Goal: Information Seeking & Learning: Find contact information

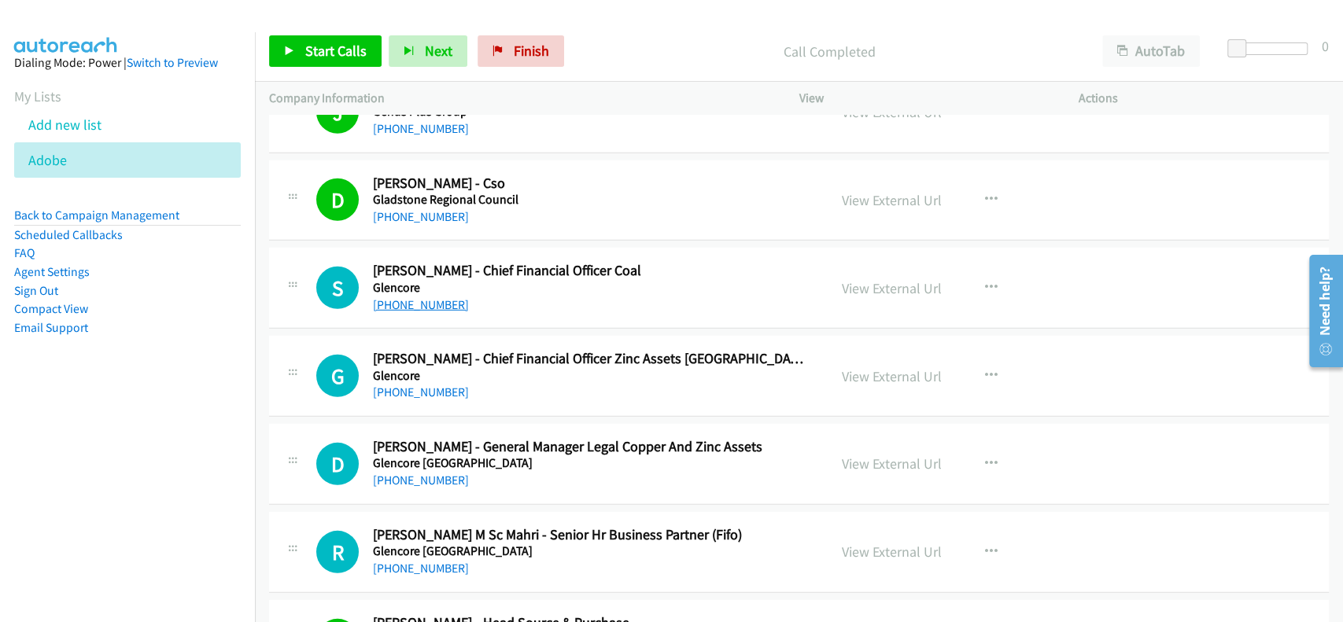
click at [440, 305] on link "[PHONE_NUMBER]" at bounding box center [421, 304] width 96 height 15
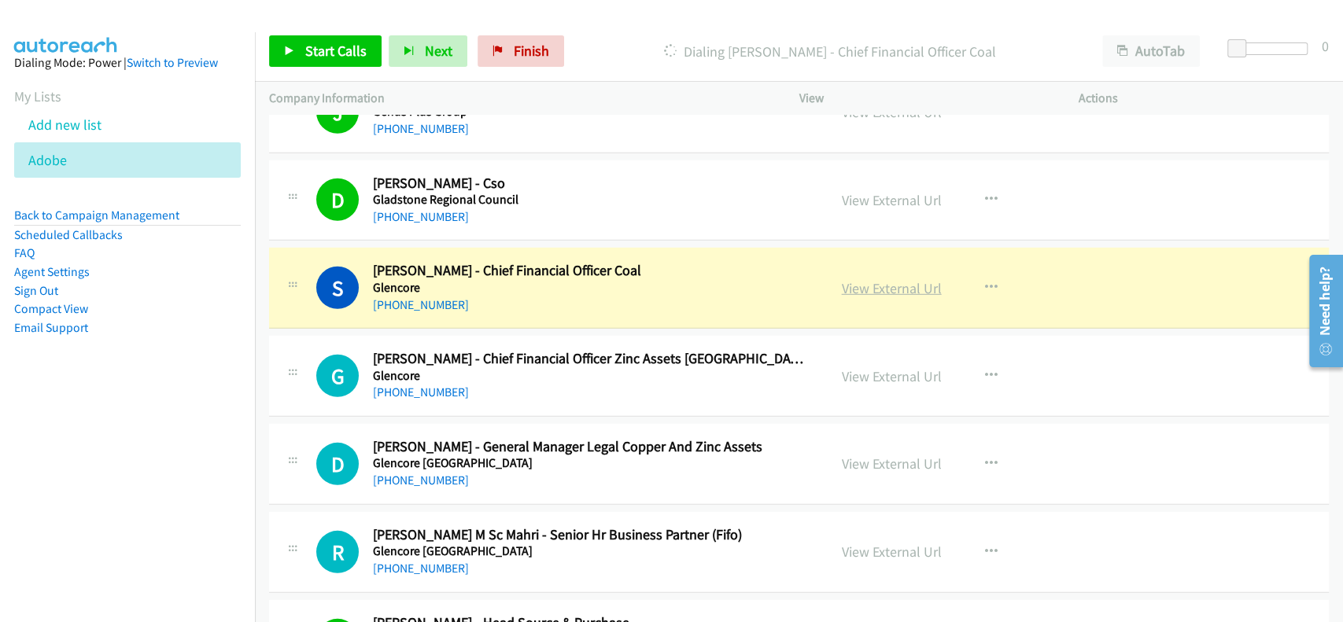
drag, startPoint x: 863, startPoint y: 285, endPoint x: 853, endPoint y: 289, distance: 11.0
click at [869, 284] on link "View External Url" at bounding box center [892, 288] width 100 height 18
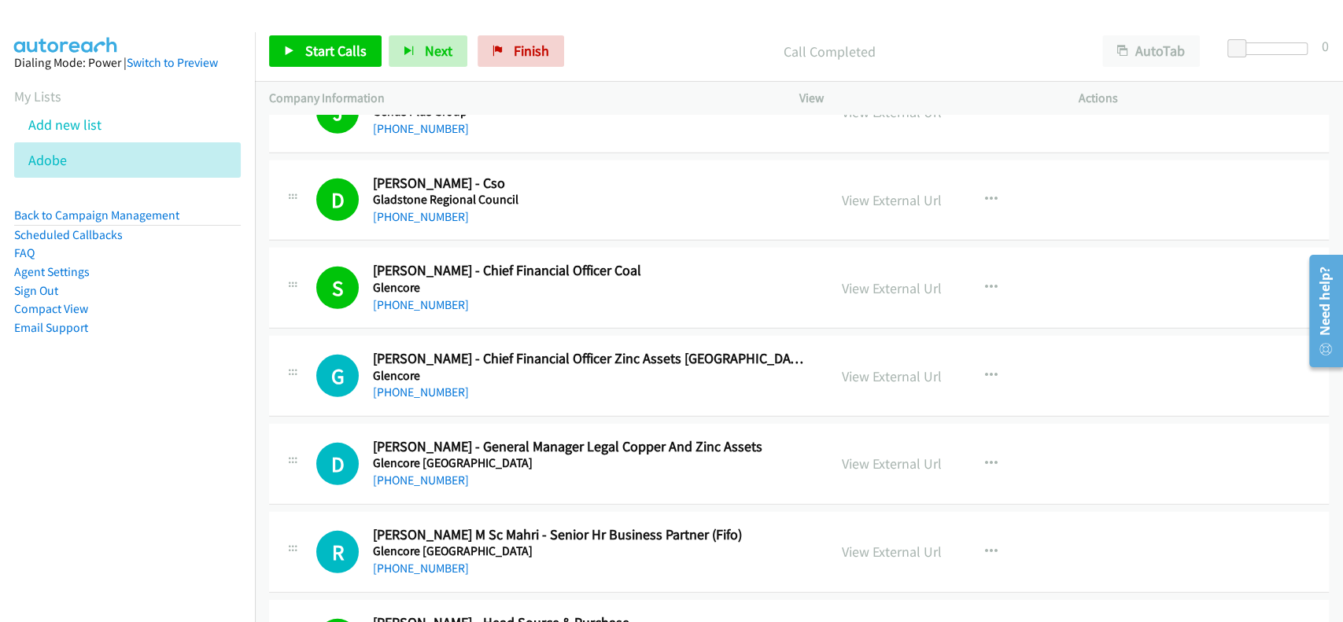
scroll to position [3104, 0]
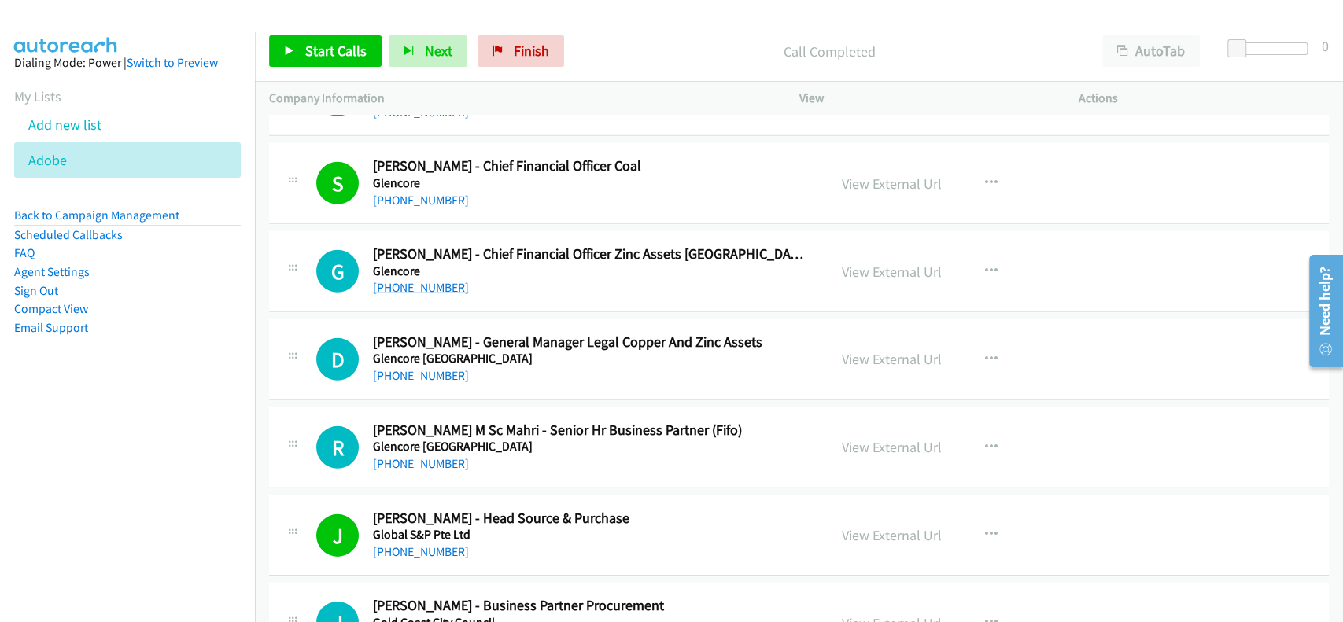
click at [436, 280] on link "[PHONE_NUMBER]" at bounding box center [421, 287] width 96 height 15
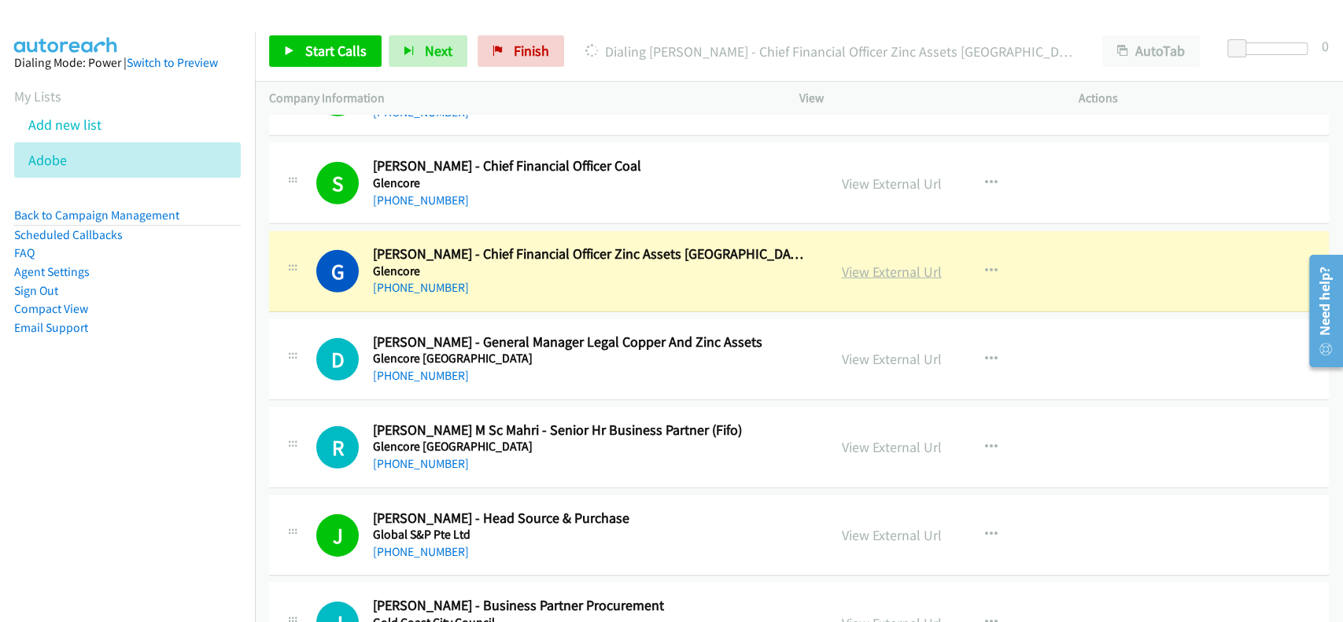
click at [868, 267] on link "View External Url" at bounding box center [892, 272] width 100 height 18
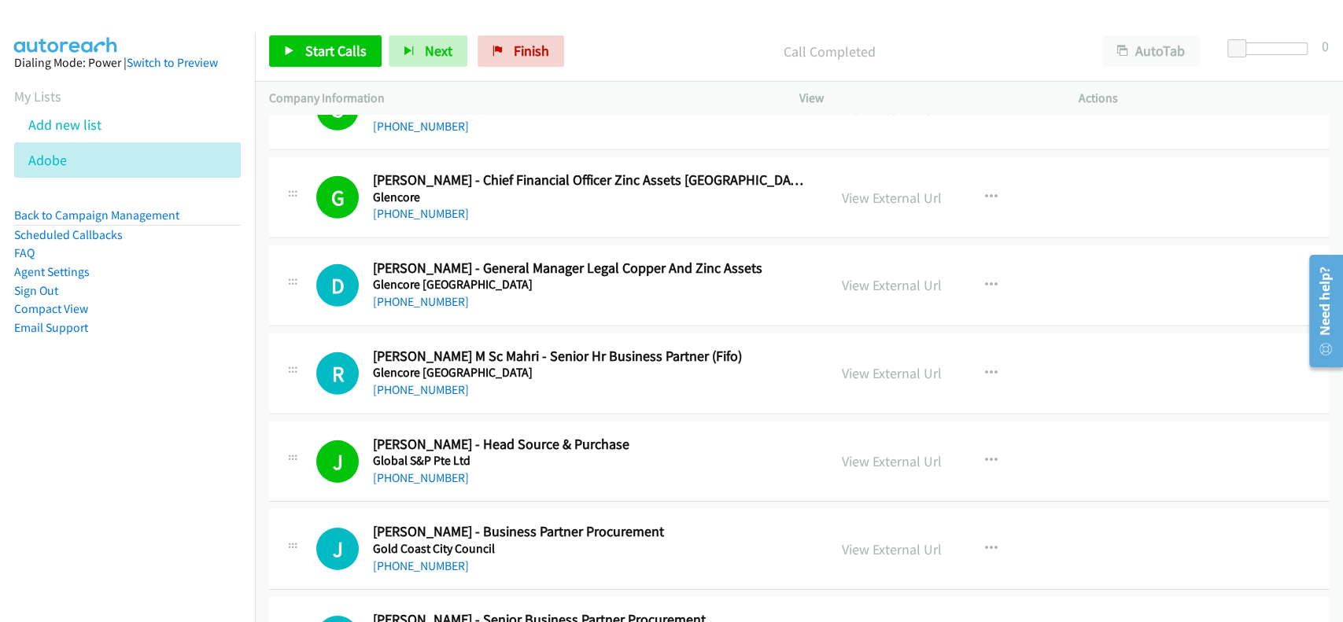
scroll to position [3210, 0]
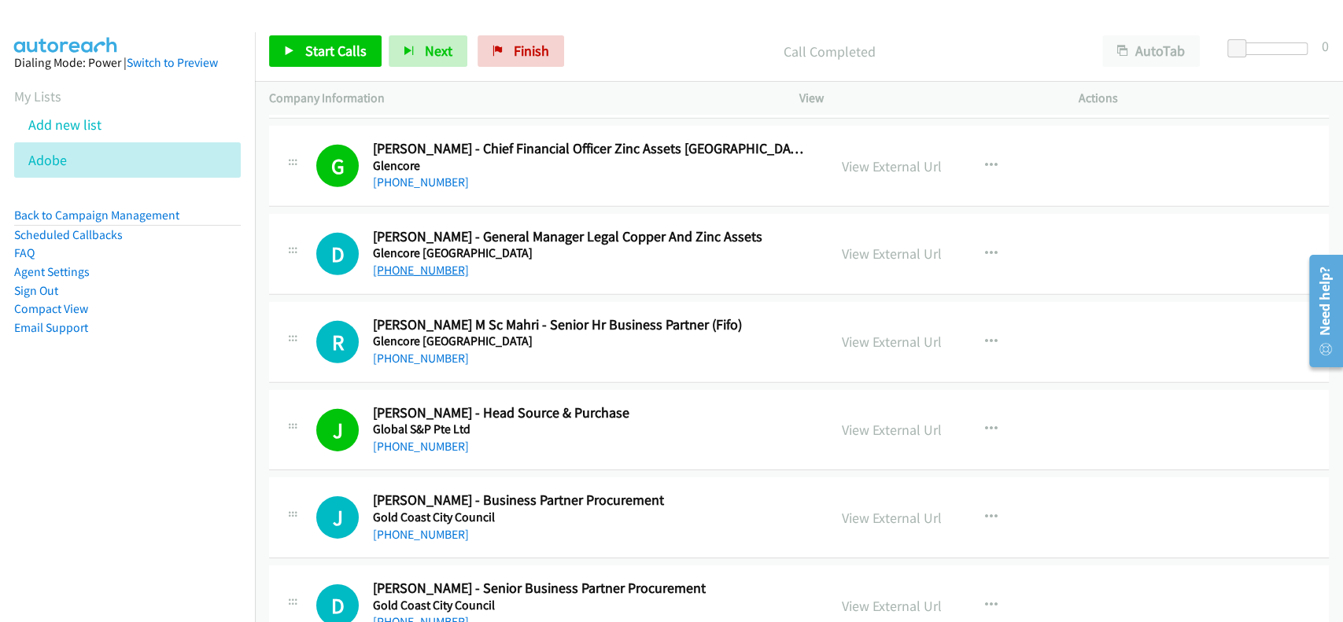
click at [413, 264] on link "[PHONE_NUMBER]" at bounding box center [421, 270] width 96 height 15
click at [406, 361] on link "[PHONE_NUMBER]" at bounding box center [421, 358] width 96 height 15
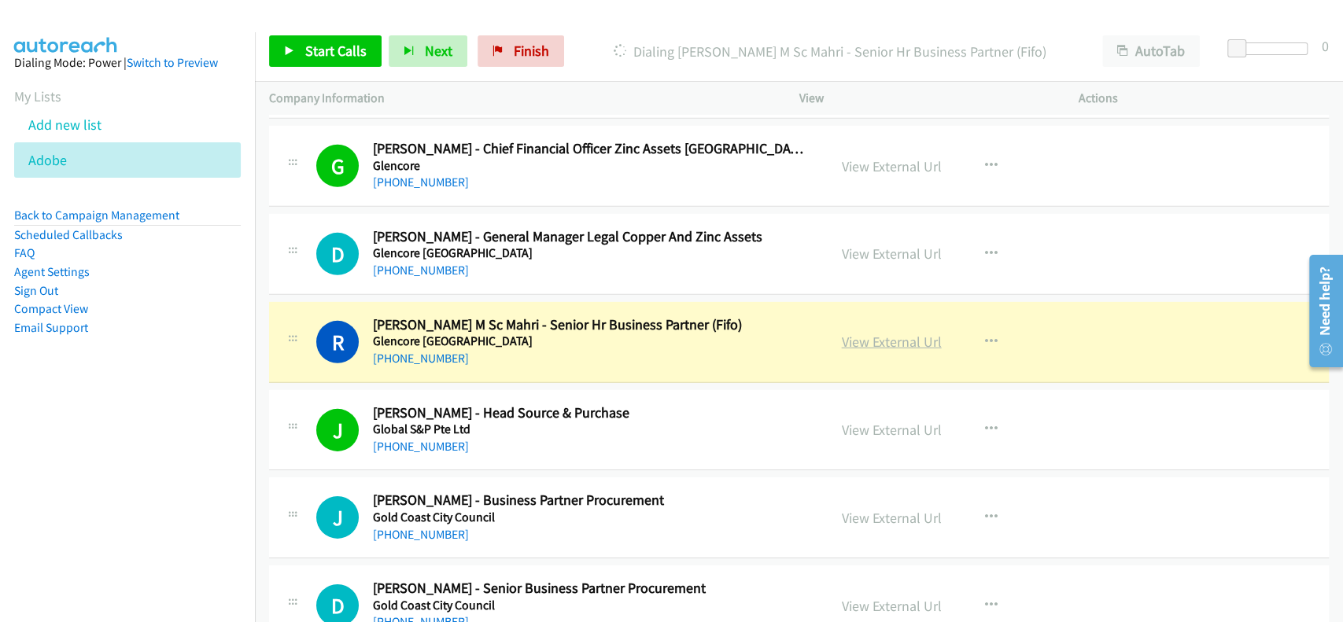
click at [845, 335] on link "View External Url" at bounding box center [892, 342] width 100 height 18
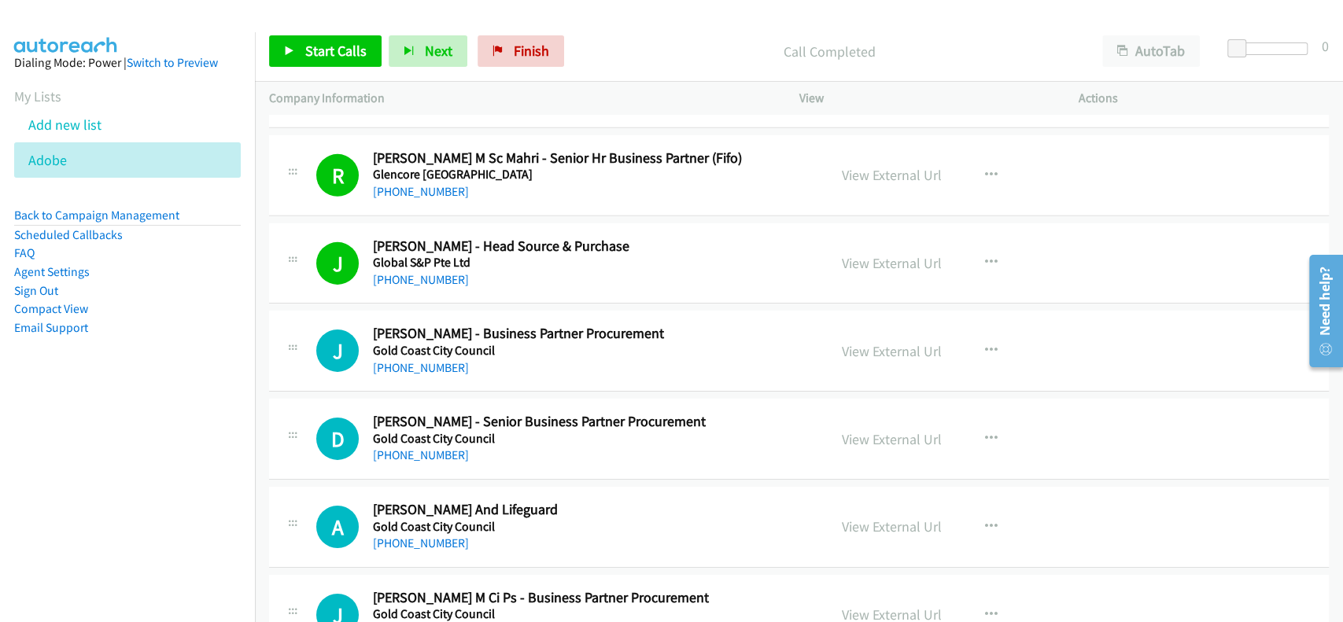
scroll to position [3419, 0]
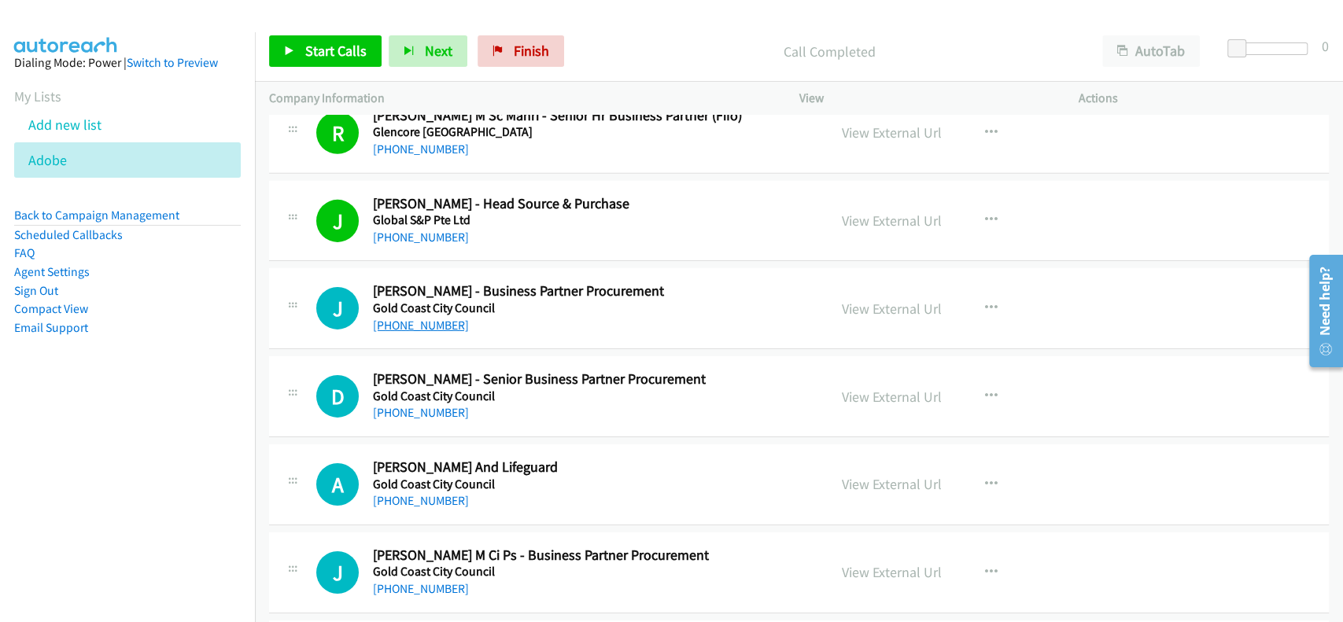
click at [433, 325] on link "[PHONE_NUMBER]" at bounding box center [421, 325] width 96 height 15
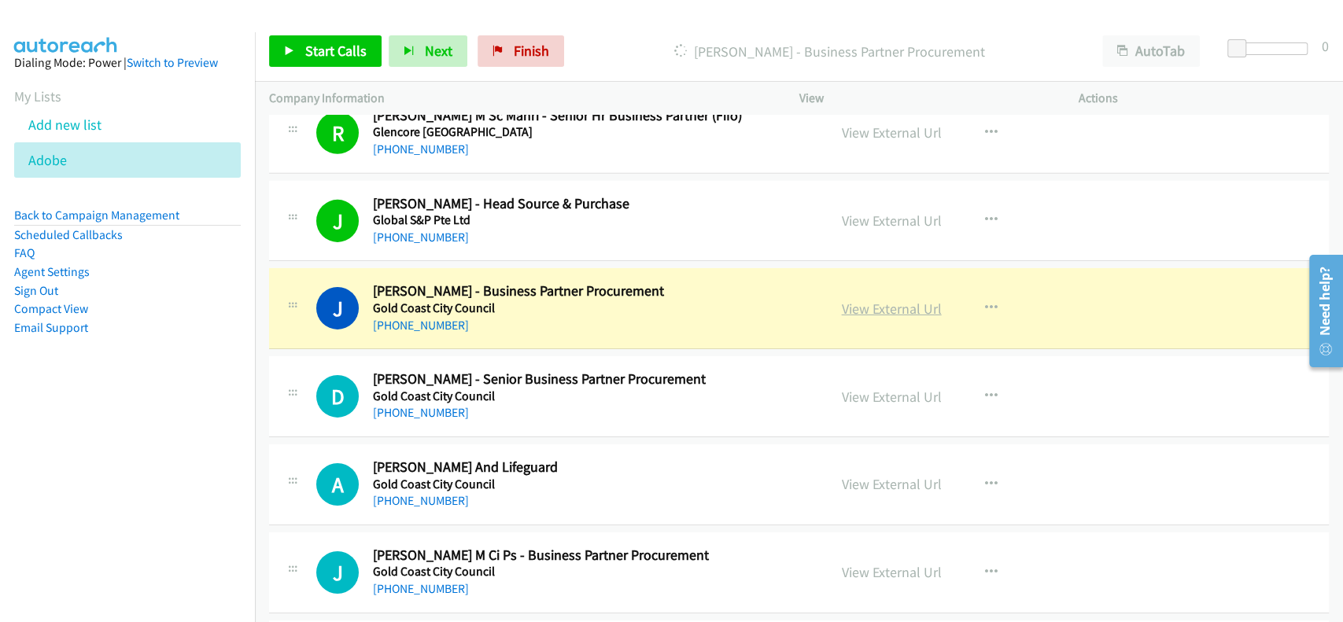
click at [884, 304] on link "View External Url" at bounding box center [892, 309] width 100 height 18
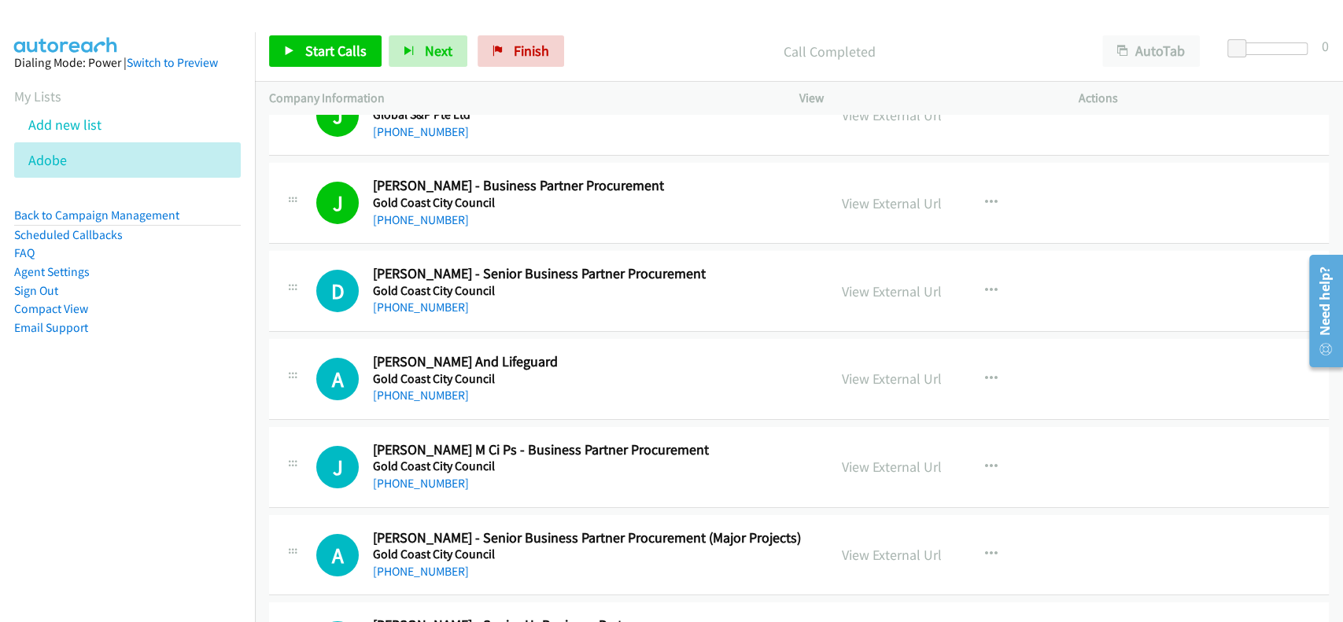
scroll to position [3629, 0]
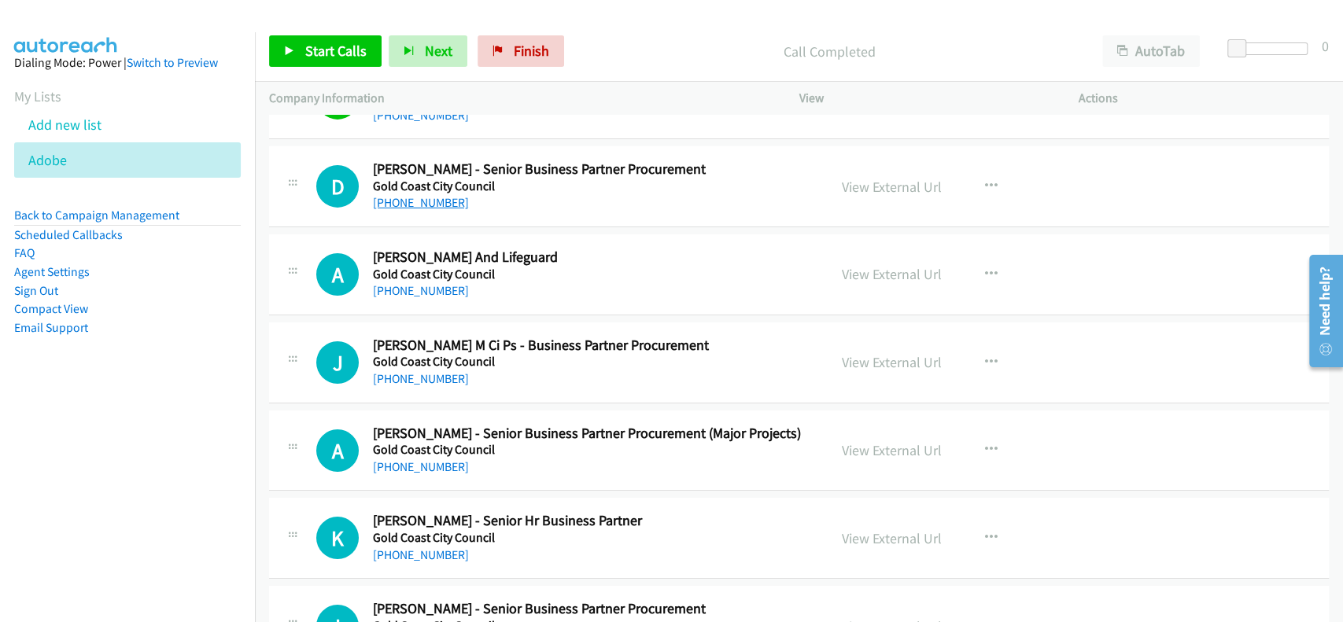
click at [395, 202] on link "[PHONE_NUMBER]" at bounding box center [421, 202] width 96 height 15
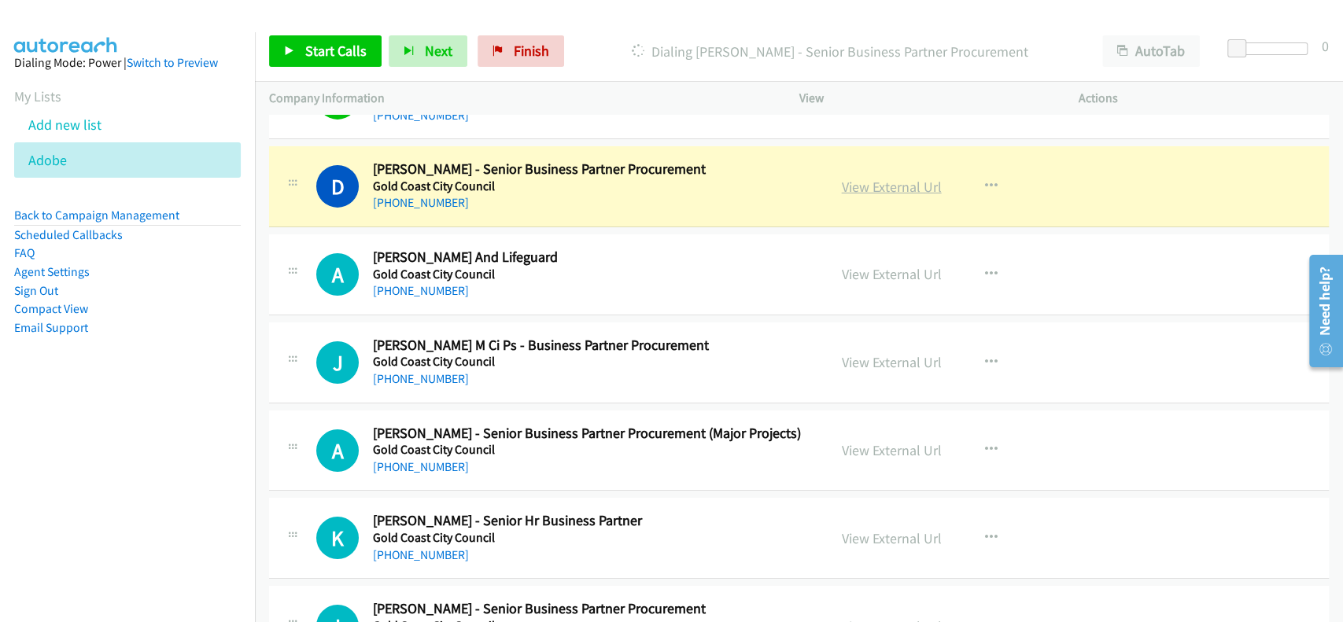
click at [891, 187] on link "View External Url" at bounding box center [892, 187] width 100 height 18
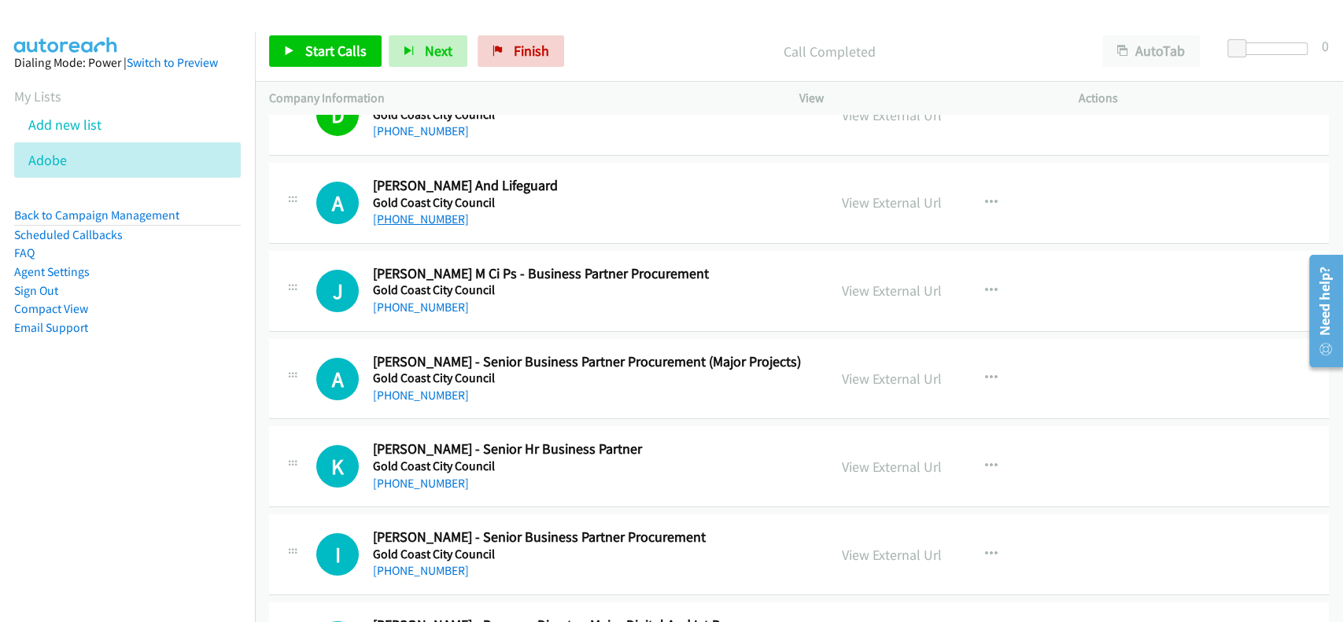
scroll to position [3734, 0]
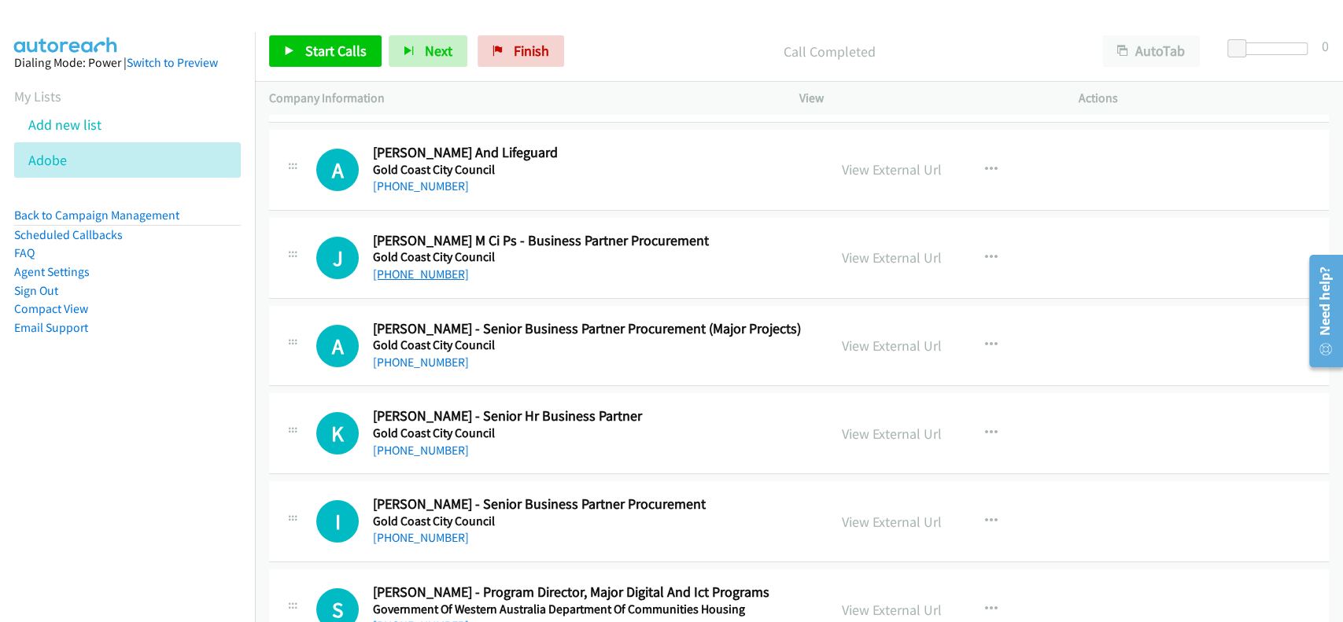
click at [433, 274] on link "[PHONE_NUMBER]" at bounding box center [421, 274] width 96 height 15
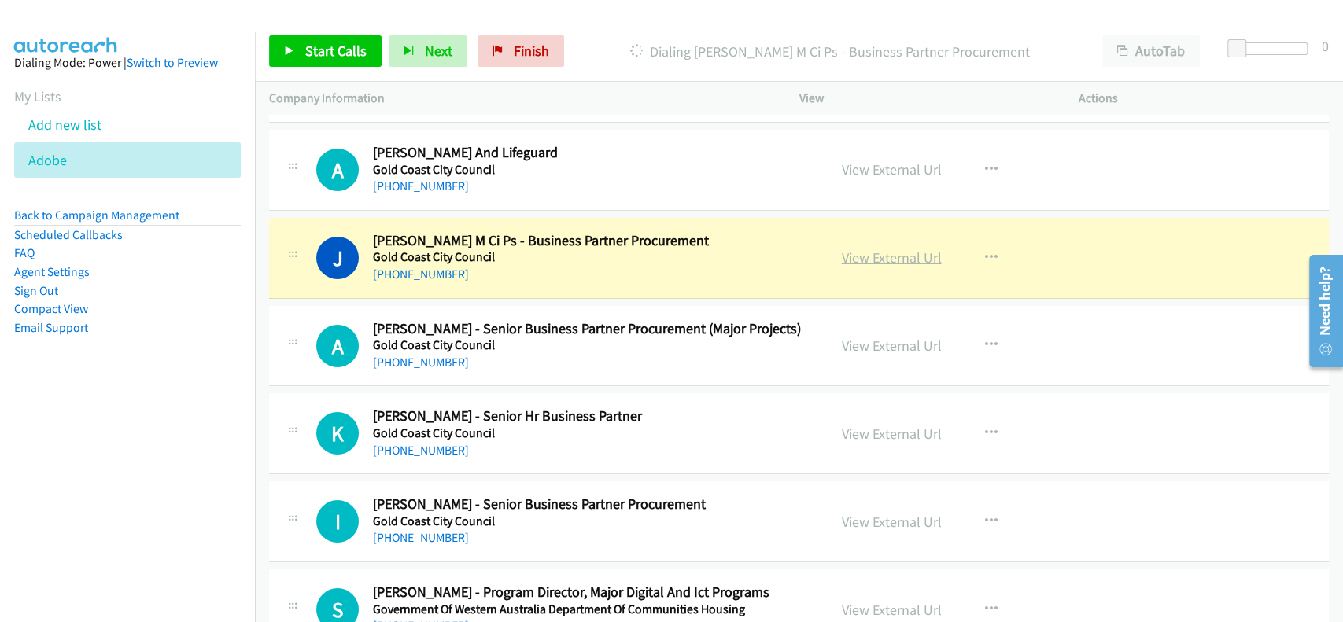
click at [908, 253] on link "View External Url" at bounding box center [892, 258] width 100 height 18
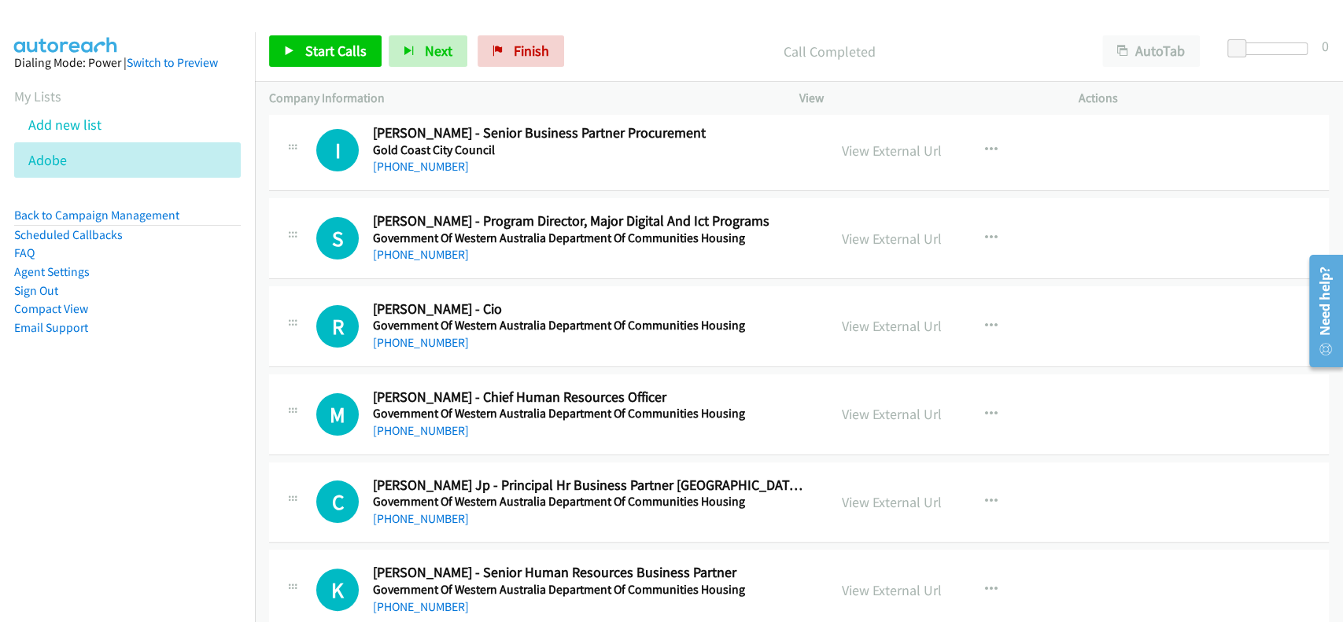
scroll to position [4154, 0]
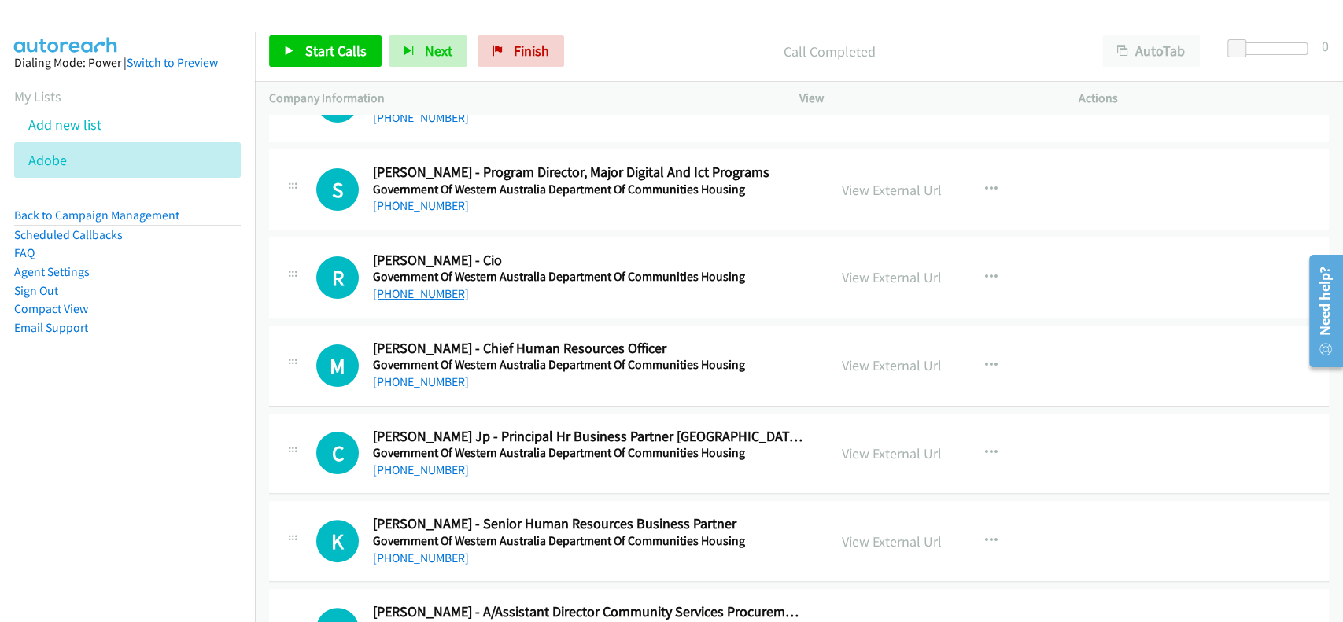
click at [423, 290] on link "[PHONE_NUMBER]" at bounding box center [421, 293] width 96 height 15
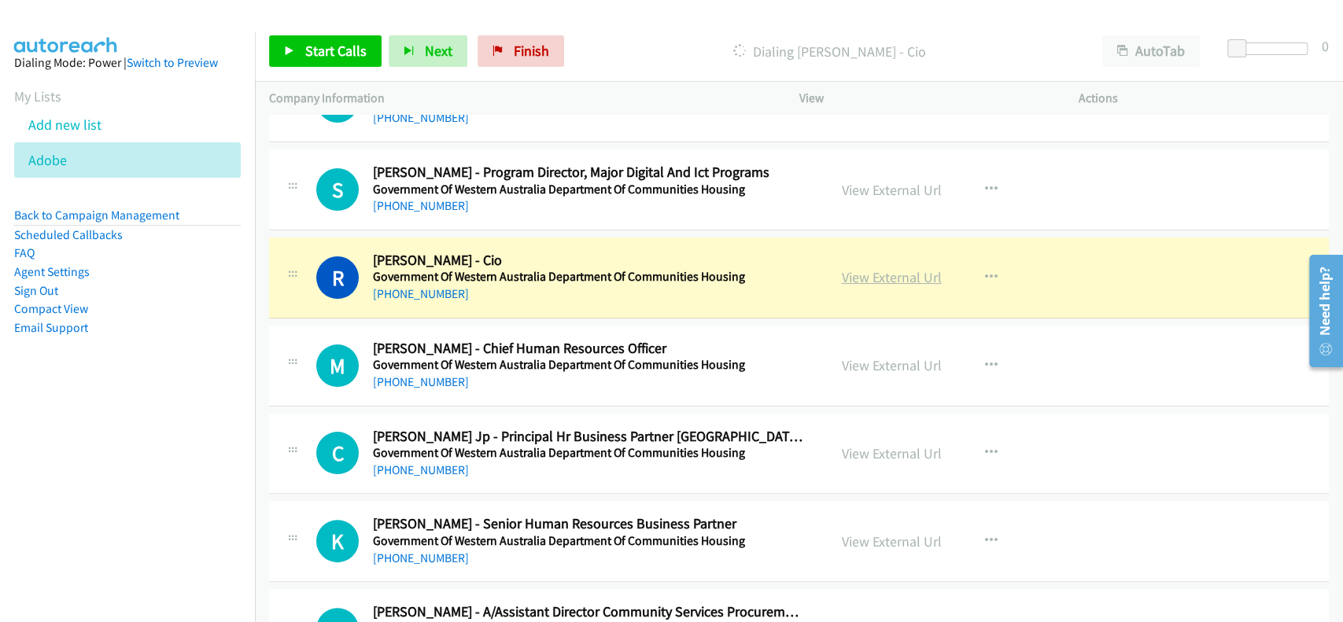
click at [889, 268] on link "View External Url" at bounding box center [892, 277] width 100 height 18
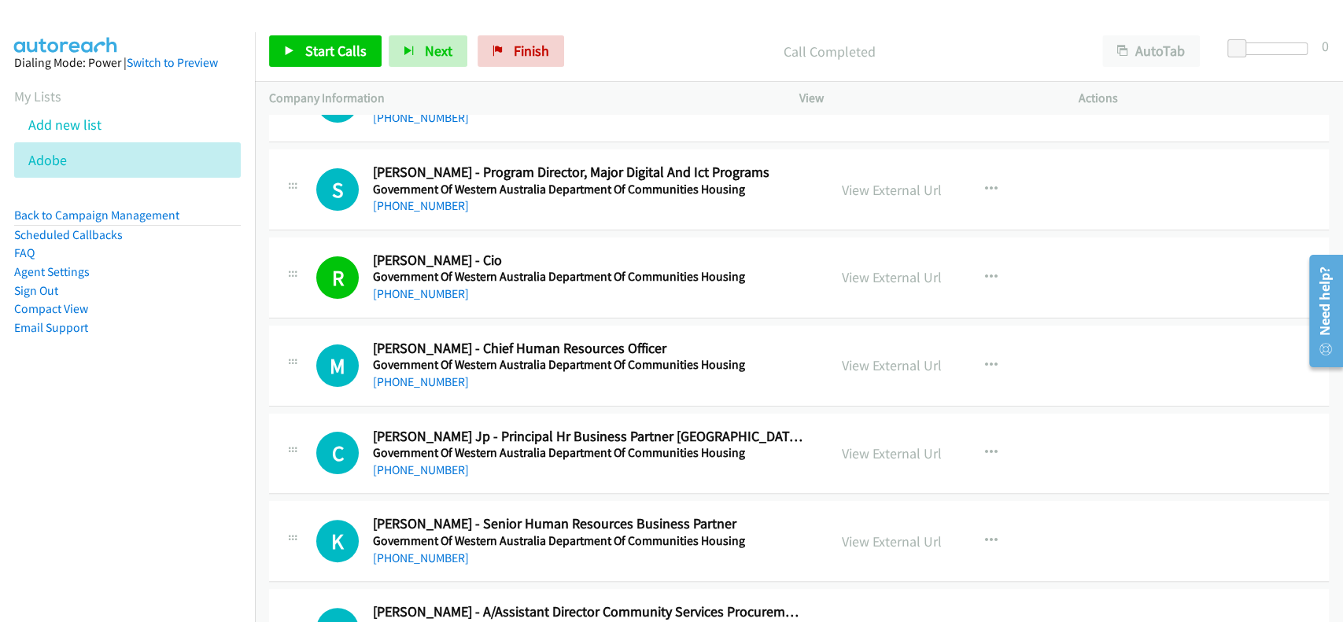
scroll to position [4259, 0]
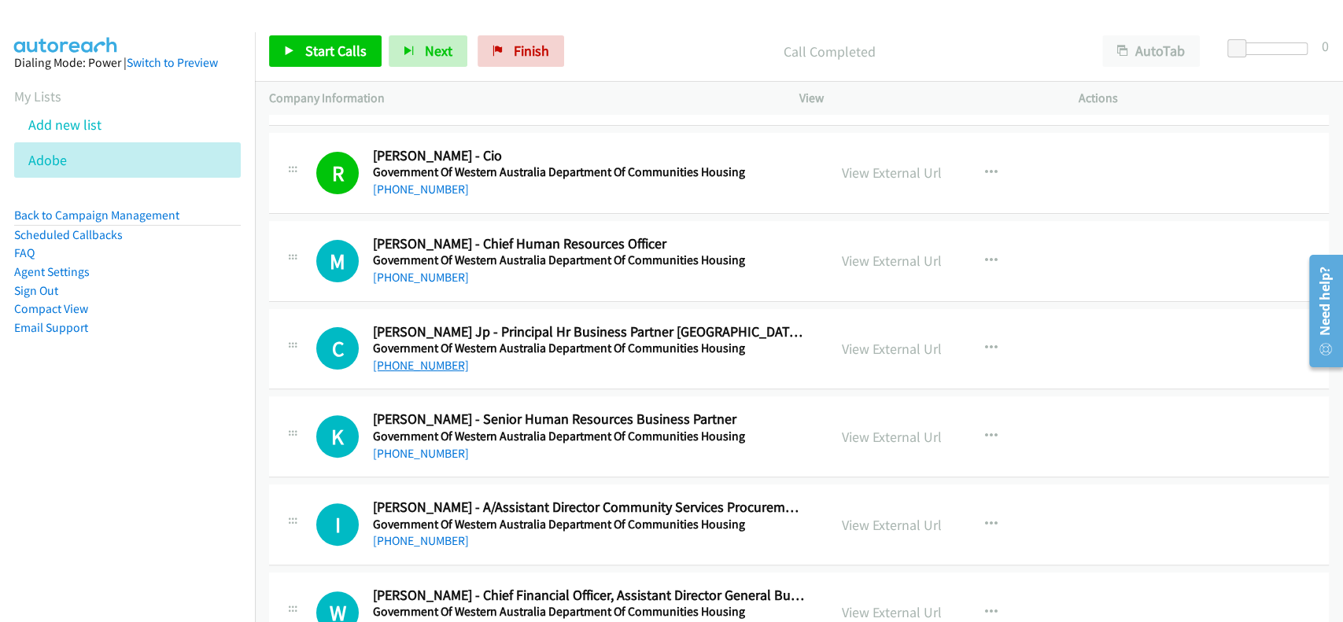
click at [414, 360] on link "[PHONE_NUMBER]" at bounding box center [421, 365] width 96 height 15
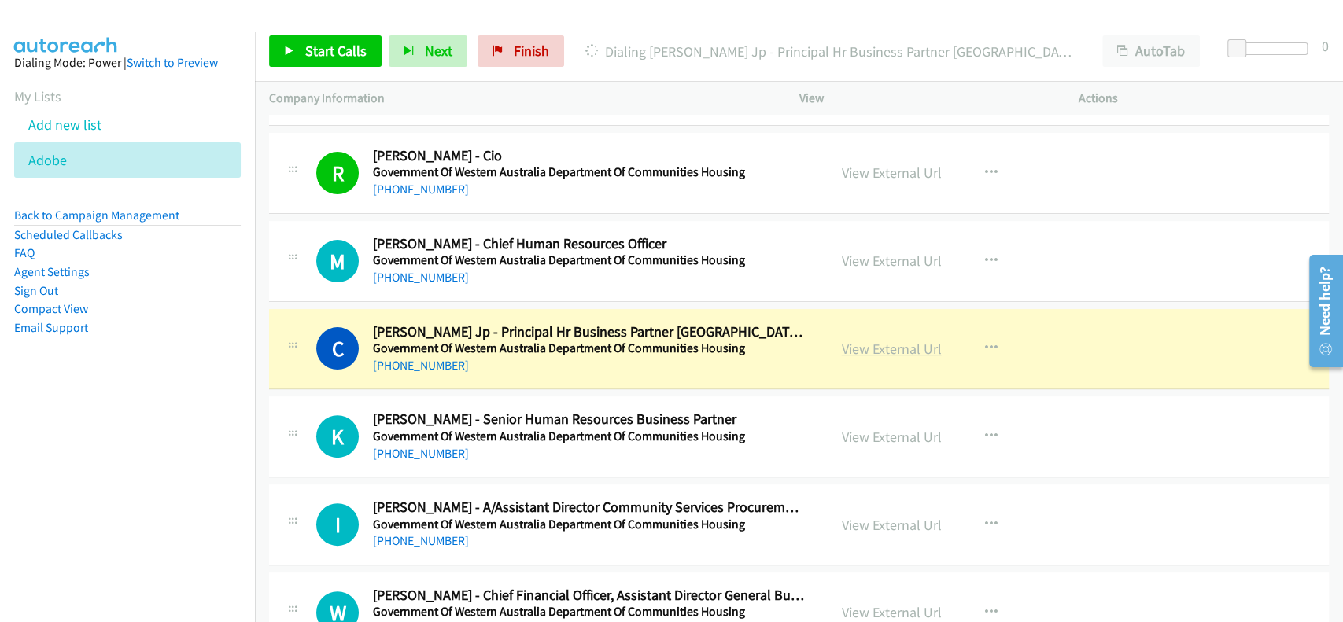
click at [876, 345] on link "View External Url" at bounding box center [892, 349] width 100 height 18
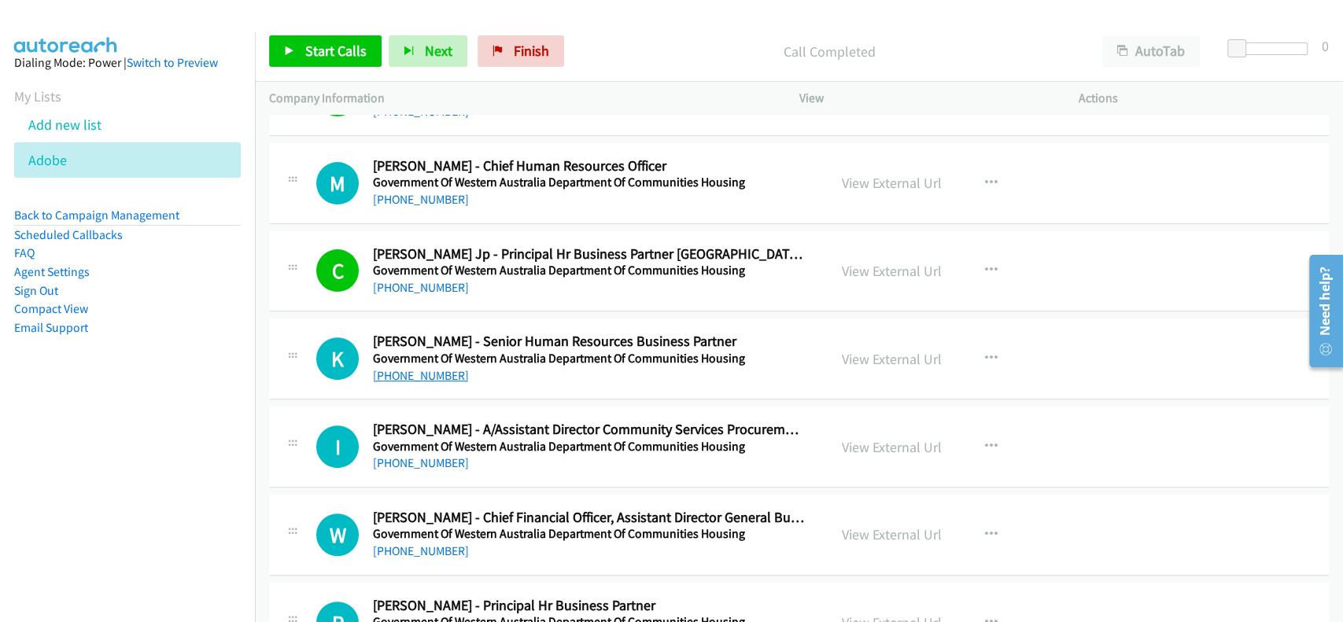
scroll to position [4363, 0]
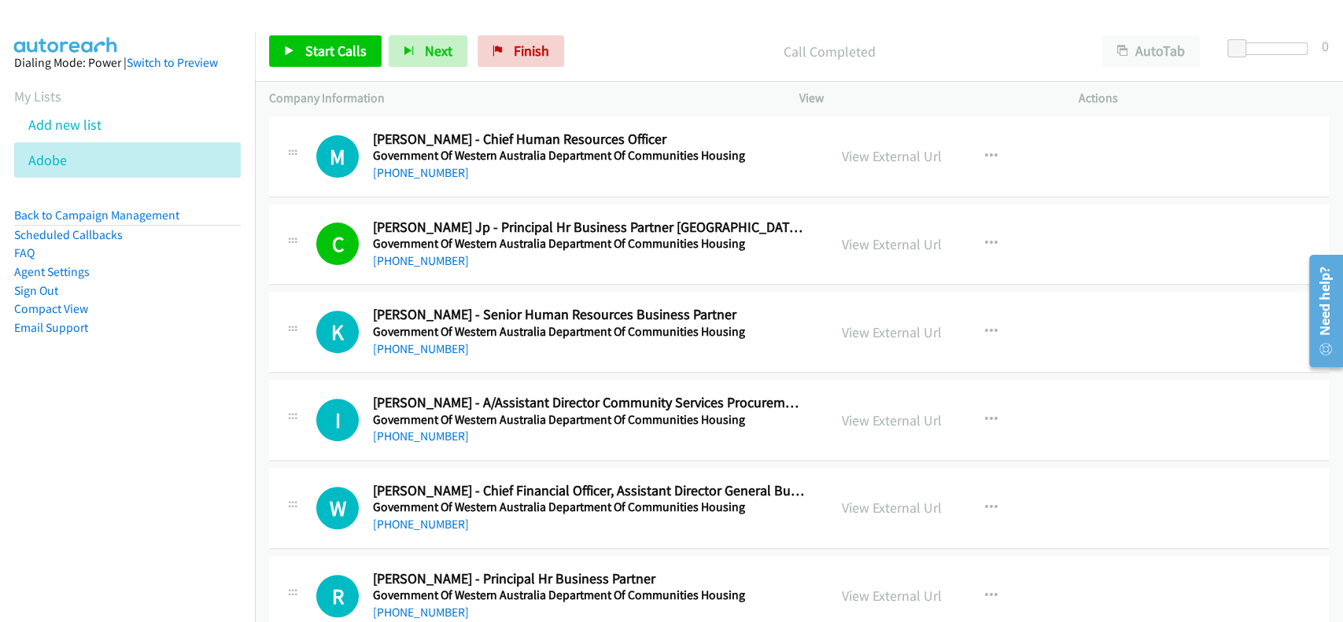
drag, startPoint x: 422, startPoint y: 340, endPoint x: 419, endPoint y: 328, distance: 12.0
click at [417, 341] on link "[PHONE_NUMBER]" at bounding box center [421, 348] width 96 height 15
click at [419, 343] on link "[PHONE_NUMBER]" at bounding box center [421, 348] width 96 height 15
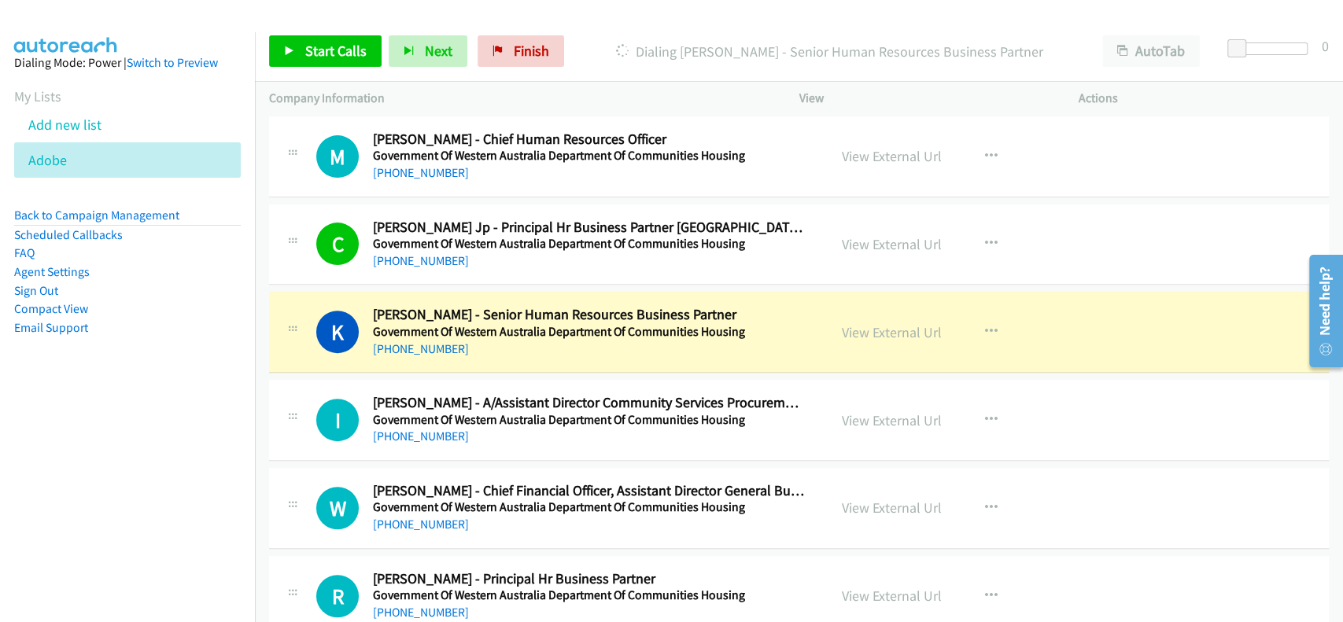
click at [902, 343] on div "View External Url View External Url Schedule/Manage Callback Start Calls Here R…" at bounding box center [974, 332] width 293 height 52
click at [902, 330] on link "View External Url" at bounding box center [892, 332] width 100 height 18
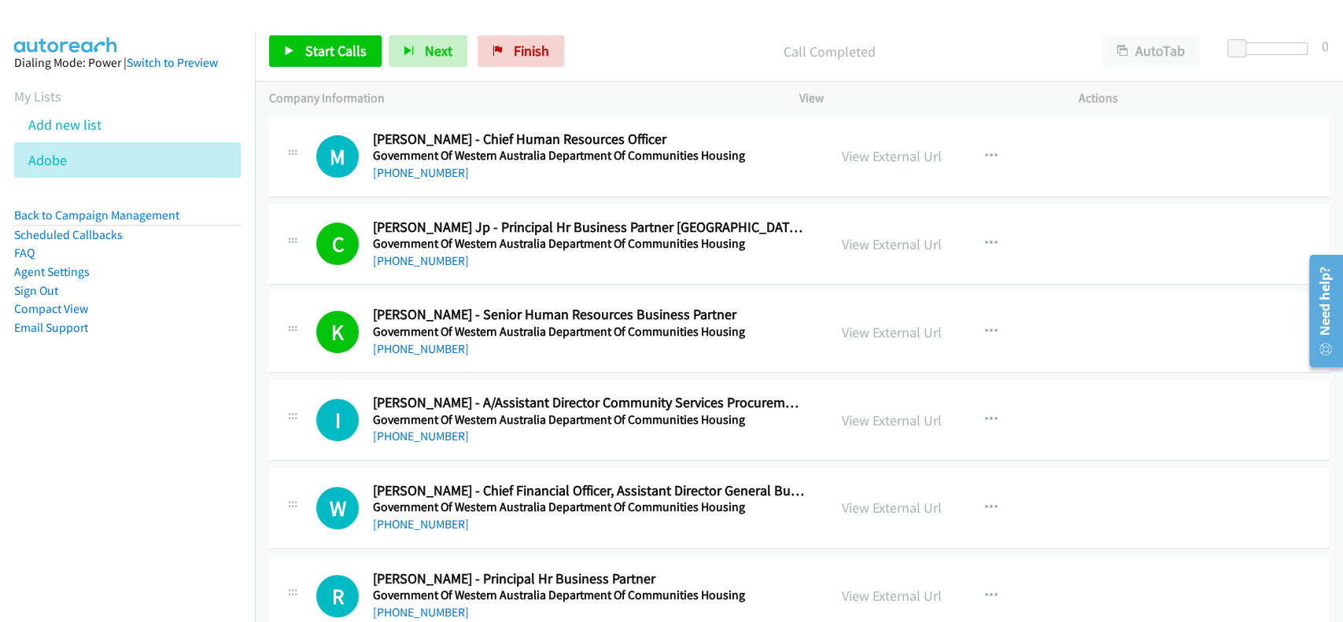
scroll to position [4469, 0]
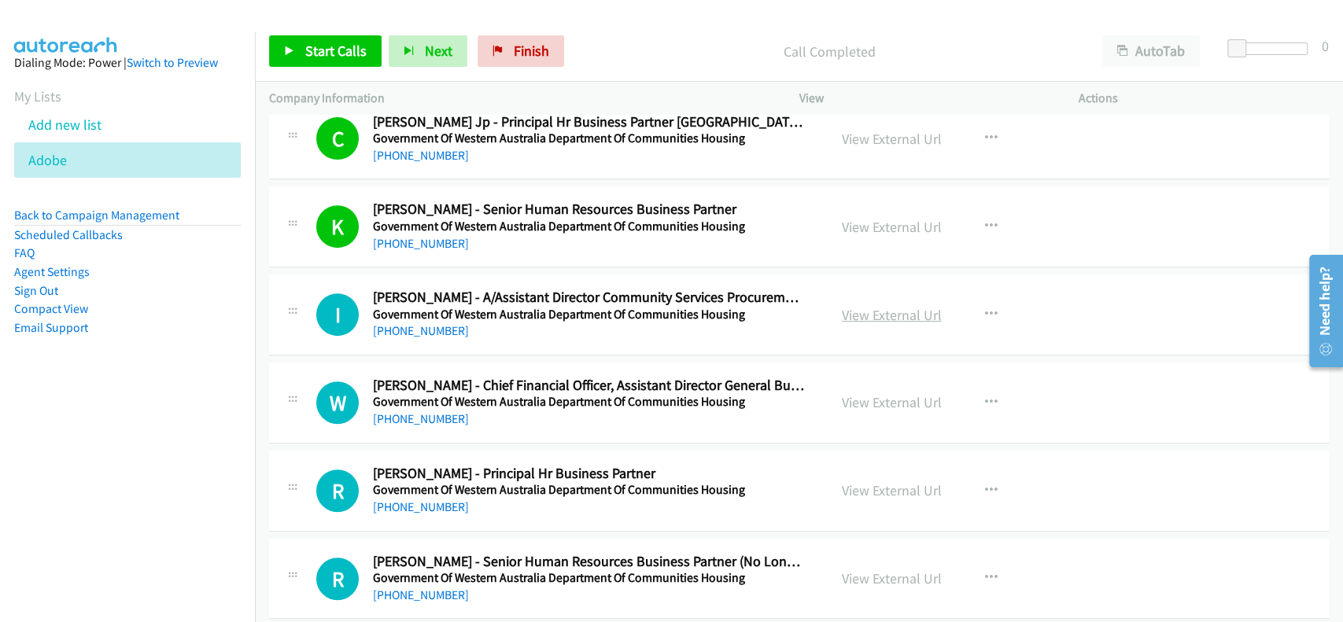
click at [873, 315] on link "View External Url" at bounding box center [892, 315] width 100 height 18
click at [417, 324] on link "[PHONE_NUMBER]" at bounding box center [421, 330] width 96 height 15
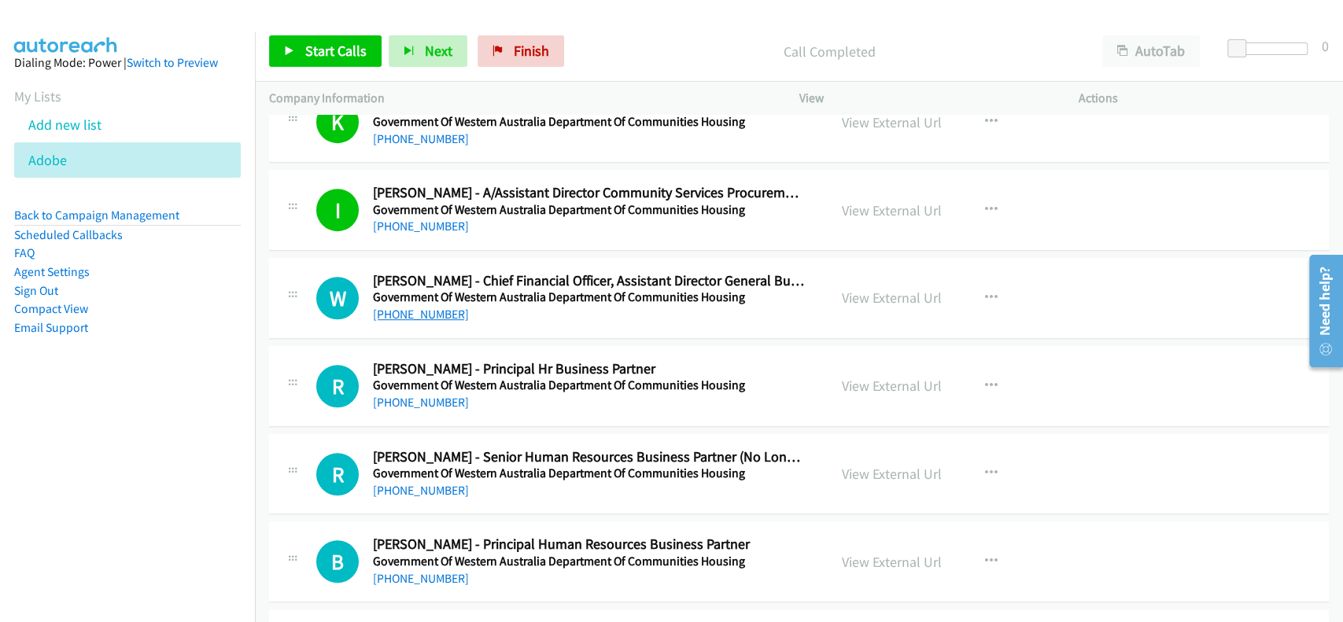
scroll to position [4678, 0]
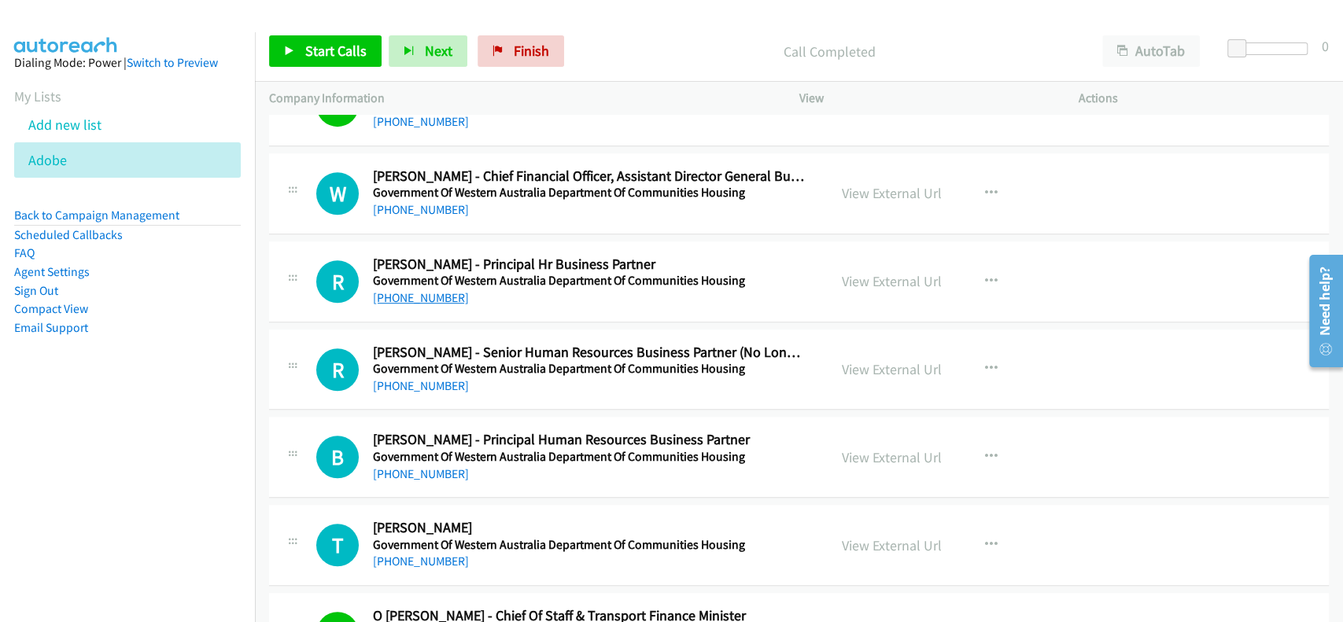
click at [409, 296] on link "[PHONE_NUMBER]" at bounding box center [421, 297] width 96 height 15
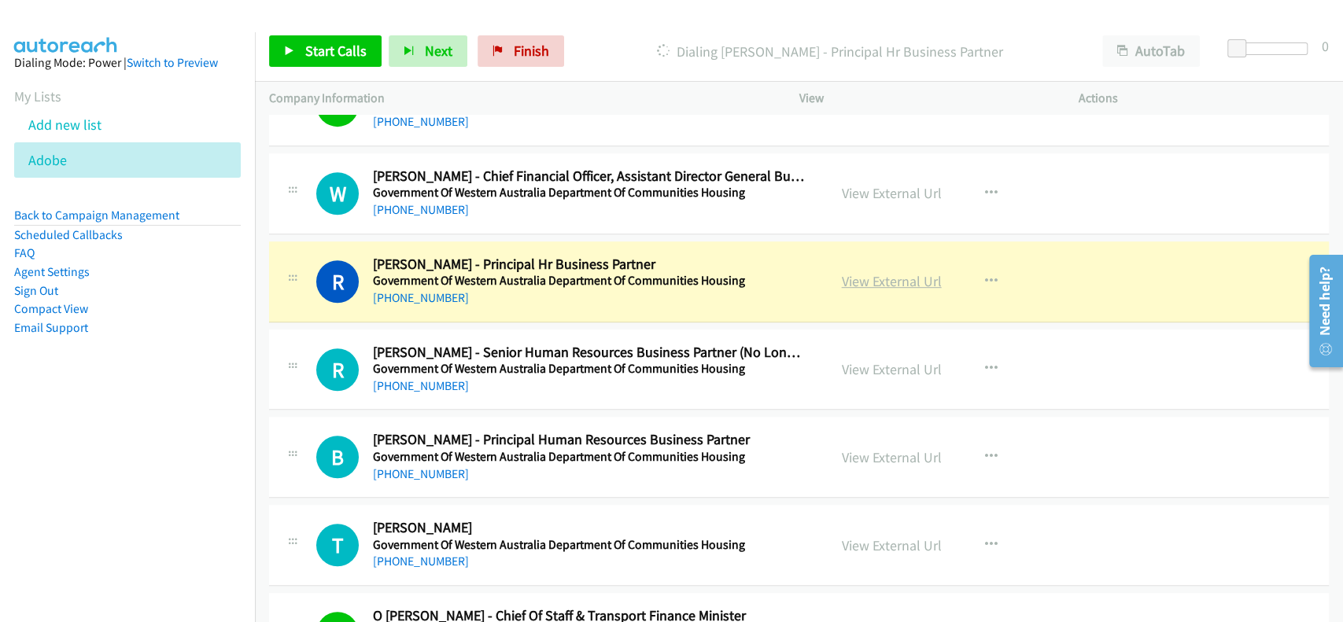
click at [881, 277] on link "View External Url" at bounding box center [892, 281] width 100 height 18
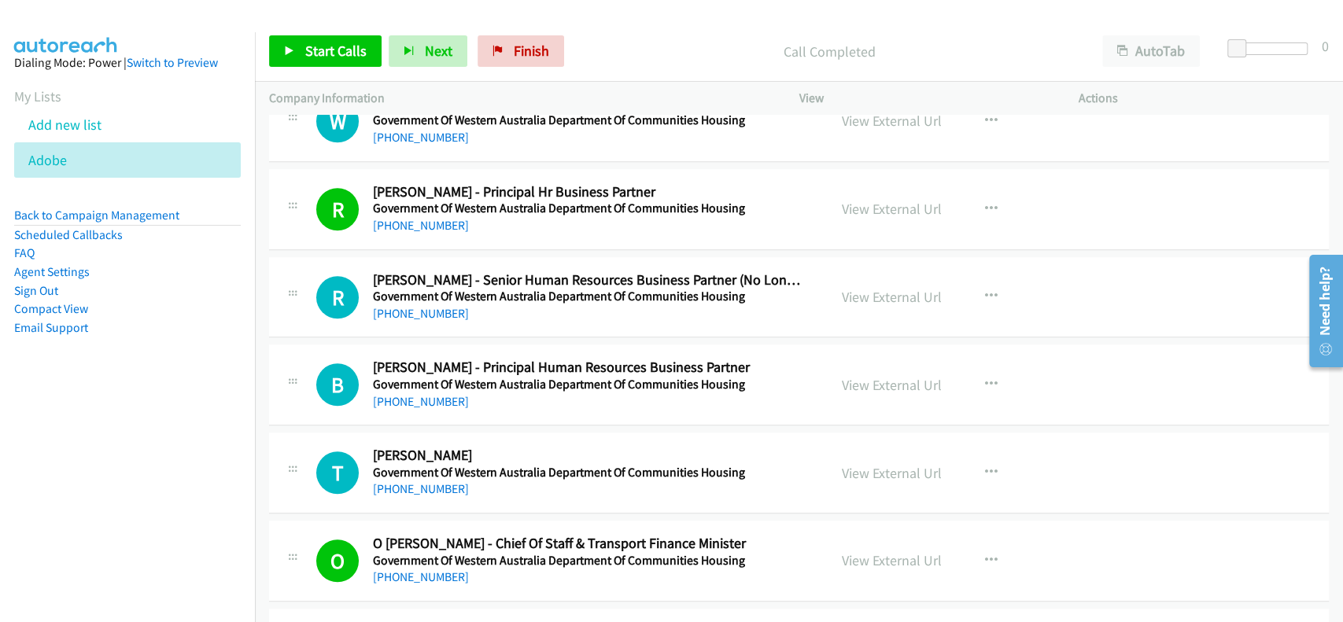
scroll to position [4783, 0]
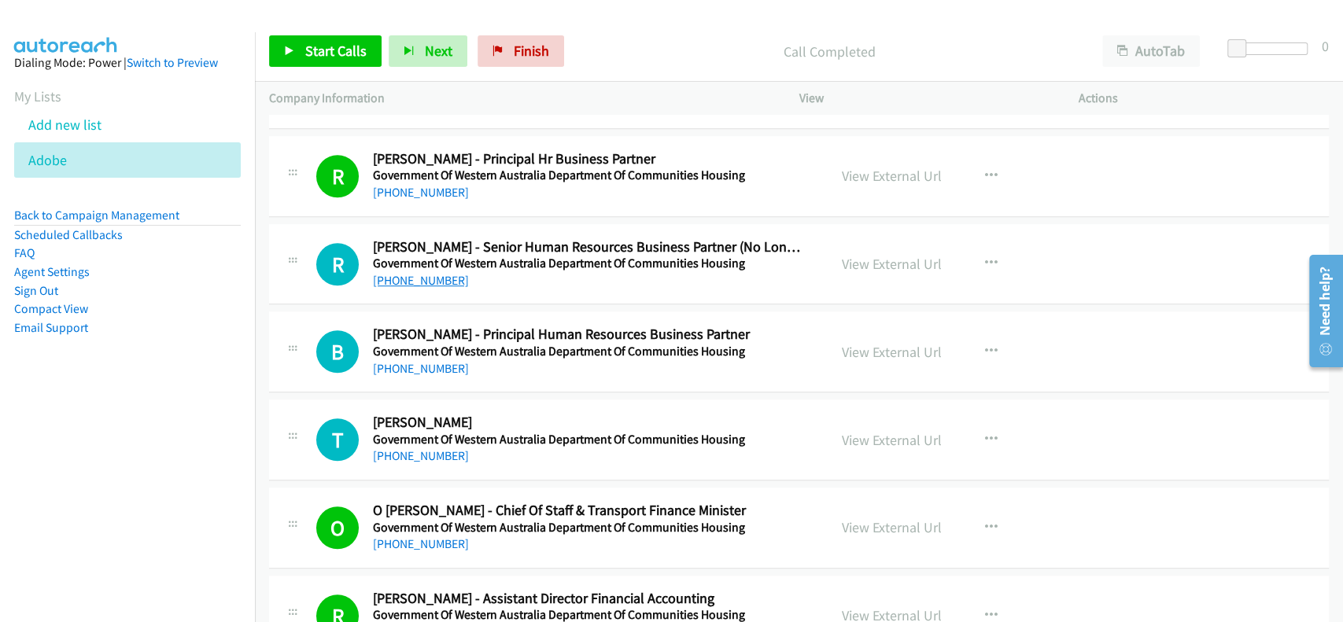
click at [407, 275] on link "[PHONE_NUMBER]" at bounding box center [421, 280] width 96 height 15
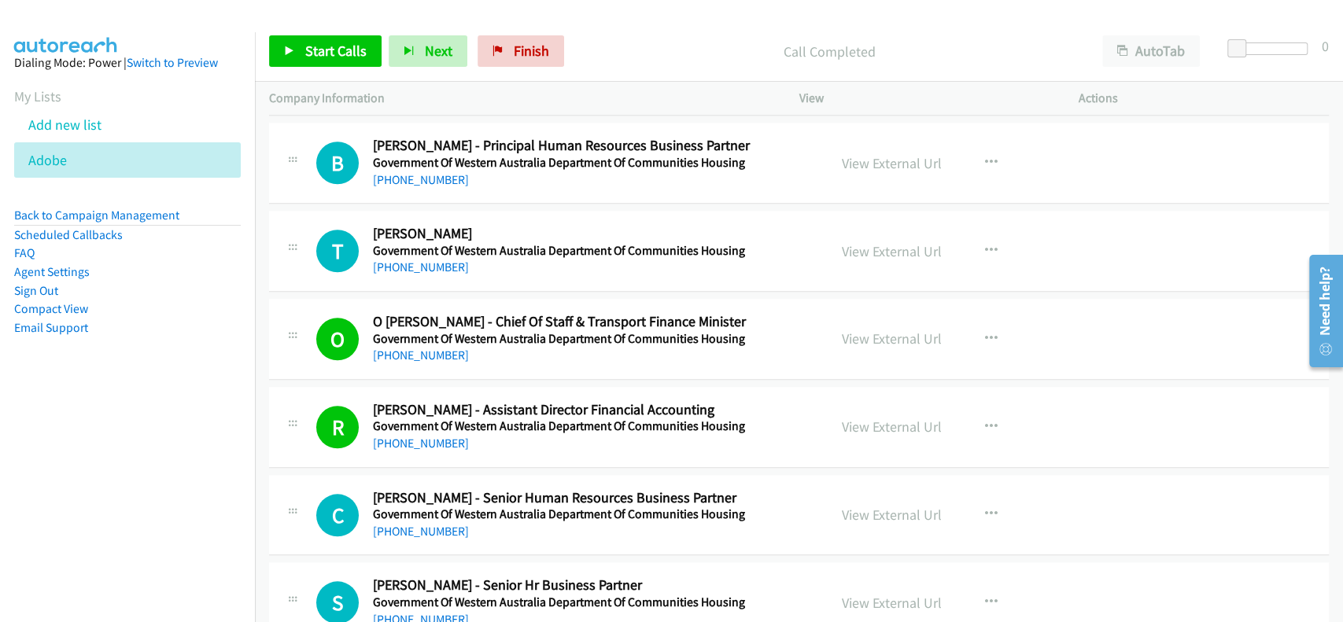
scroll to position [4993, 0]
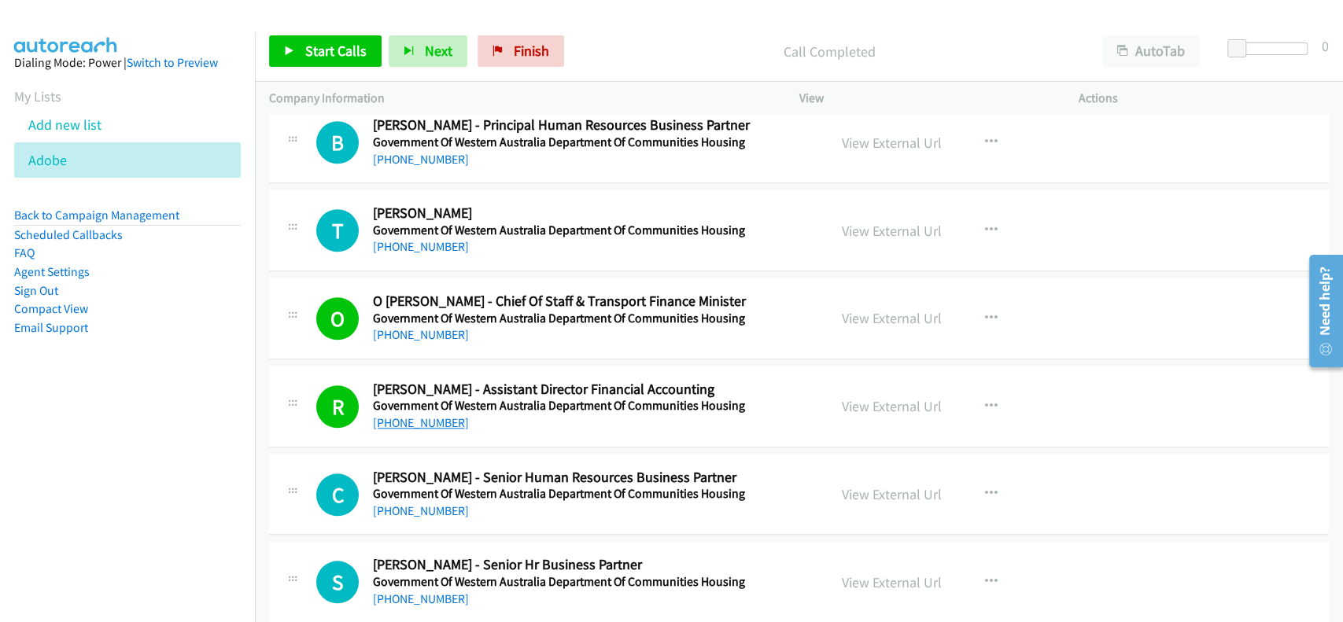
click at [400, 421] on link "[PHONE_NUMBER]" at bounding box center [421, 422] width 96 height 15
click at [913, 404] on link "View External Url" at bounding box center [892, 406] width 100 height 18
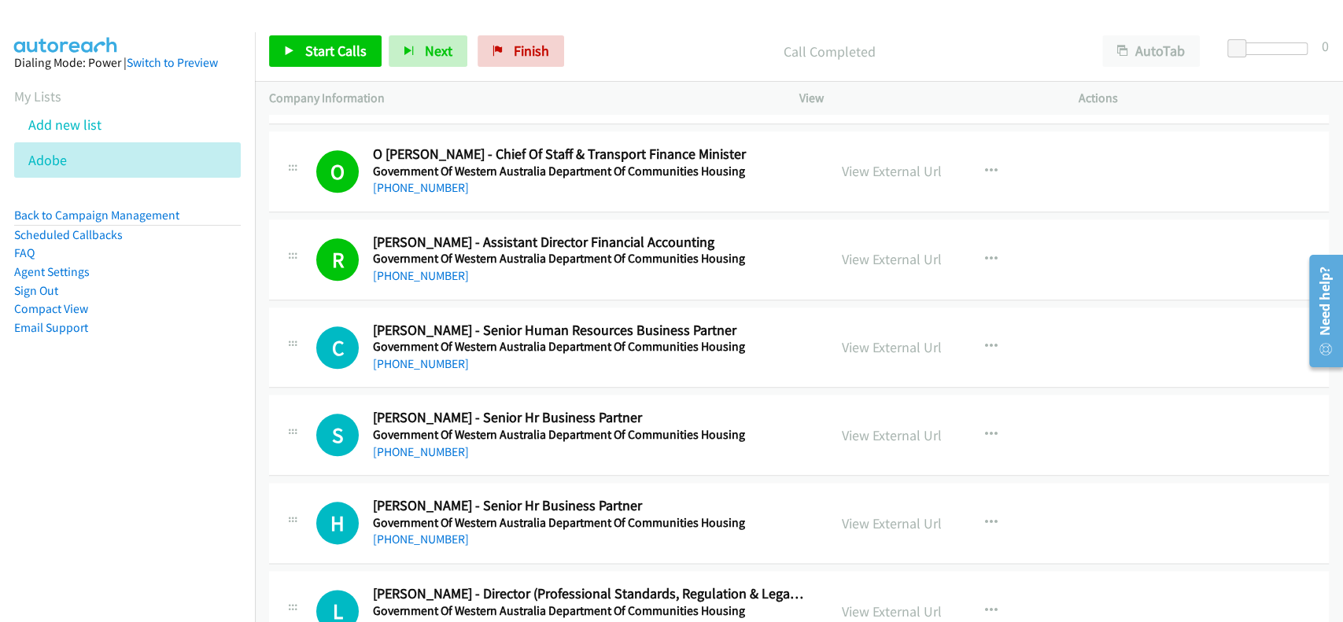
scroll to position [5203, 0]
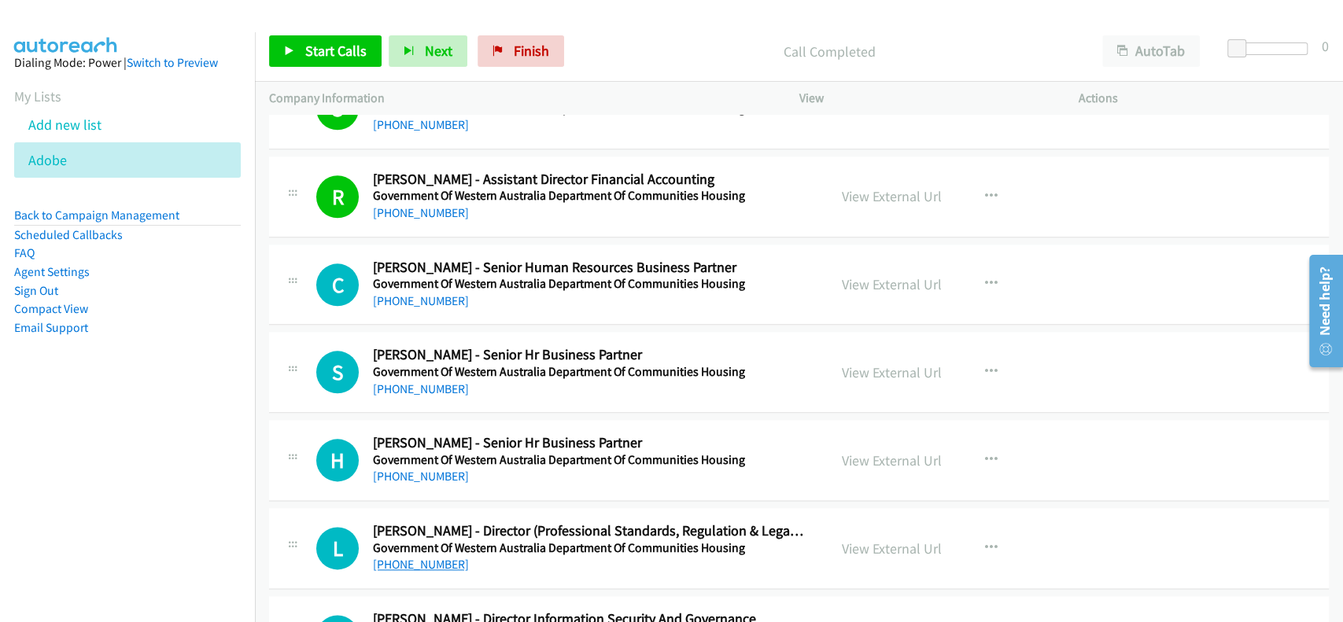
click at [420, 563] on link "[PHONE_NUMBER]" at bounding box center [421, 564] width 96 height 15
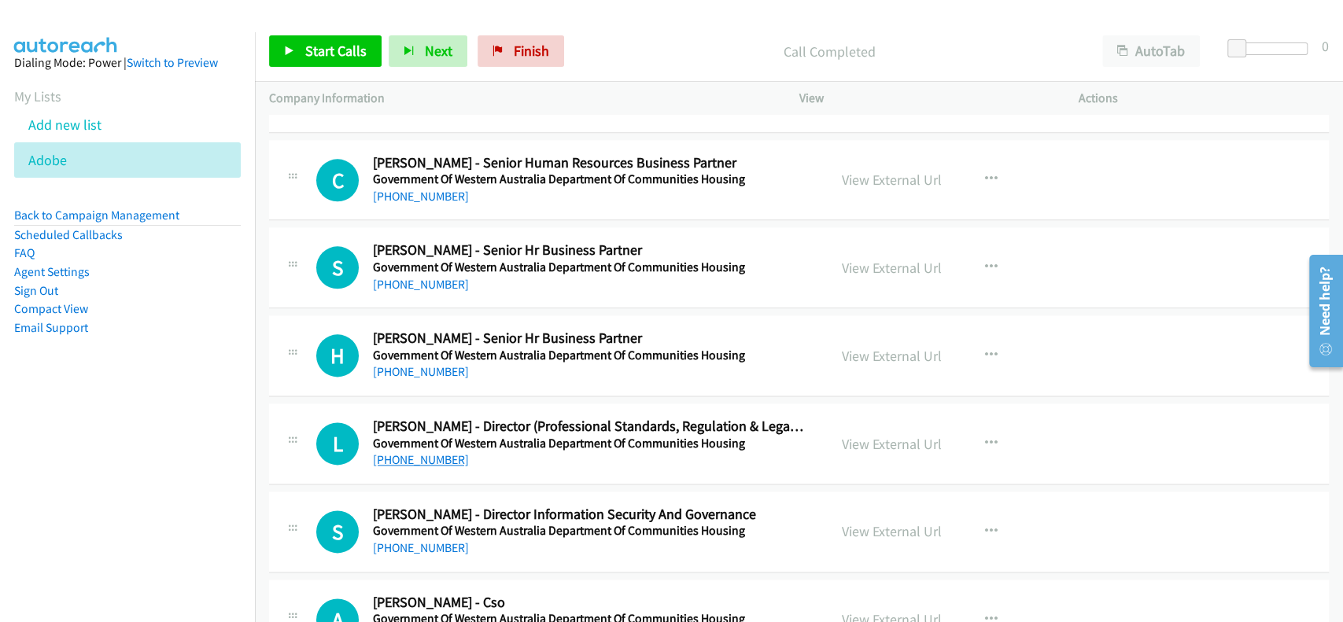
scroll to position [5413, 0]
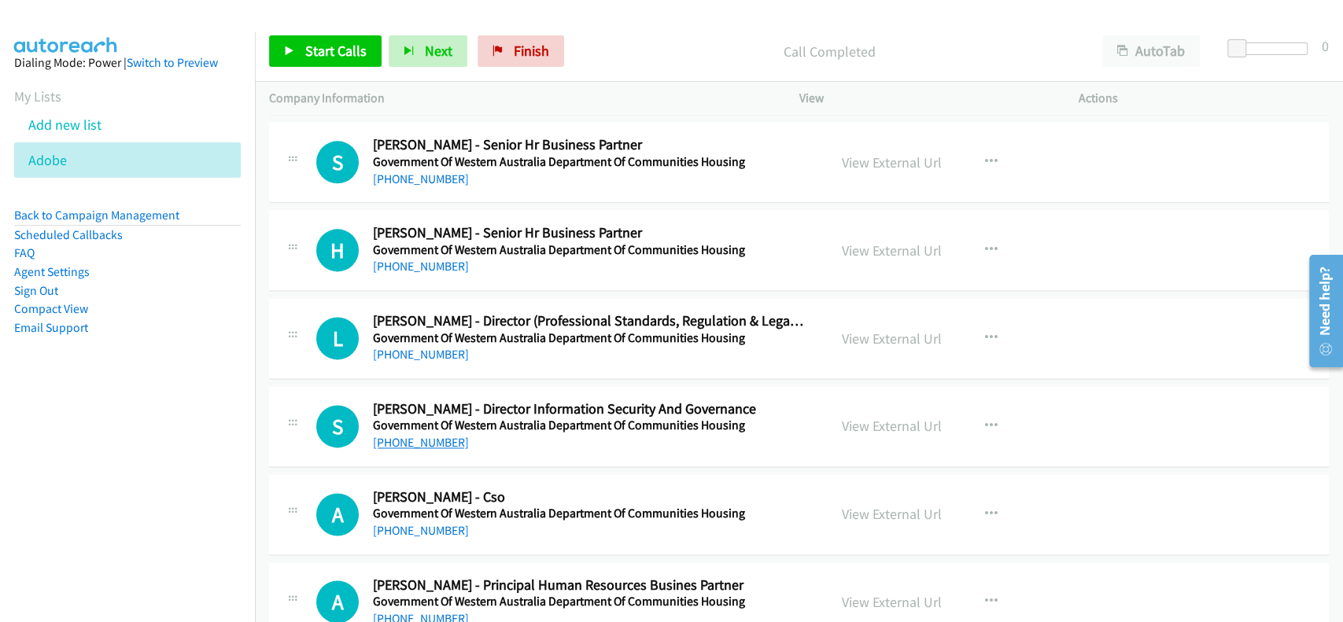
click at [419, 435] on link "[PHONE_NUMBER]" at bounding box center [421, 442] width 96 height 15
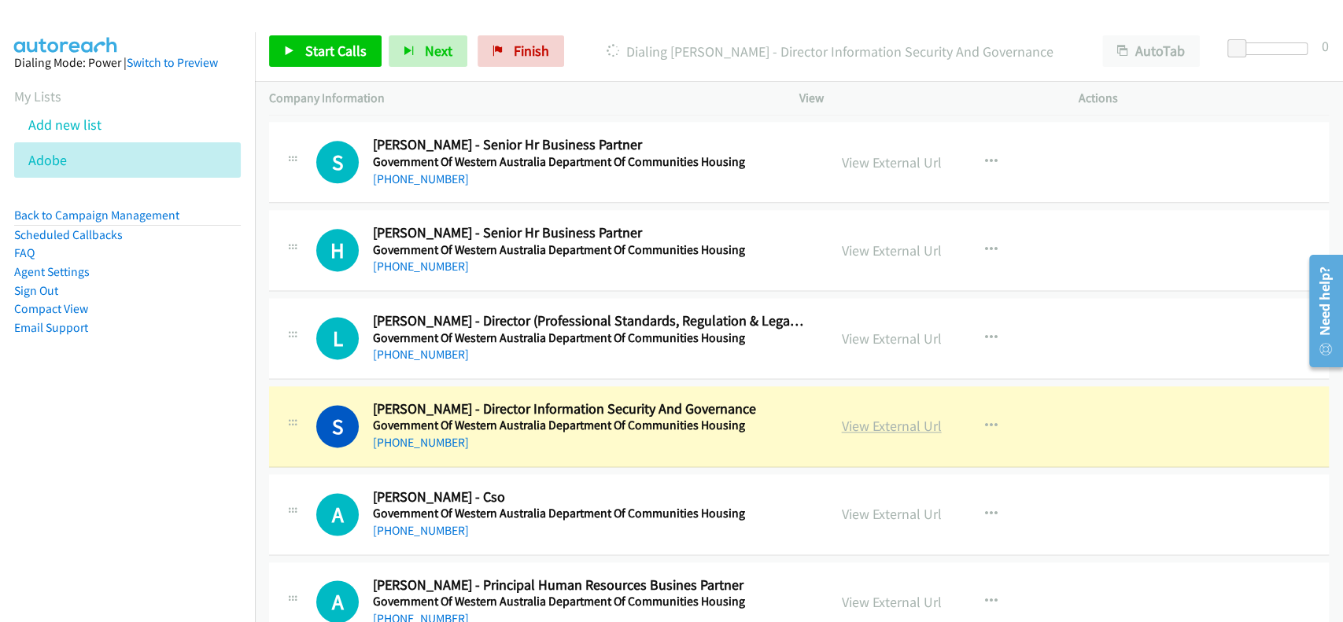
click at [883, 419] on link "View External Url" at bounding box center [892, 426] width 100 height 18
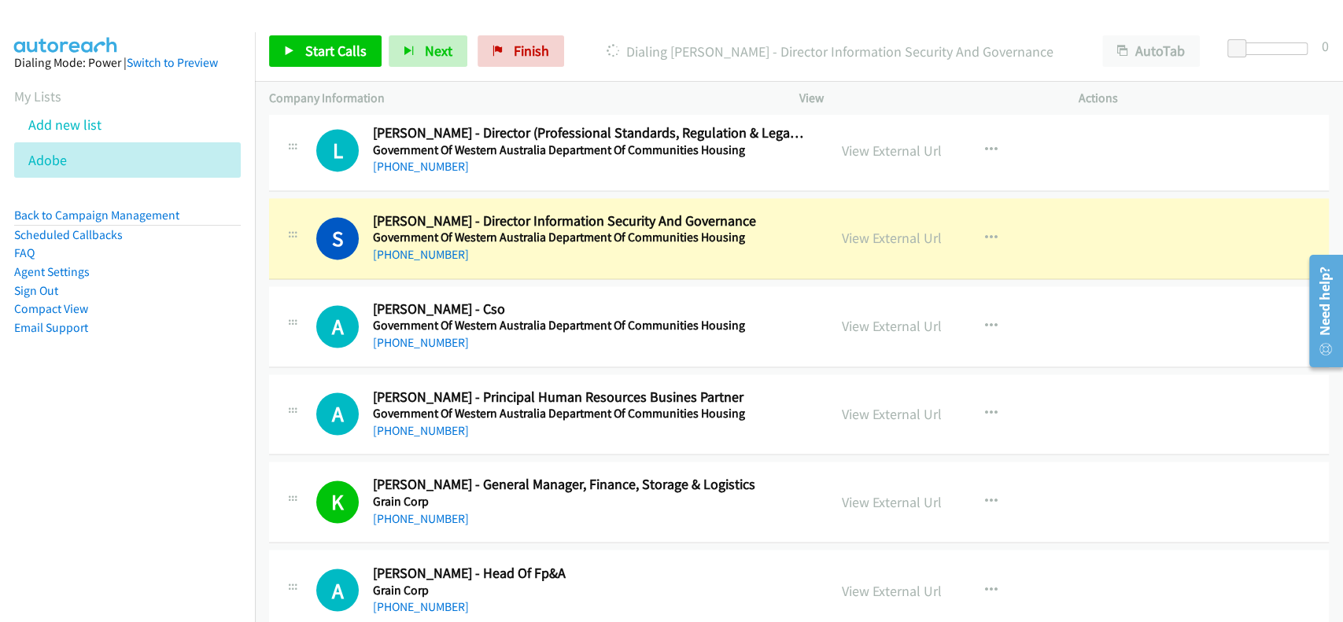
scroll to position [5580, 0]
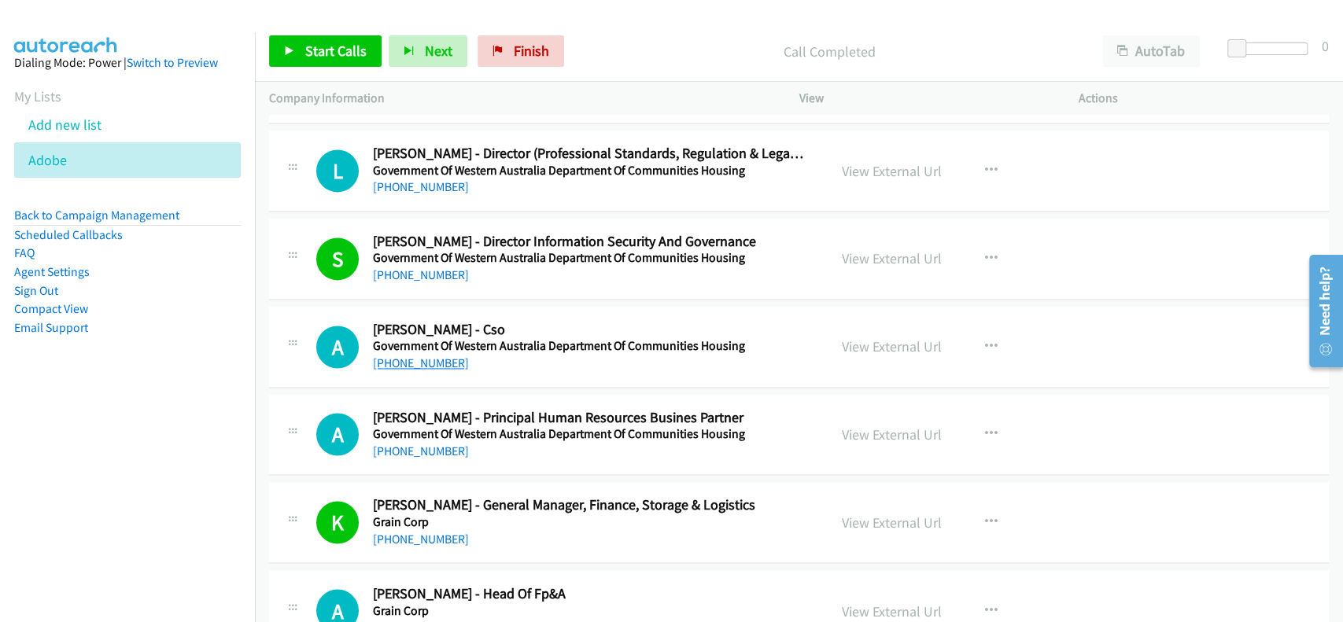
click at [415, 356] on link "[PHONE_NUMBER]" at bounding box center [421, 363] width 96 height 15
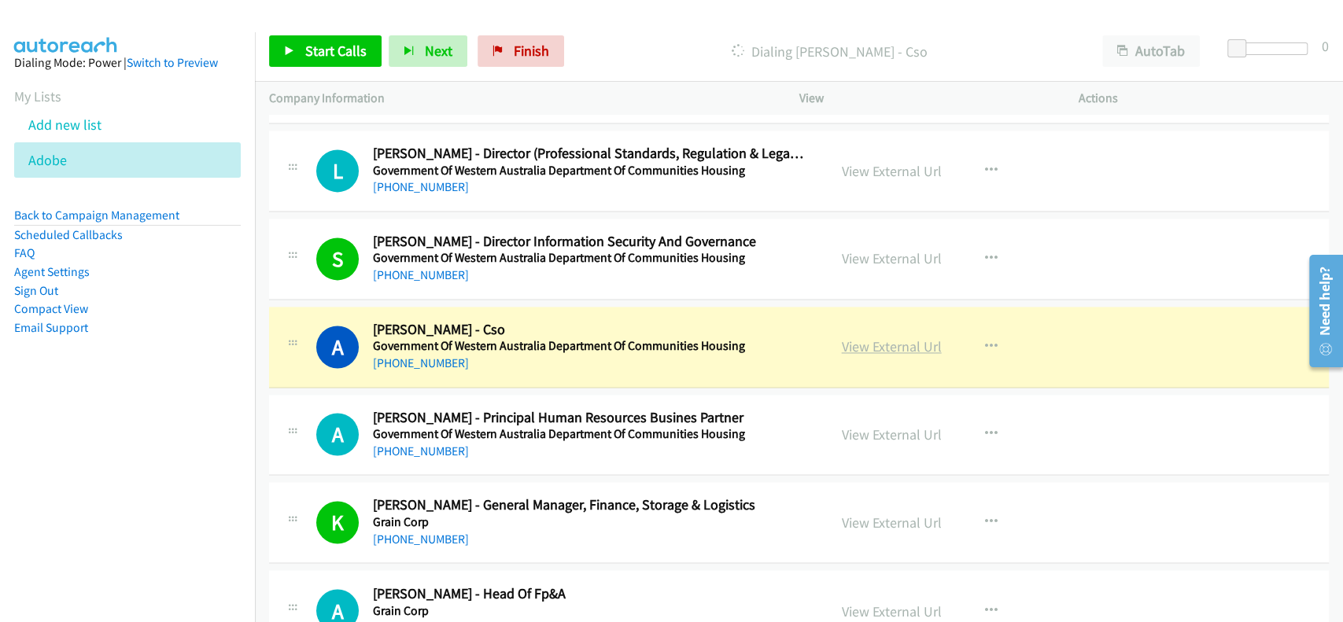
click at [847, 338] on link "View External Url" at bounding box center [892, 347] width 100 height 18
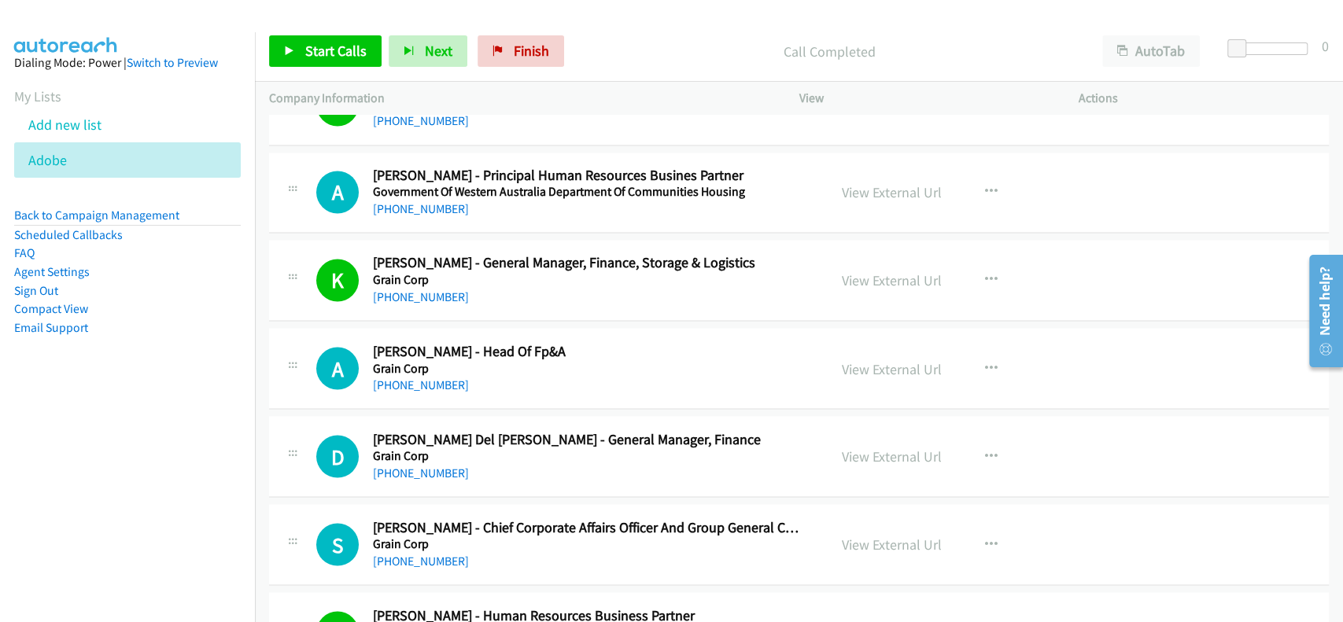
scroll to position [5853, 0]
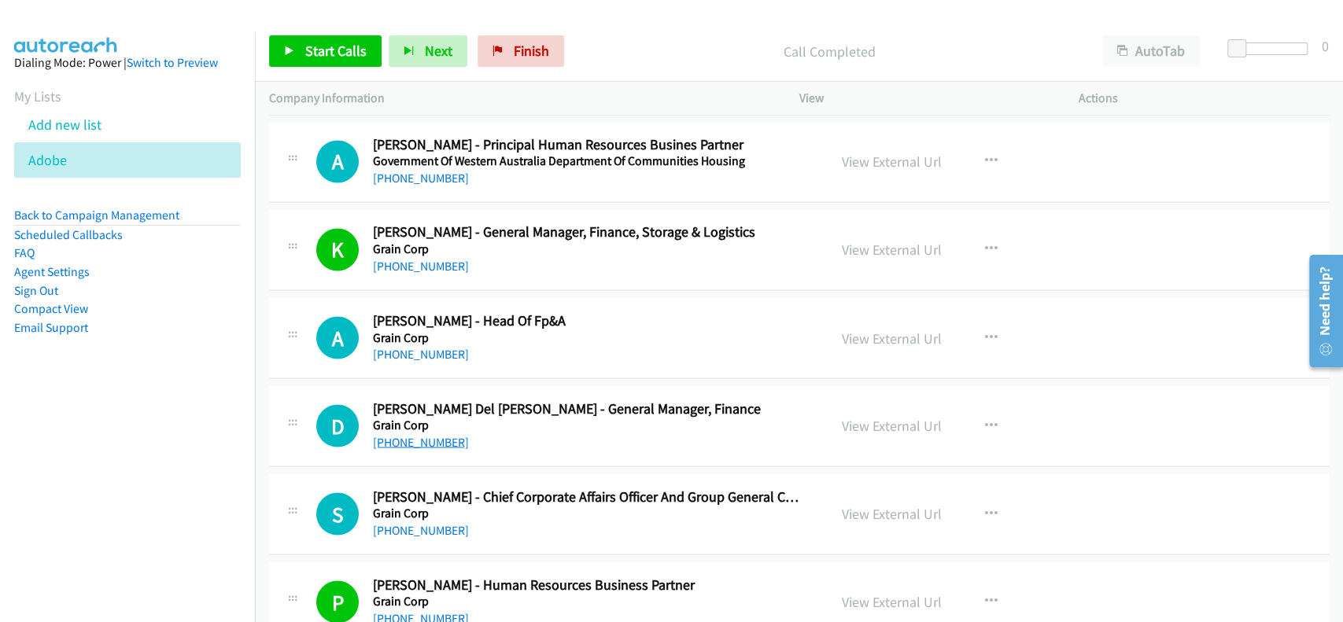
click at [404, 434] on link "[PHONE_NUMBER]" at bounding box center [421, 441] width 96 height 15
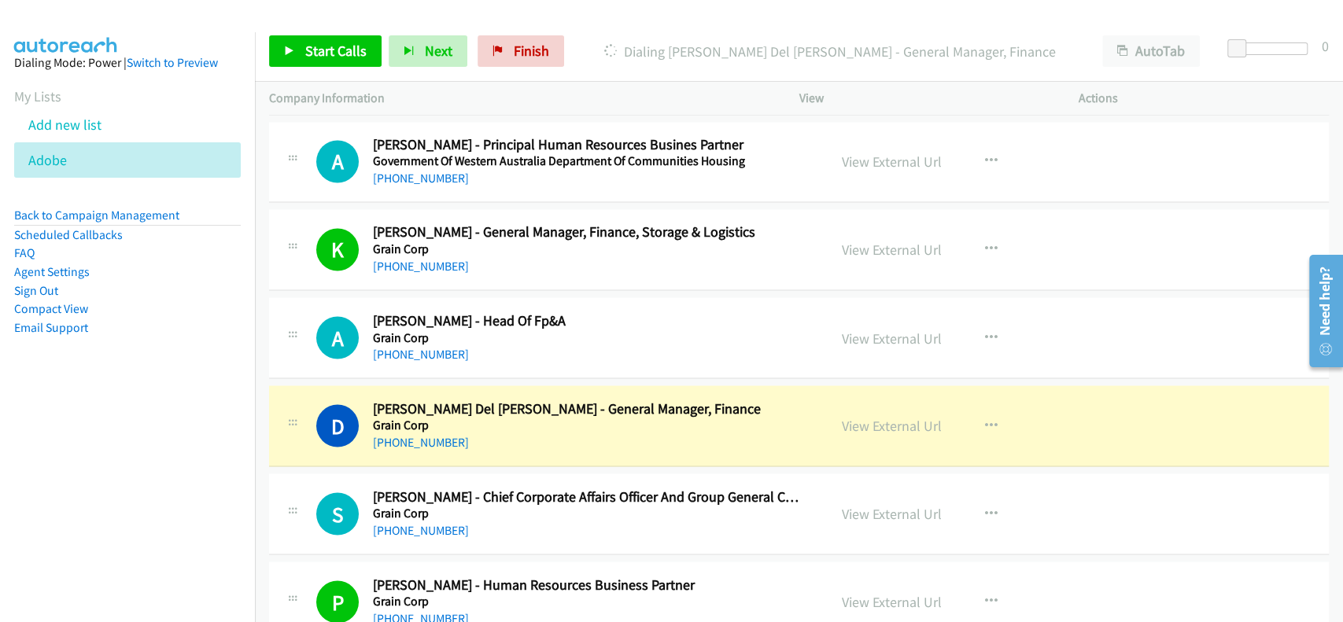
drag, startPoint x: 891, startPoint y: 413, endPoint x: 1008, endPoint y: 500, distance: 145.7
click at [846, 416] on link "View External Url" at bounding box center [892, 425] width 100 height 18
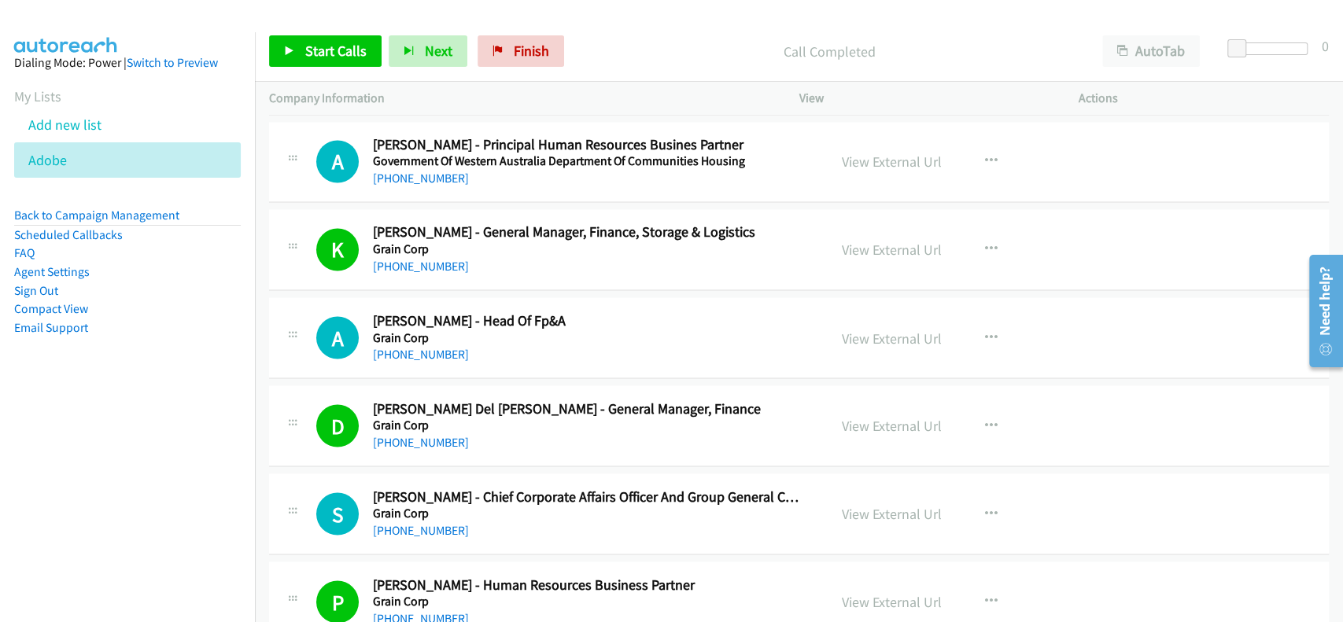
scroll to position [5958, 0]
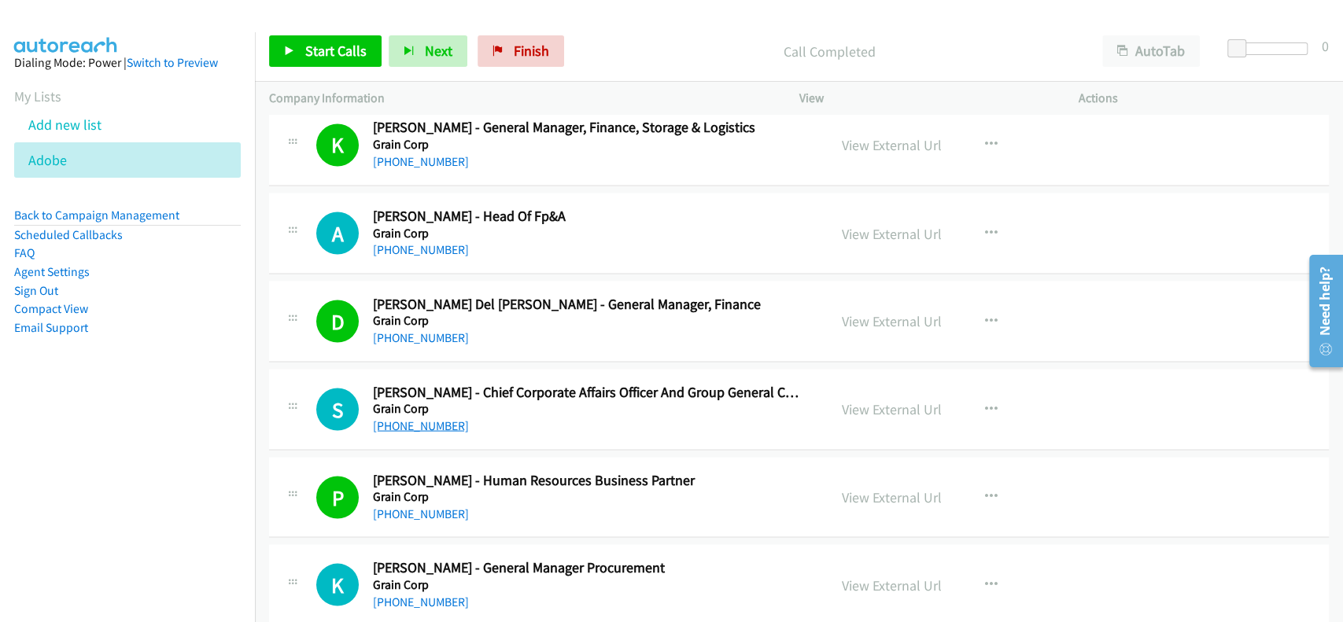
click at [401, 418] on link "[PHONE_NUMBER]" at bounding box center [421, 425] width 96 height 15
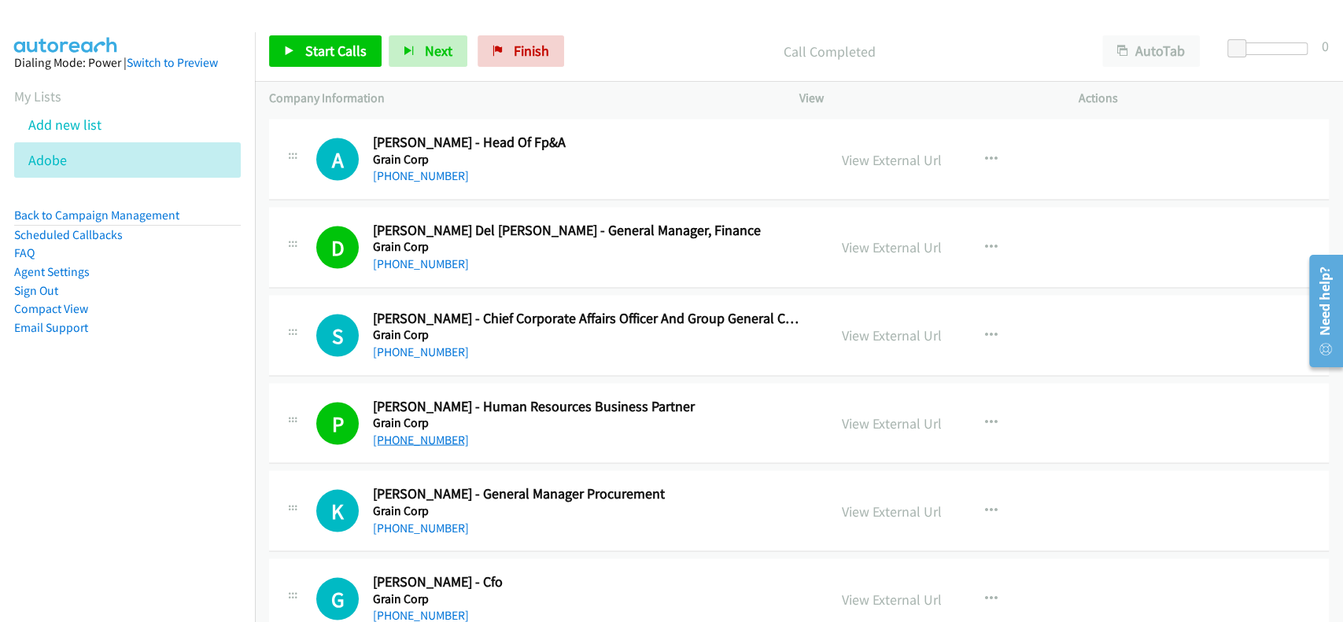
scroll to position [6063, 0]
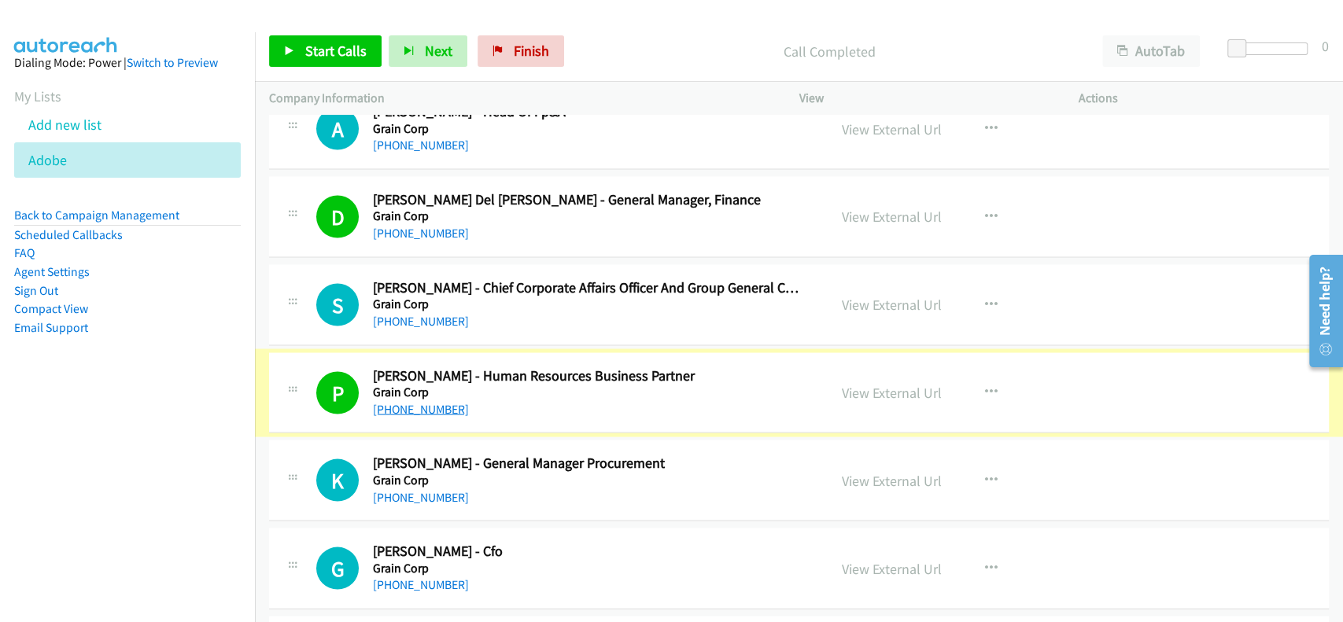
click at [425, 401] on link "[PHONE_NUMBER]" at bounding box center [421, 408] width 96 height 15
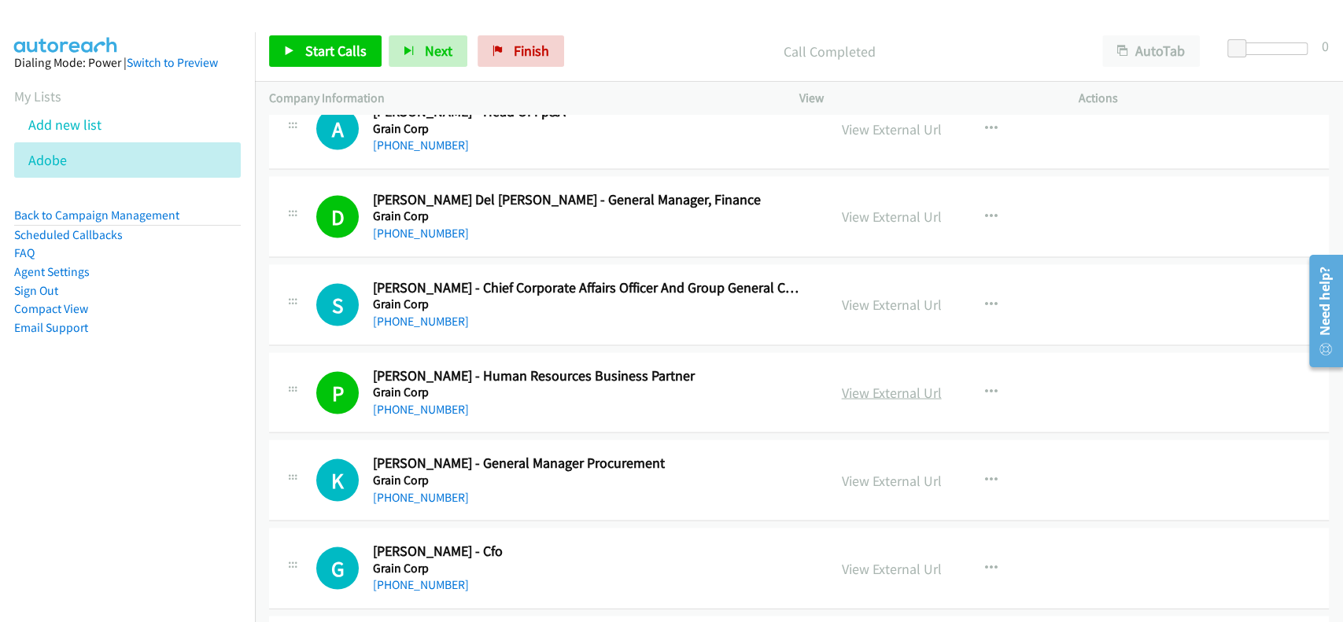
click at [897, 388] on link "View External Url" at bounding box center [892, 392] width 100 height 18
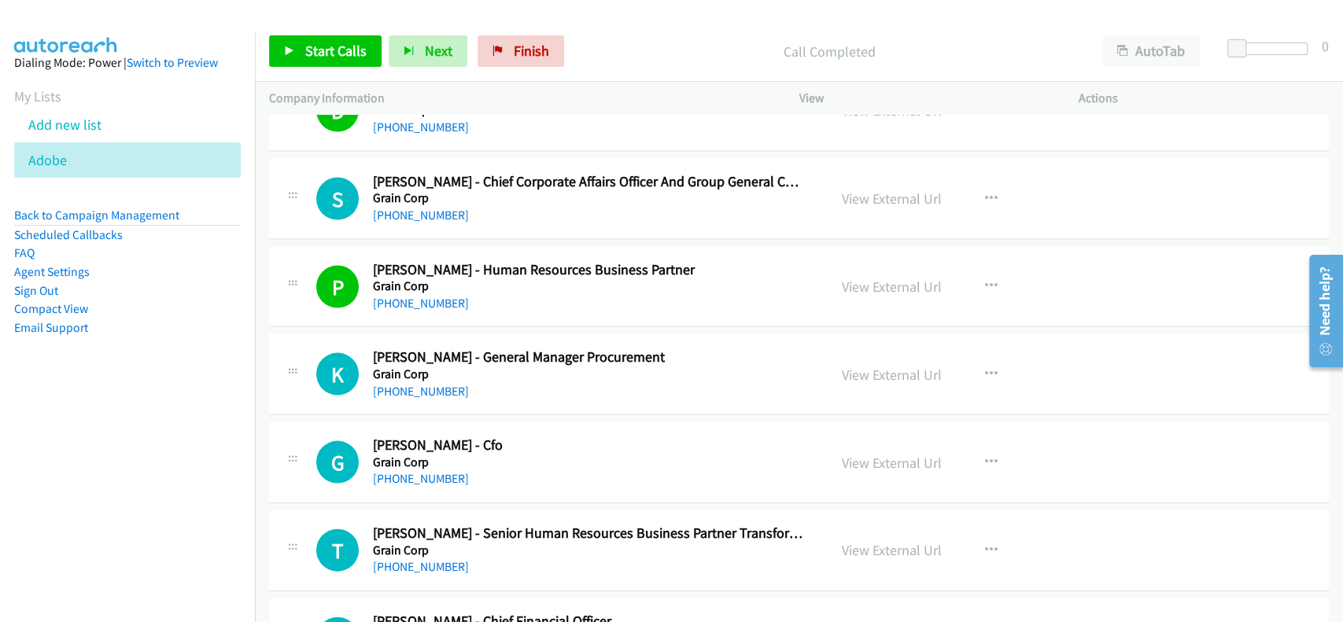
scroll to position [6273, 0]
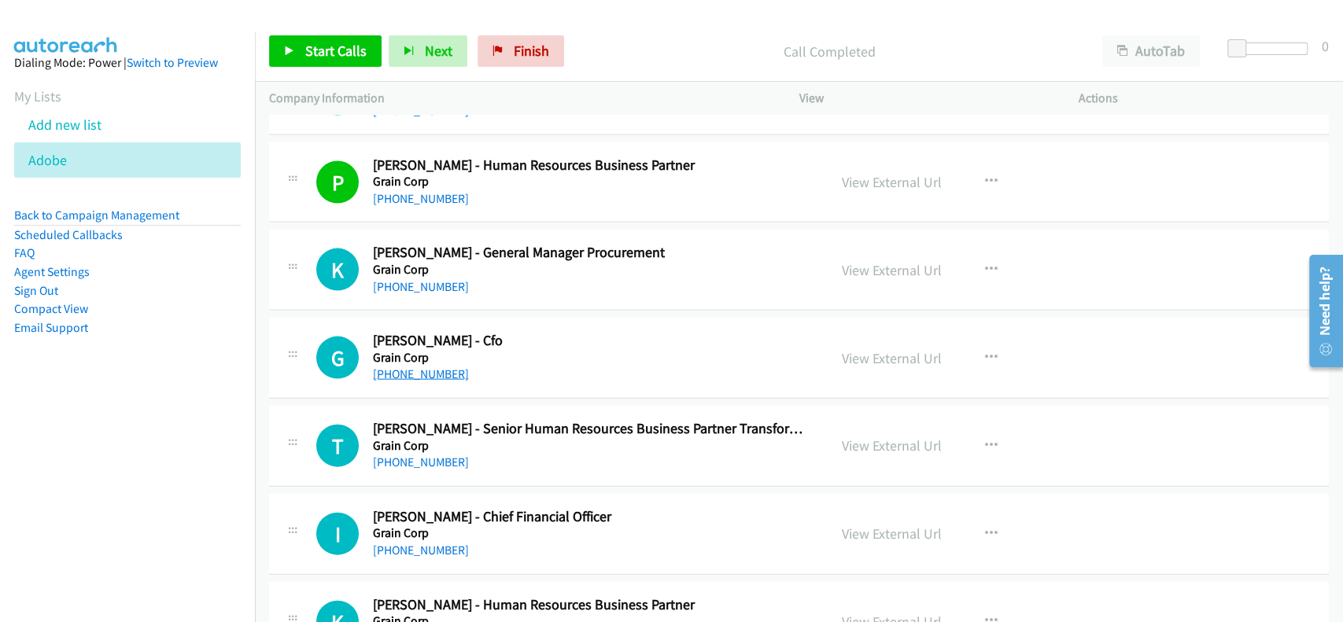
click at [392, 372] on link "[PHONE_NUMBER]" at bounding box center [421, 374] width 96 height 15
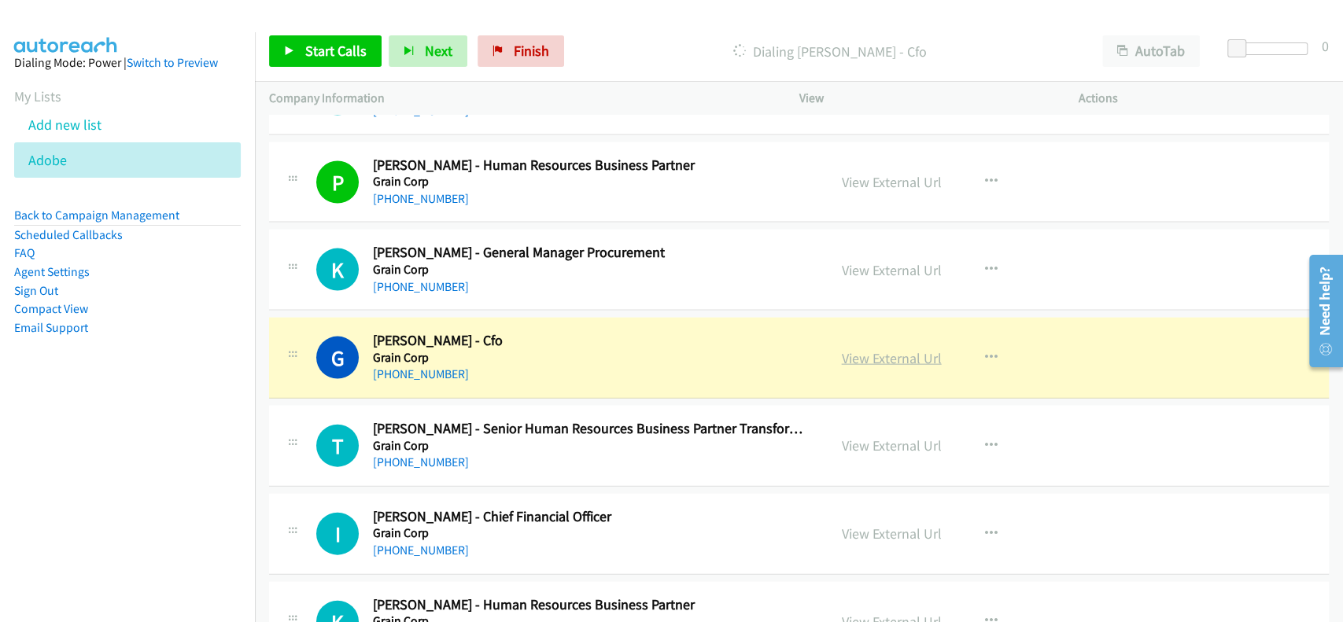
click at [869, 351] on link "View External Url" at bounding box center [892, 358] width 100 height 18
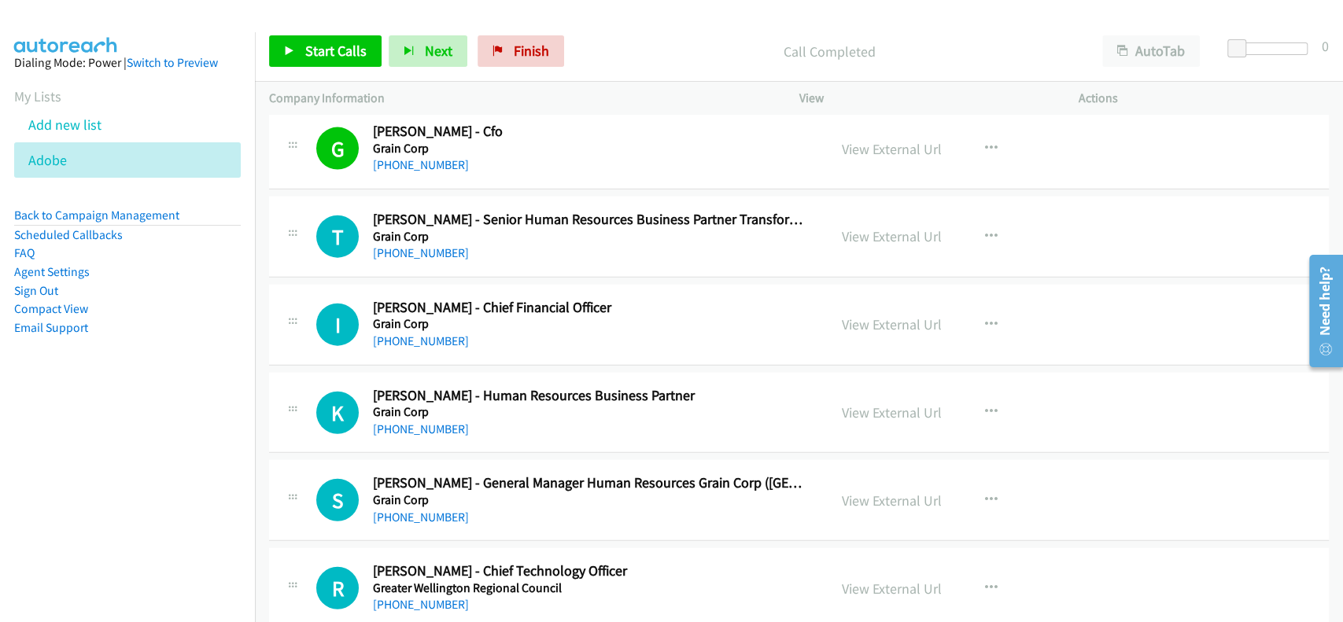
scroll to position [6483, 0]
click at [420, 245] on link "[PHONE_NUMBER]" at bounding box center [421, 252] width 96 height 15
click at [405, 249] on link "[PHONE_NUMBER]" at bounding box center [421, 252] width 96 height 15
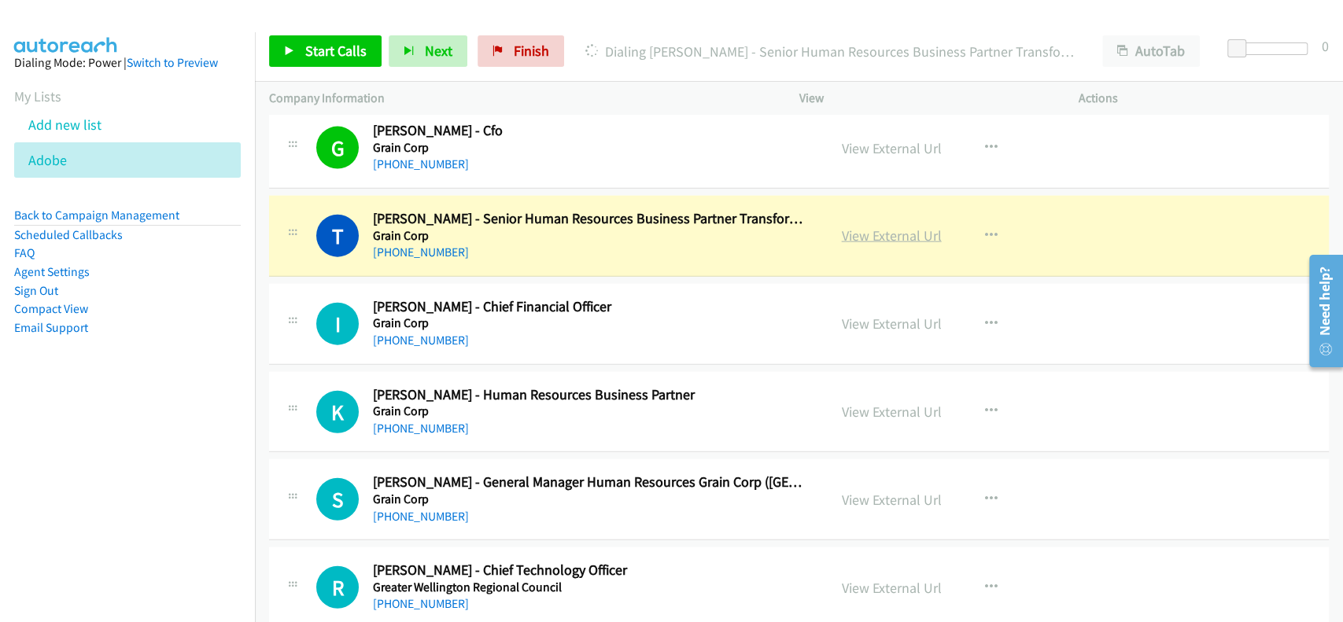
click at [895, 227] on link "View External Url" at bounding box center [892, 236] width 100 height 18
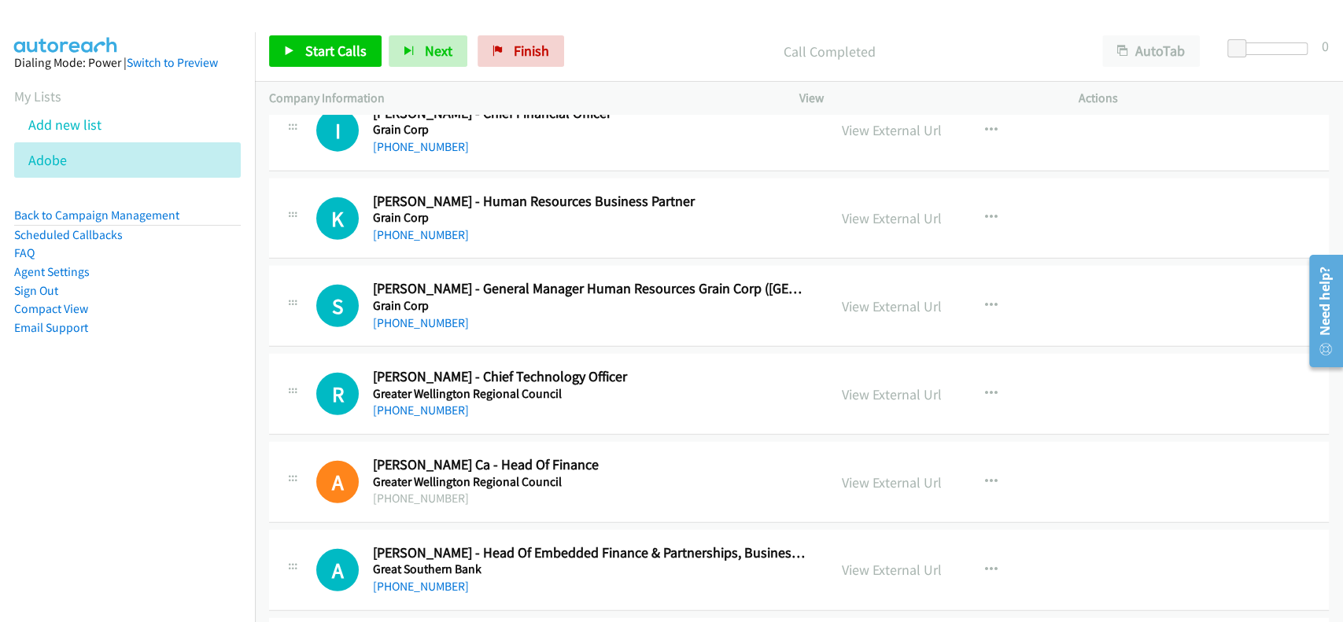
scroll to position [6692, 0]
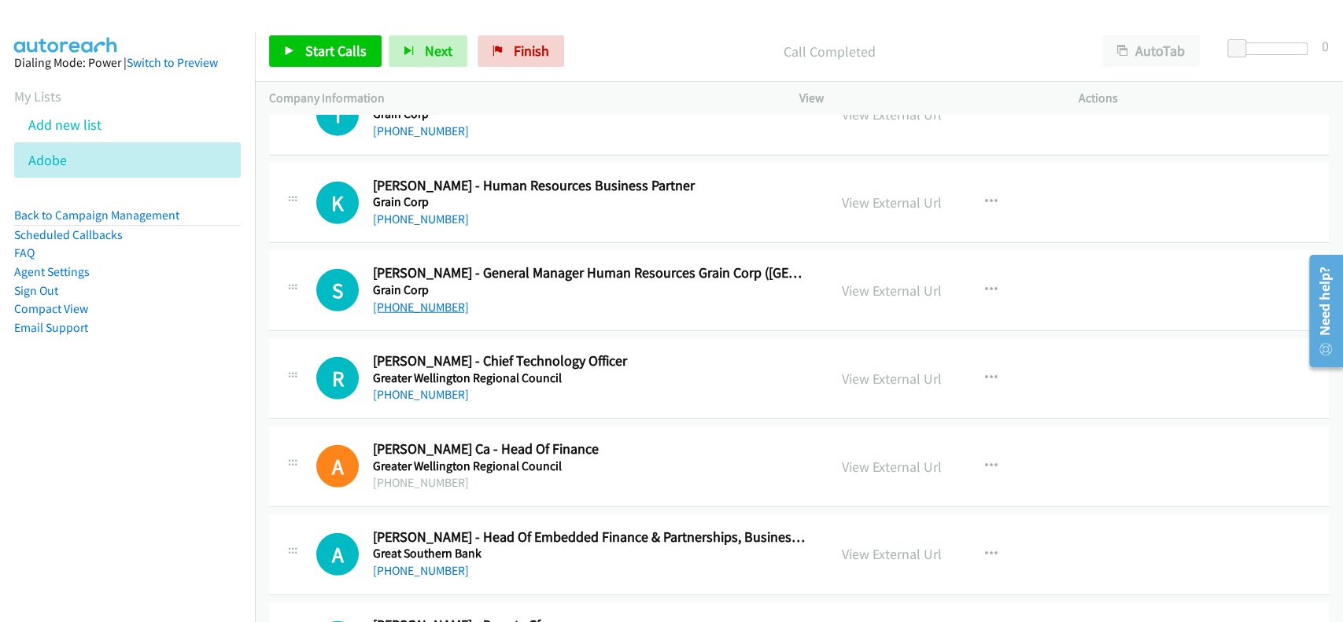
click at [417, 301] on link "[PHONE_NUMBER]" at bounding box center [421, 307] width 96 height 15
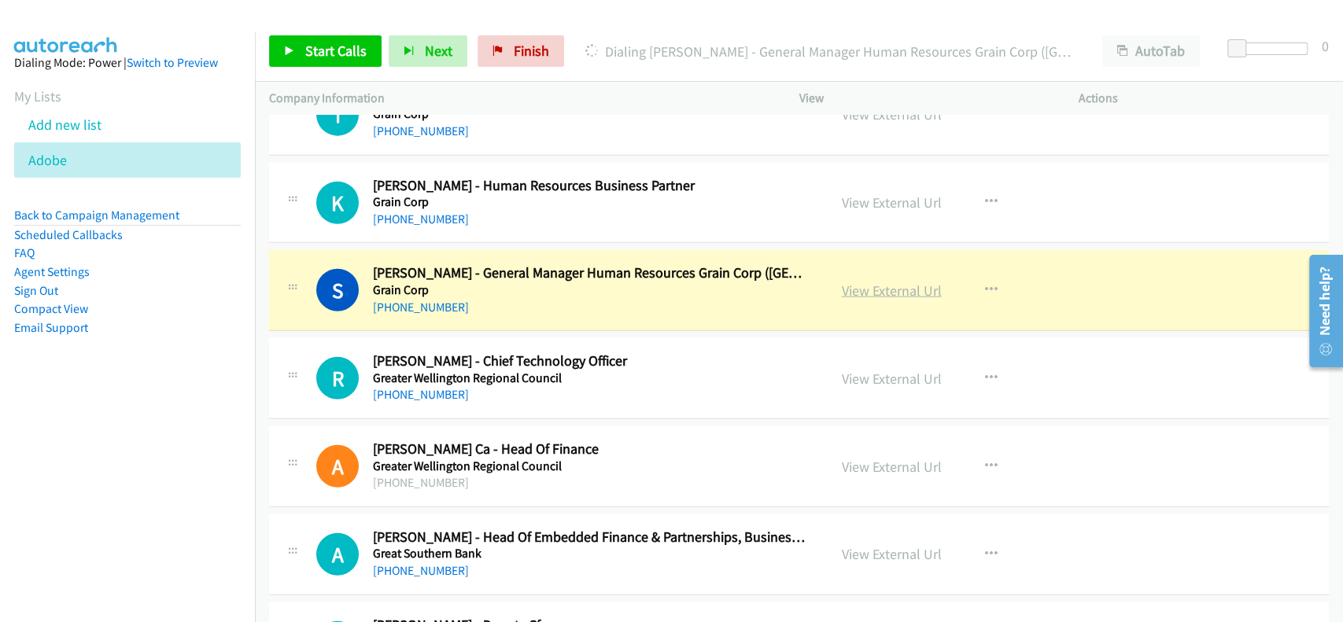
click at [888, 289] on link "View External Url" at bounding box center [892, 291] width 100 height 18
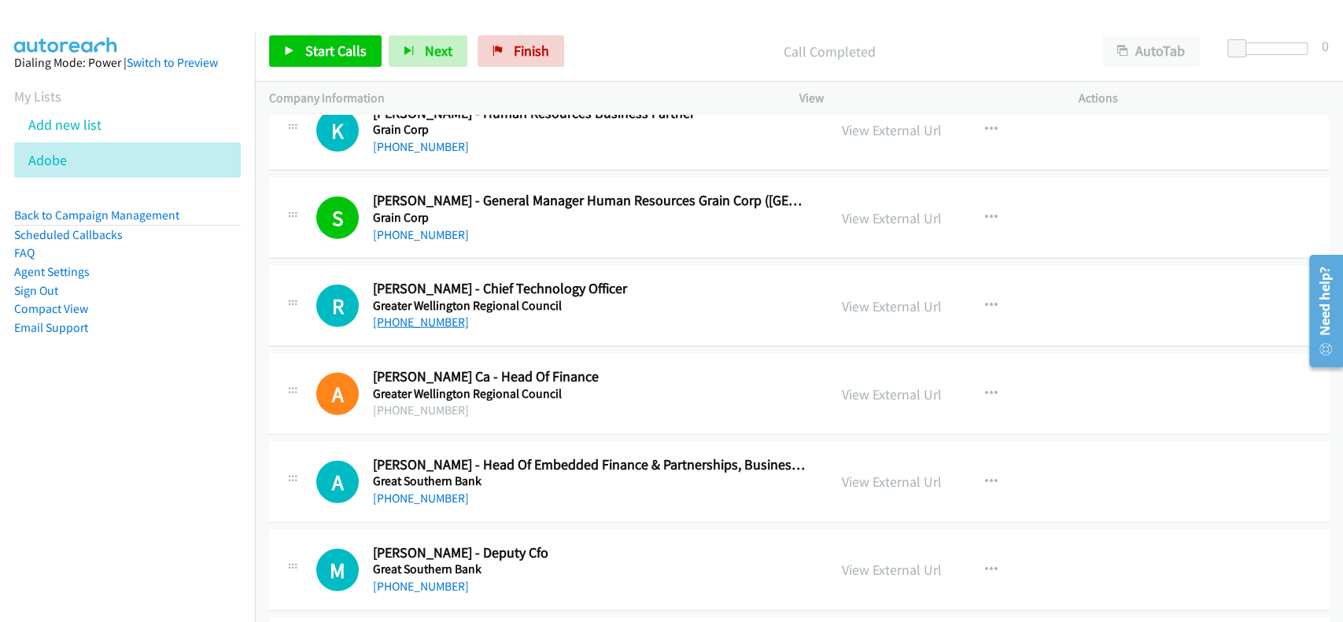
scroll to position [6797, 0]
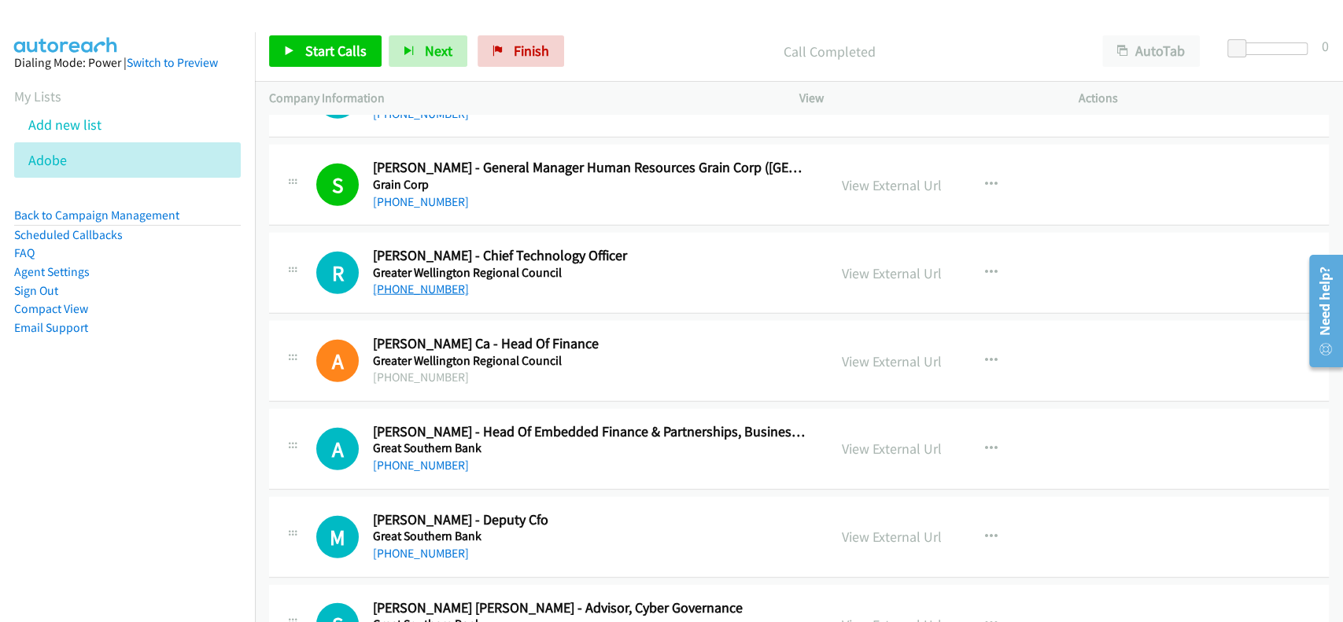
click at [404, 282] on link "[PHONE_NUMBER]" at bounding box center [421, 289] width 96 height 15
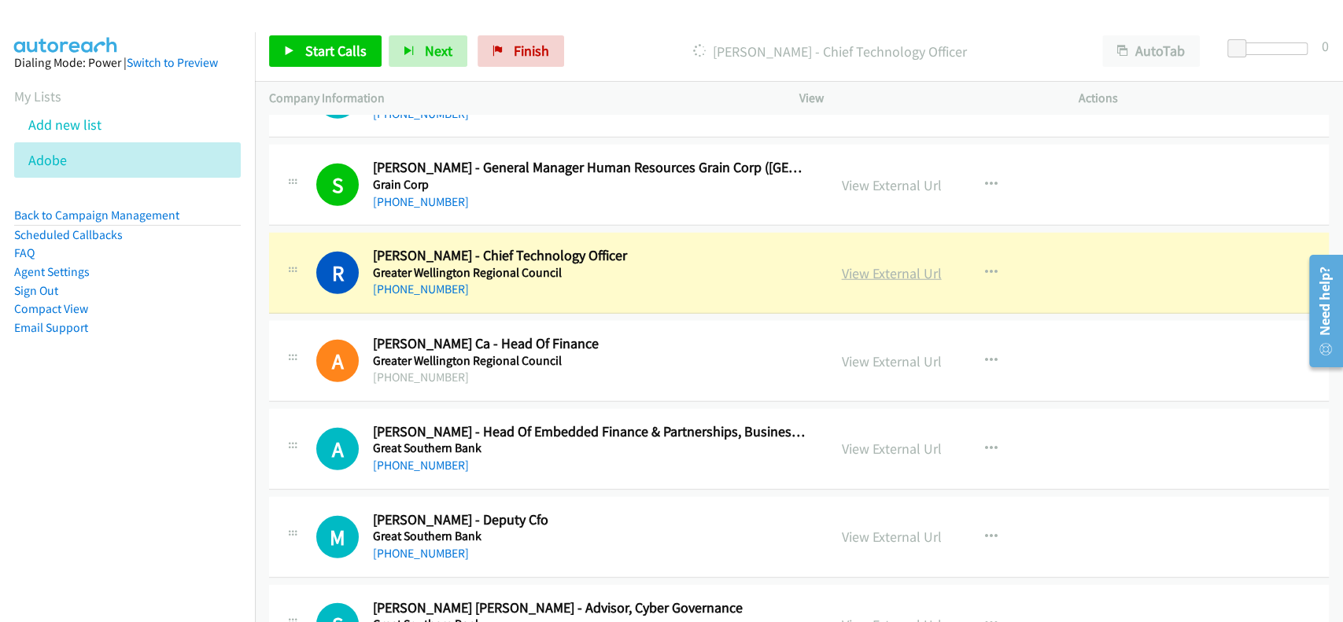
click at [883, 271] on link "View External Url" at bounding box center [892, 273] width 100 height 18
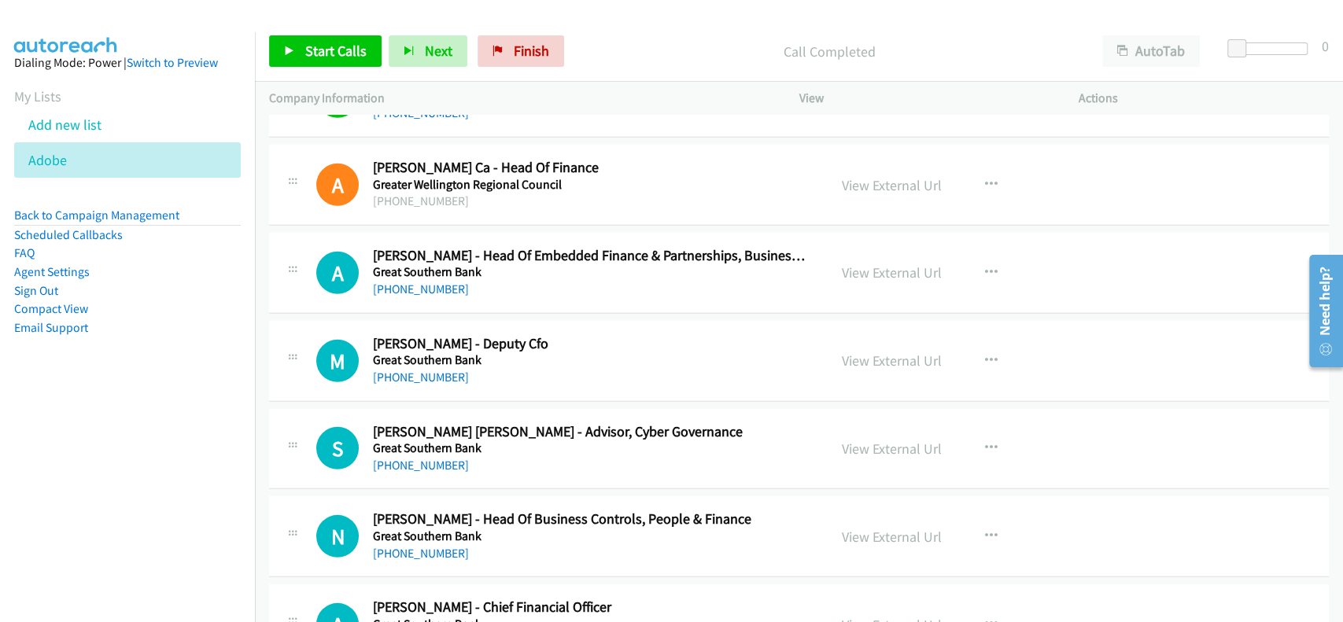
scroll to position [7007, 0]
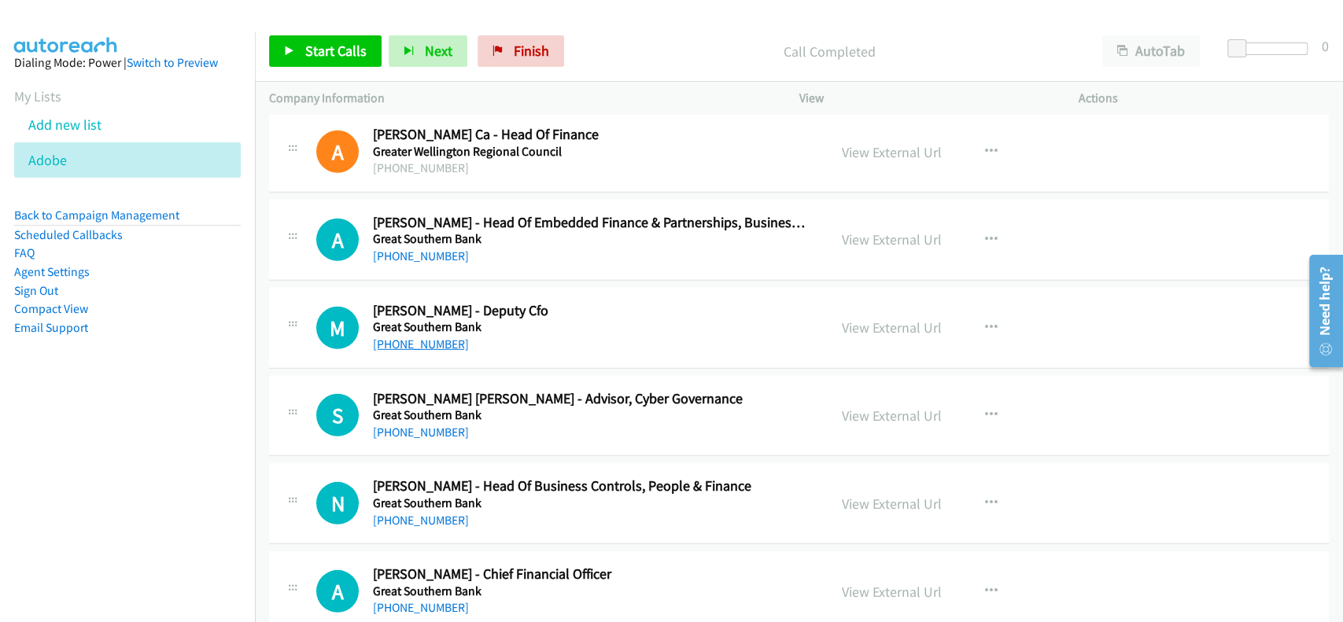
click at [422, 340] on link "[PHONE_NUMBER]" at bounding box center [421, 344] width 96 height 15
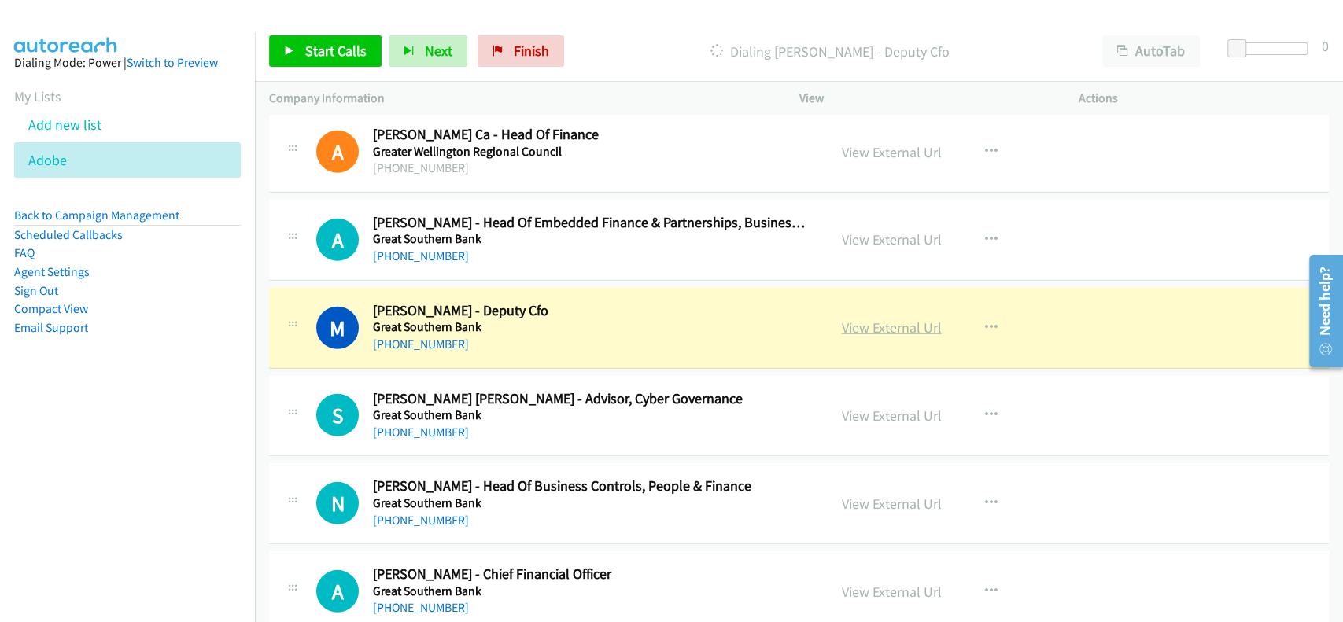
click at [842, 319] on link "View External Url" at bounding box center [892, 328] width 100 height 18
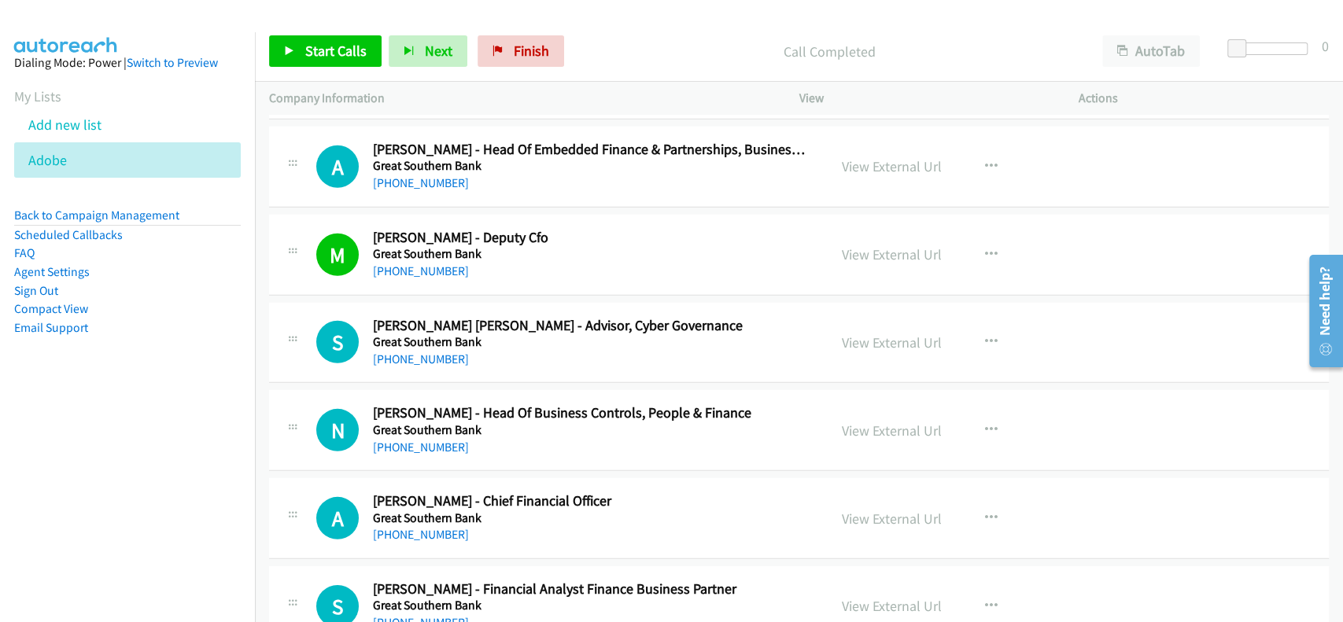
scroll to position [7112, 0]
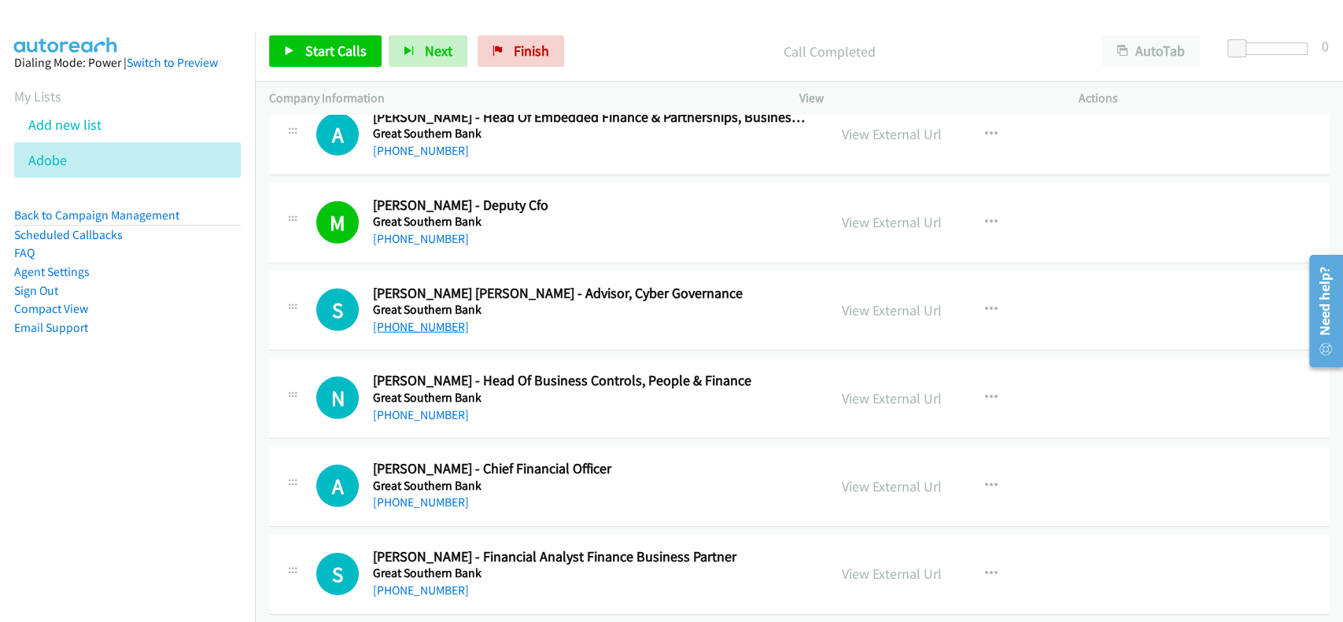
click at [424, 319] on link "[PHONE_NUMBER]" at bounding box center [421, 326] width 96 height 15
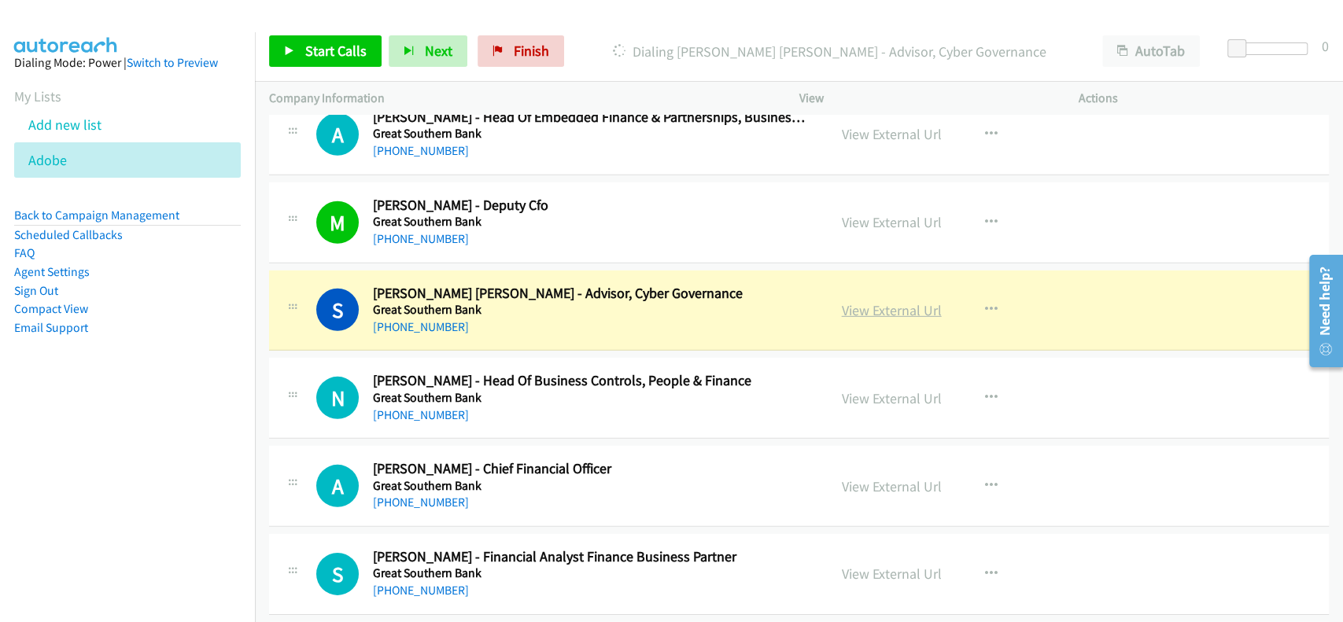
click at [858, 302] on link "View External Url" at bounding box center [892, 310] width 100 height 18
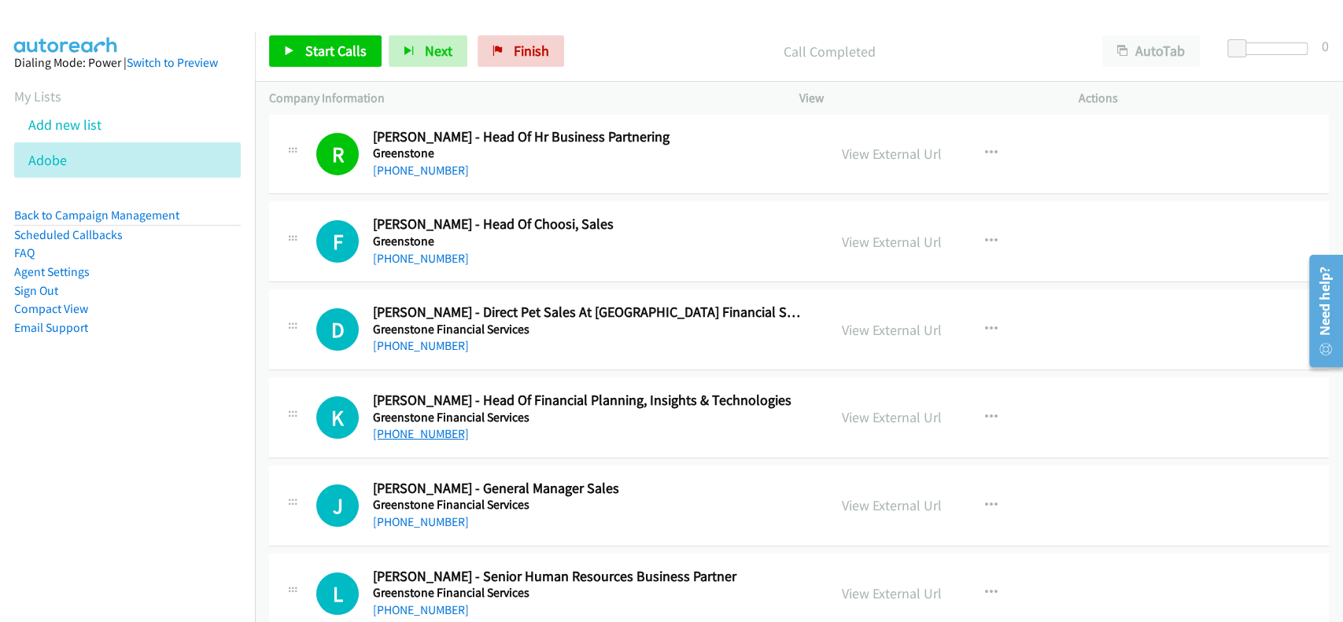
scroll to position [7741, 0]
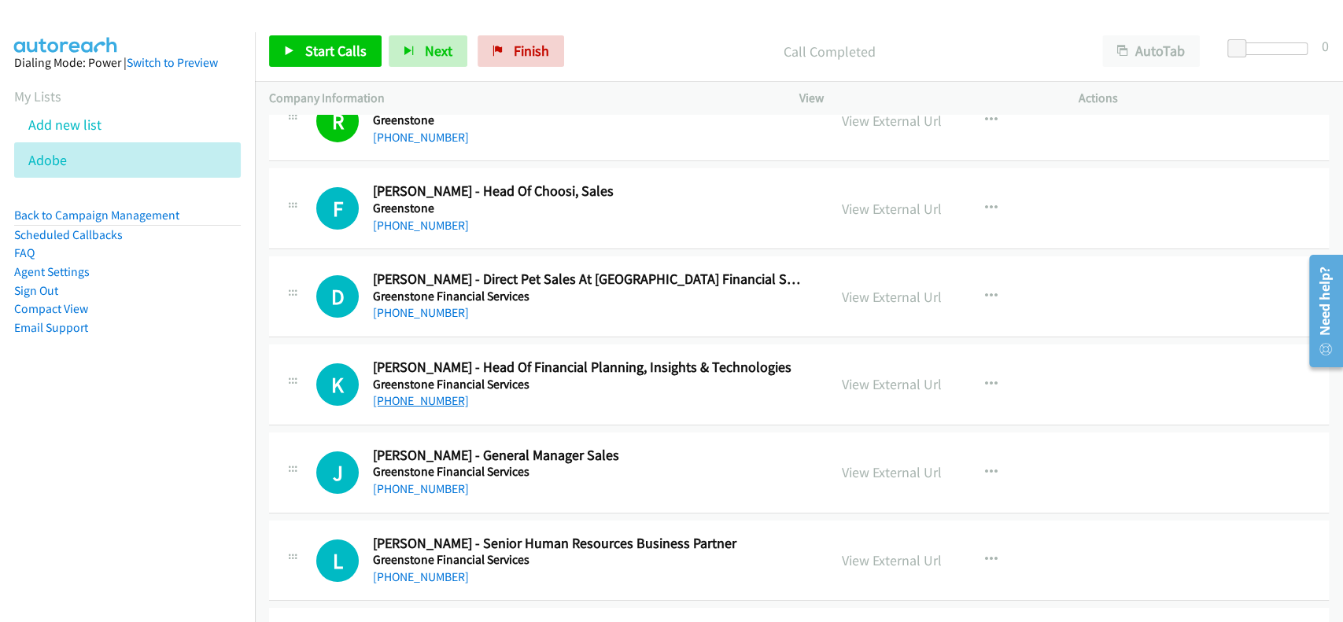
click at [422, 394] on link "[PHONE_NUMBER]" at bounding box center [421, 400] width 96 height 15
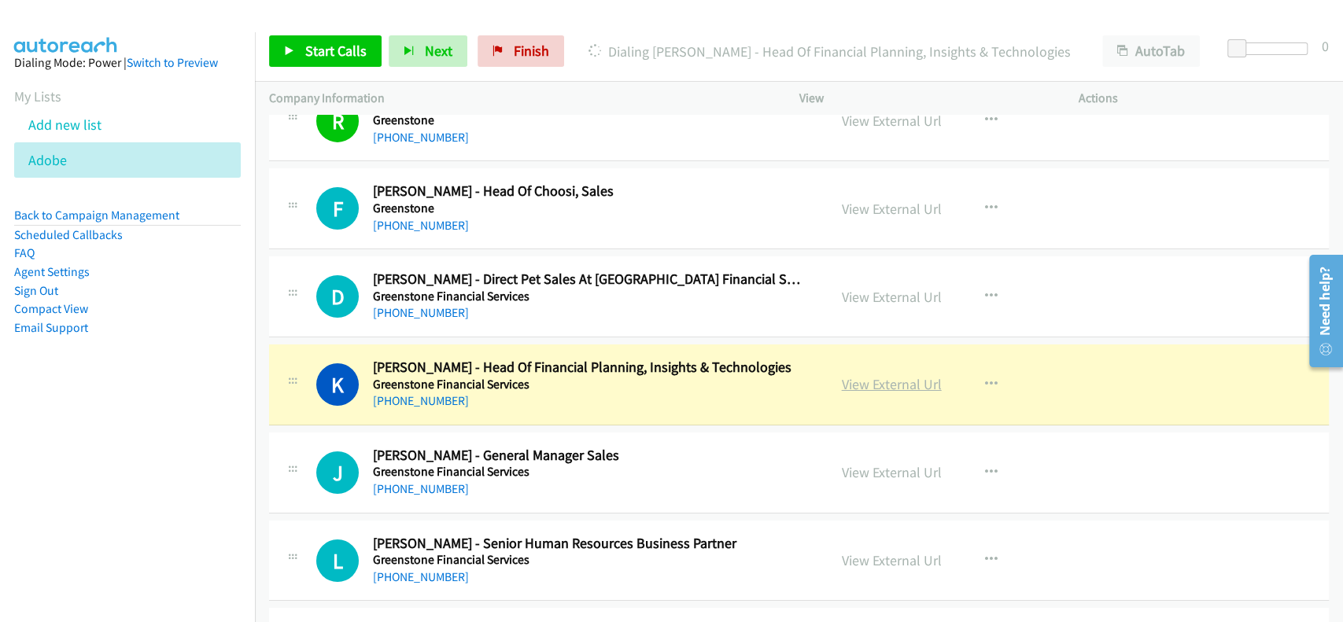
click at [843, 380] on link "View External Url" at bounding box center [892, 384] width 100 height 18
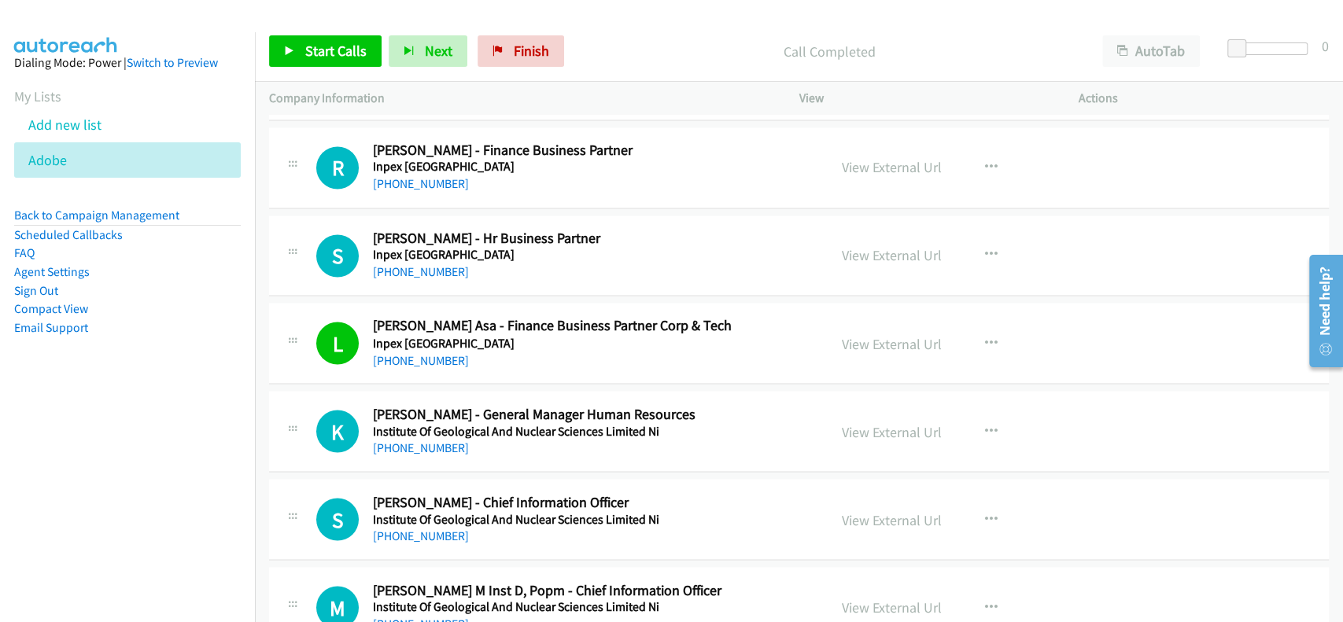
click at [1341, 479] on div "[PHONE_NUMBER] Call failed - Please reload the list and try again This list was…" at bounding box center [799, 368] width 1088 height 507
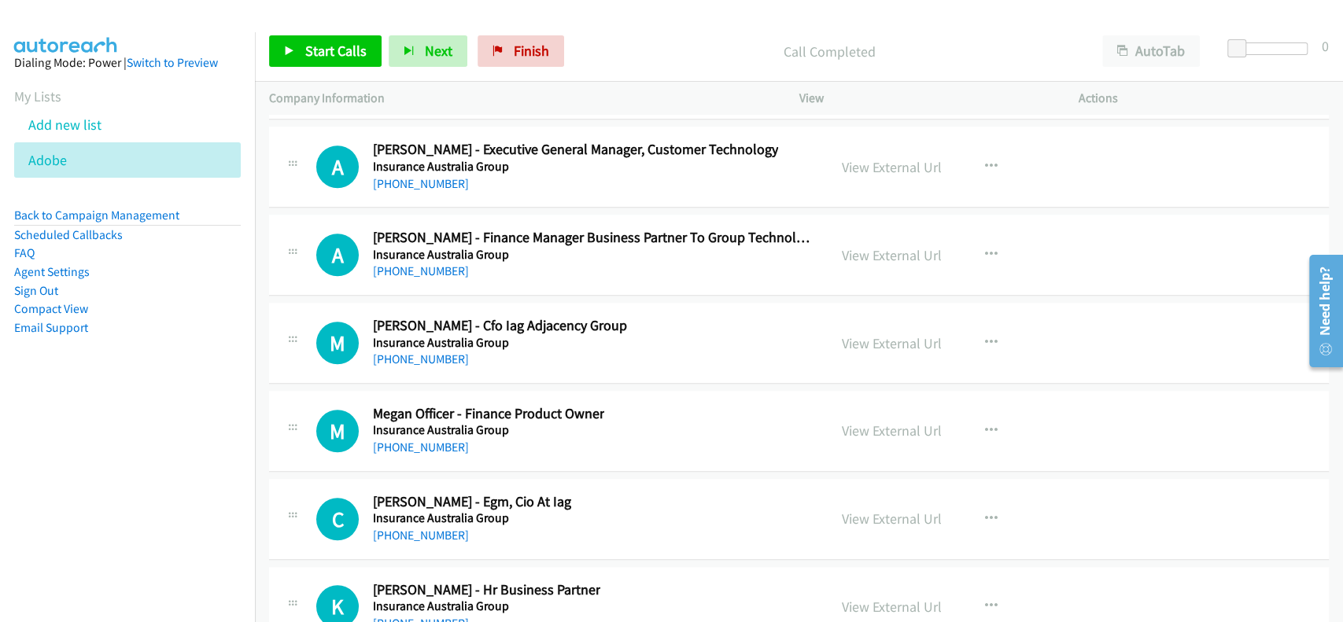
scroll to position [27862, 0]
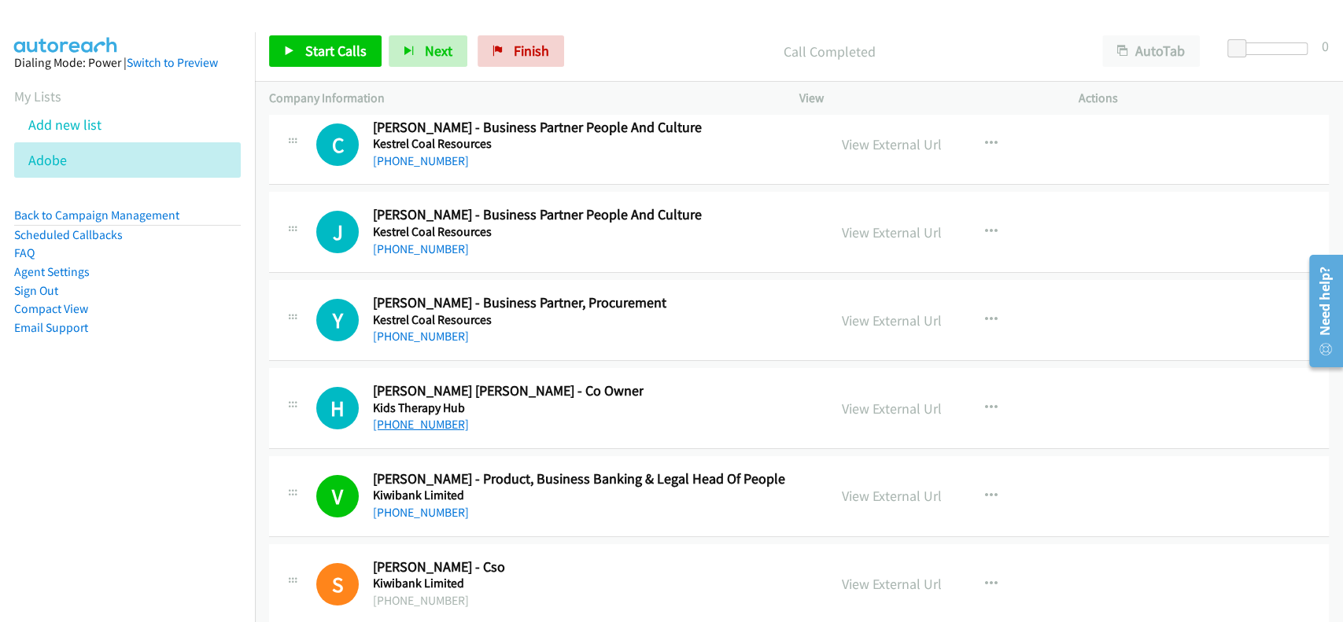
click at [427, 417] on link "[PHONE_NUMBER]" at bounding box center [421, 424] width 96 height 15
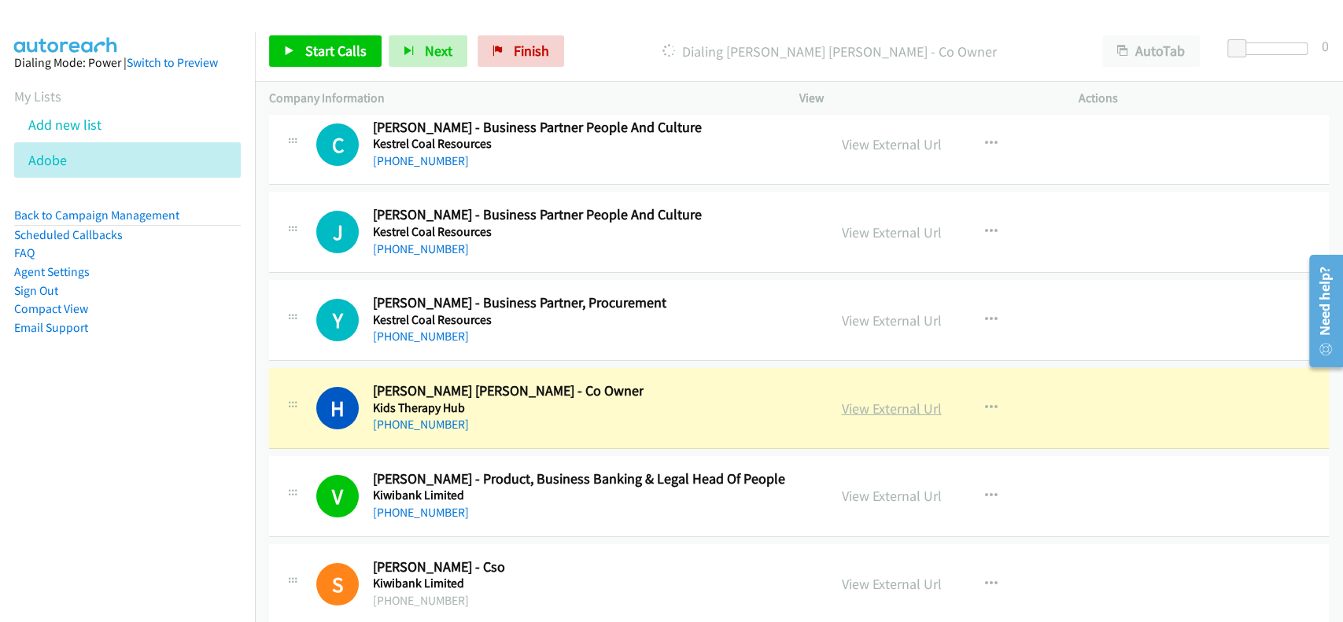
click at [878, 400] on link "View External Url" at bounding box center [892, 409] width 100 height 18
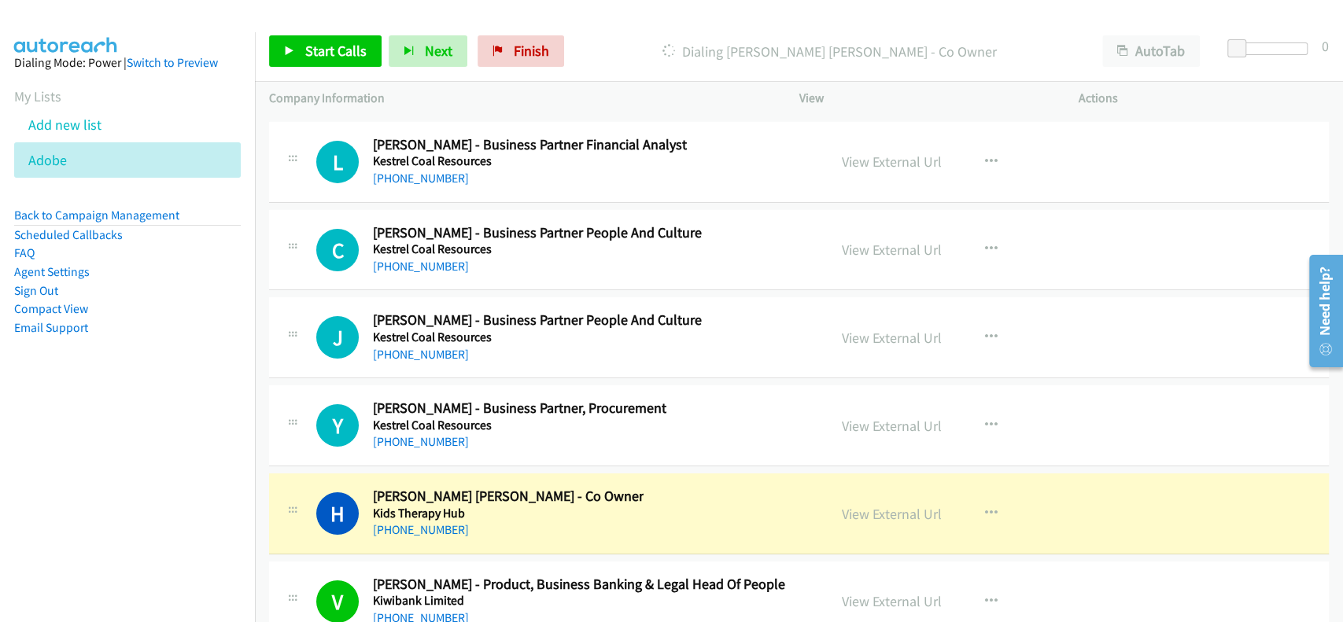
scroll to position [27652, 0]
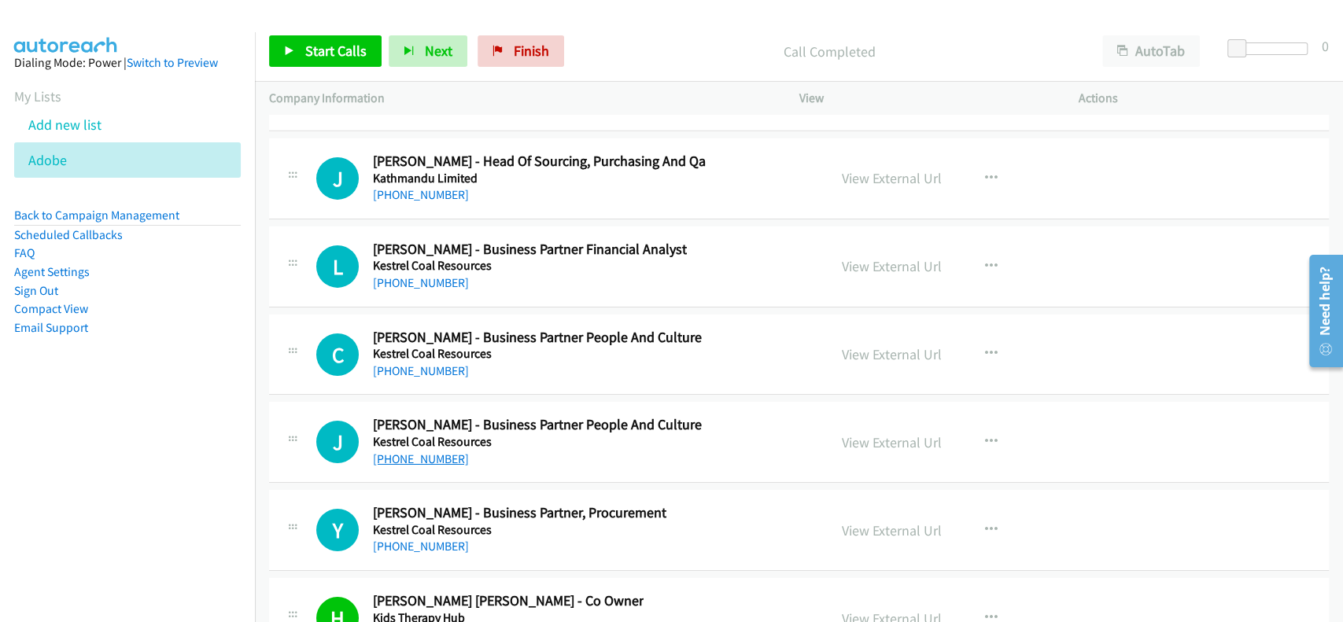
click at [403, 452] on link "[PHONE_NUMBER]" at bounding box center [421, 459] width 96 height 15
click at [422, 363] on link "[PHONE_NUMBER]" at bounding box center [421, 370] width 96 height 15
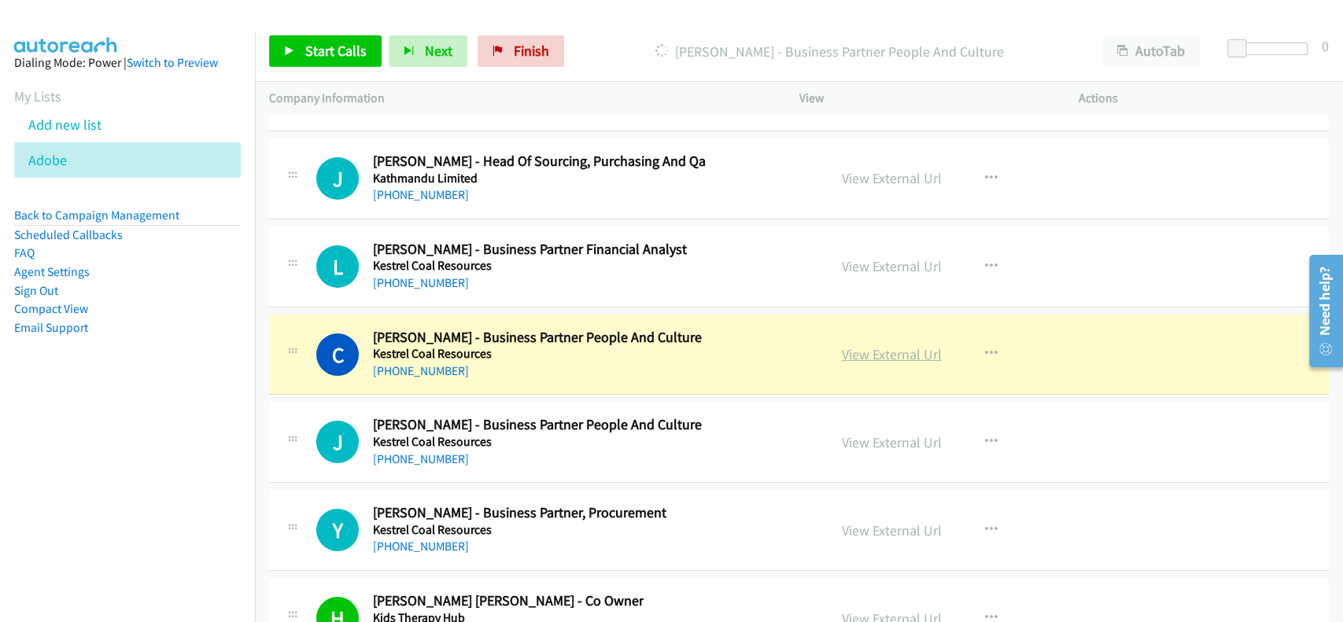
click at [886, 345] on link "View External Url" at bounding box center [892, 354] width 100 height 18
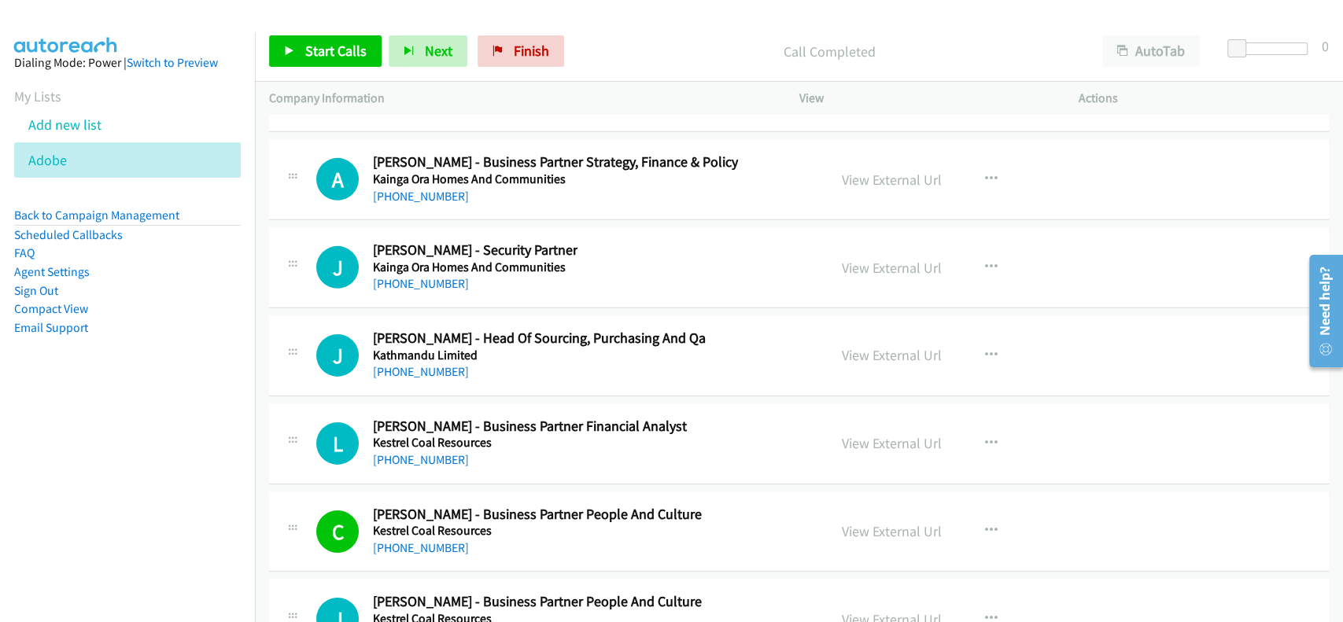
scroll to position [27442, 0]
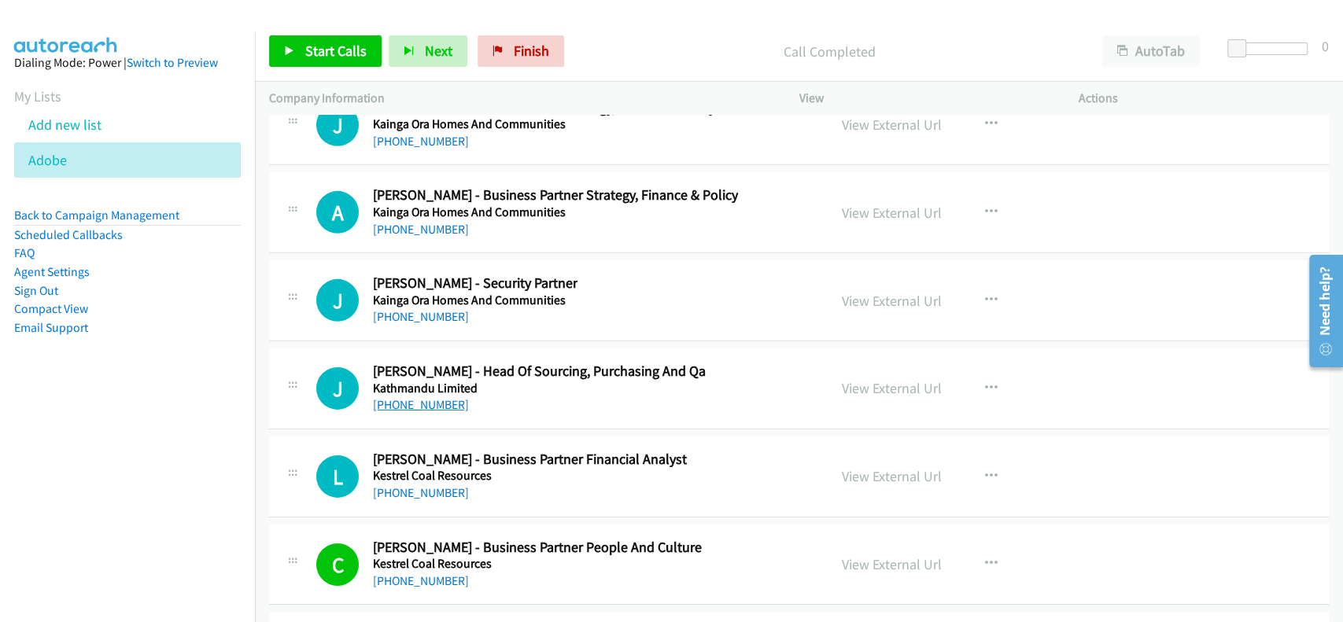
click at [416, 397] on link "[PHONE_NUMBER]" at bounding box center [421, 404] width 96 height 15
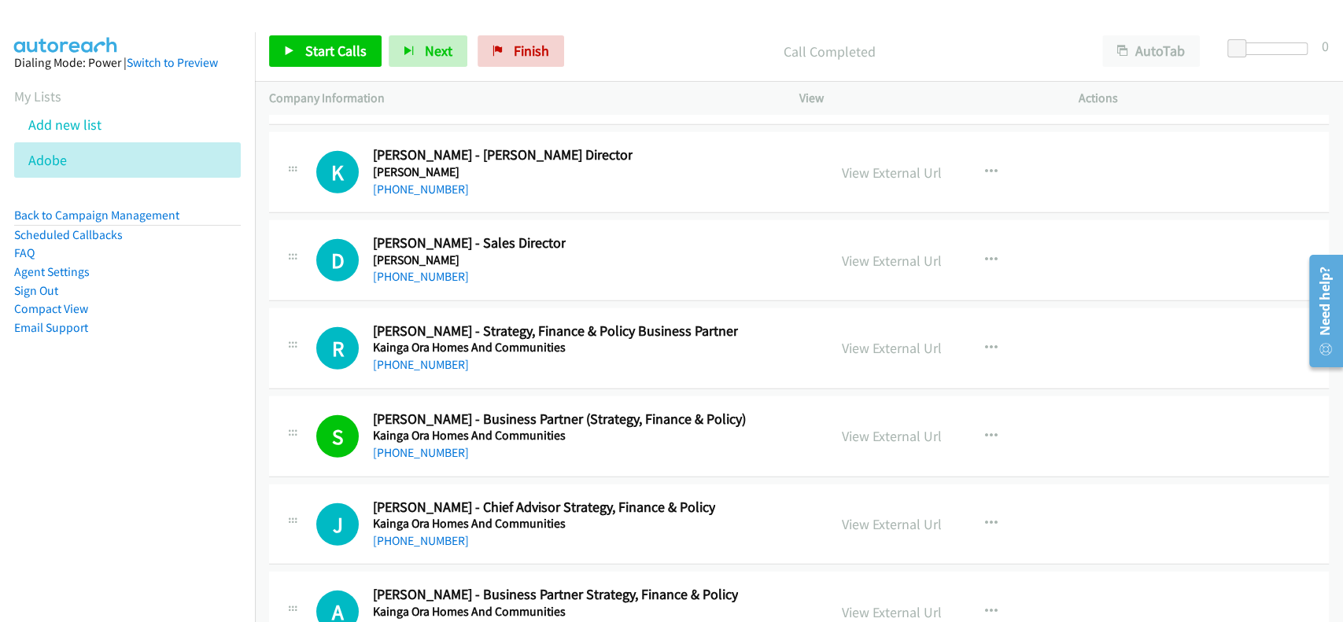
scroll to position [27023, 0]
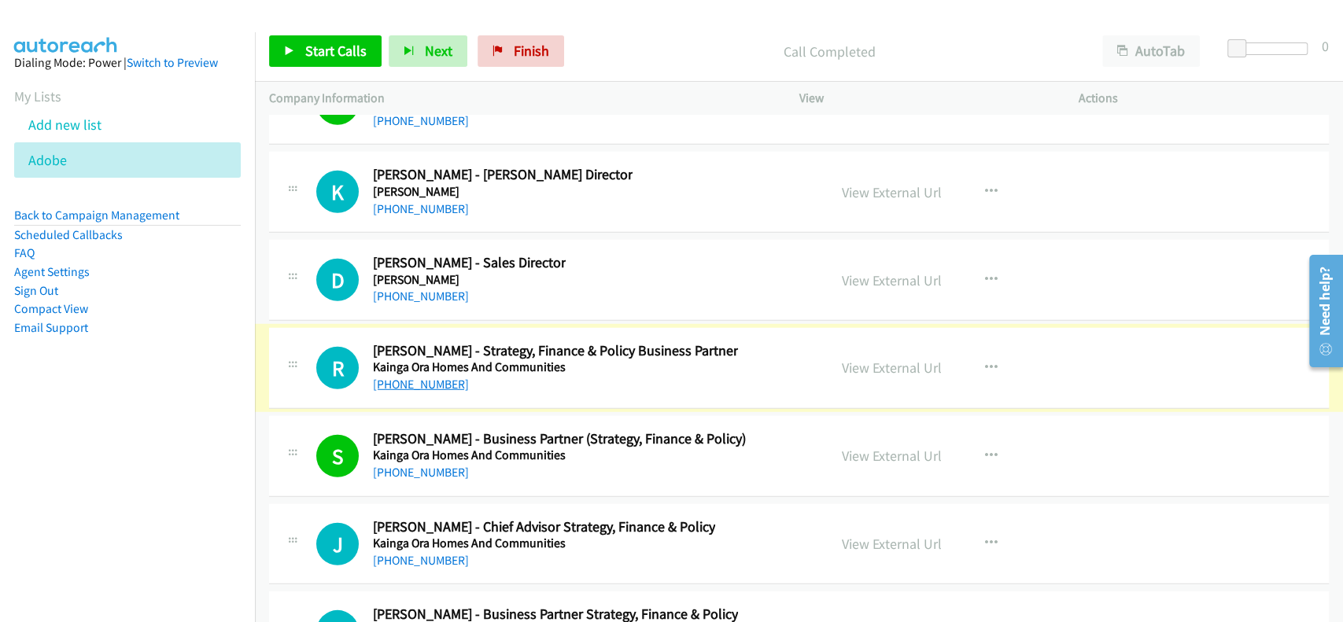
click at [404, 377] on link "[PHONE_NUMBER]" at bounding box center [421, 384] width 96 height 15
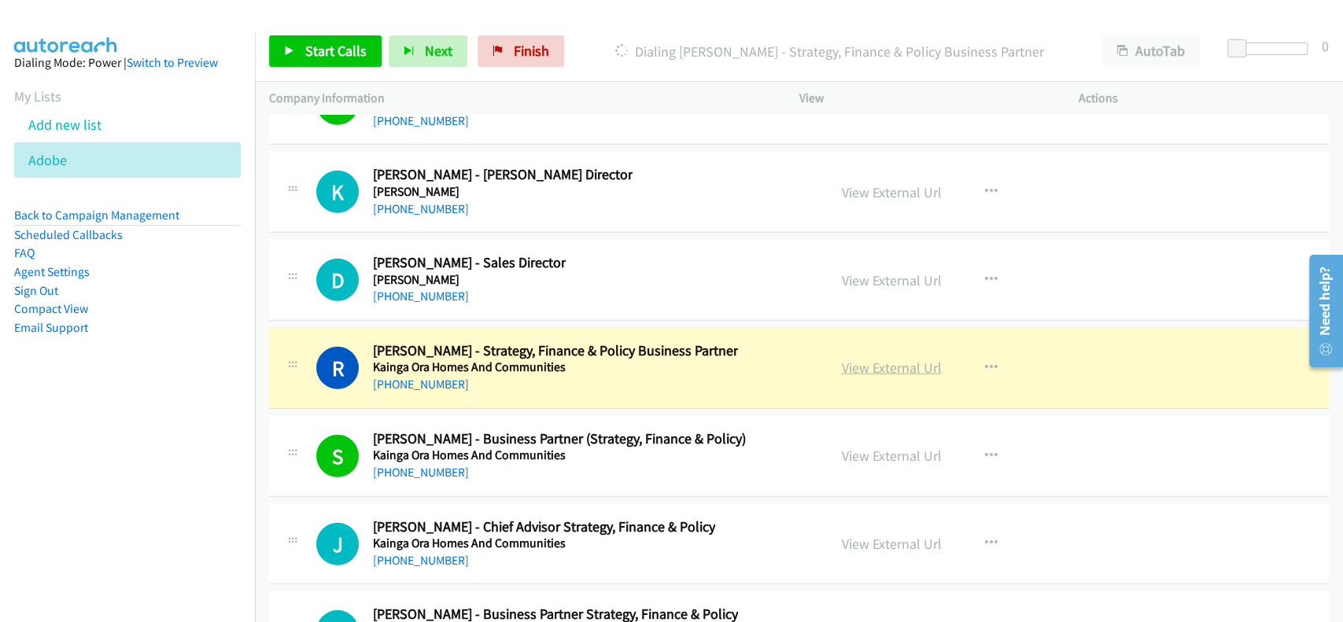
click at [902, 359] on link "View External Url" at bounding box center [892, 368] width 100 height 18
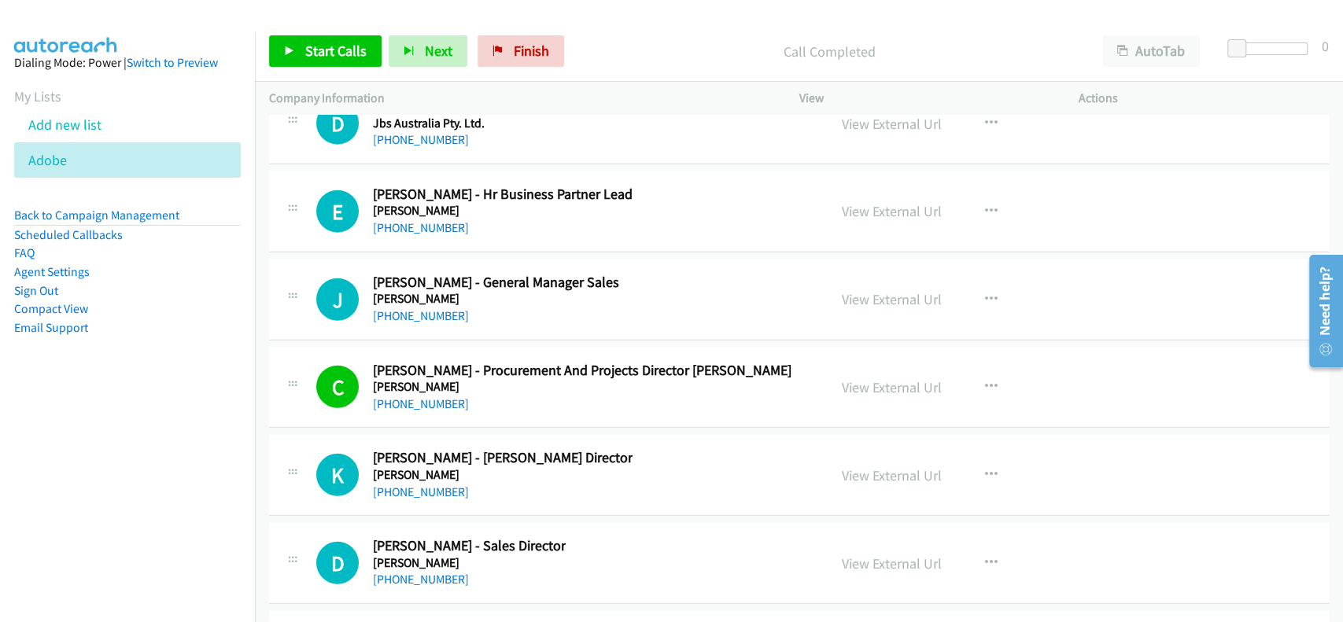
scroll to position [26708, 0]
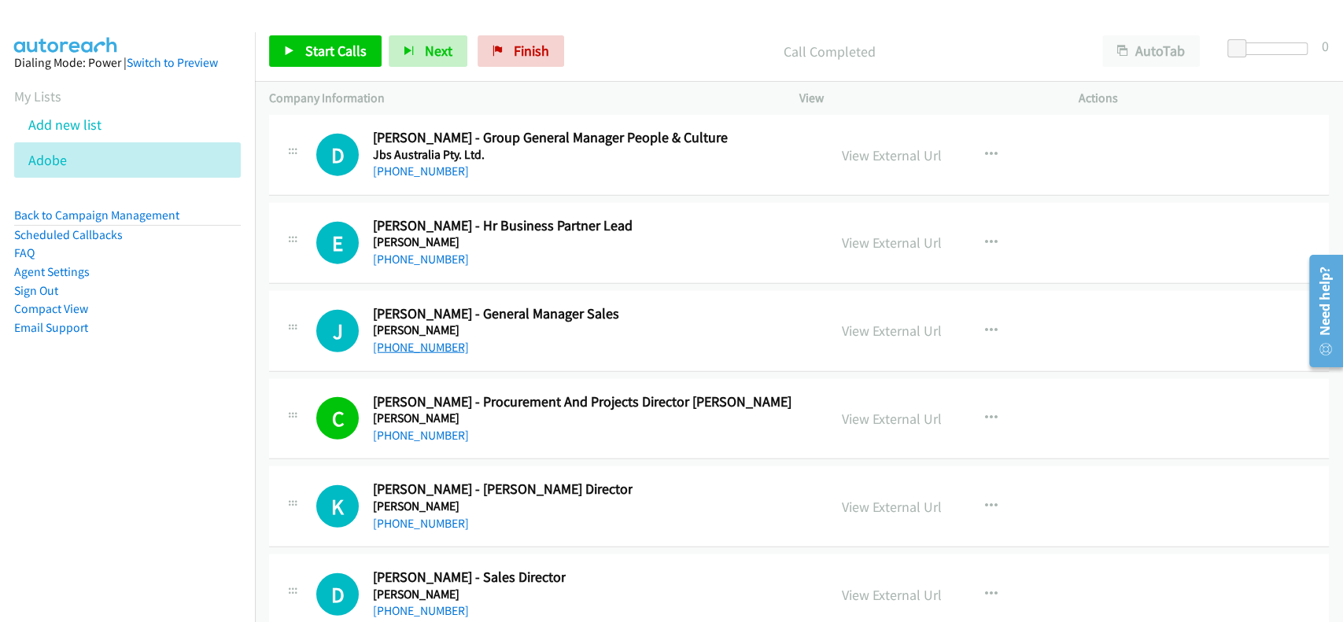
click at [412, 340] on link "[PHONE_NUMBER]" at bounding box center [421, 347] width 96 height 15
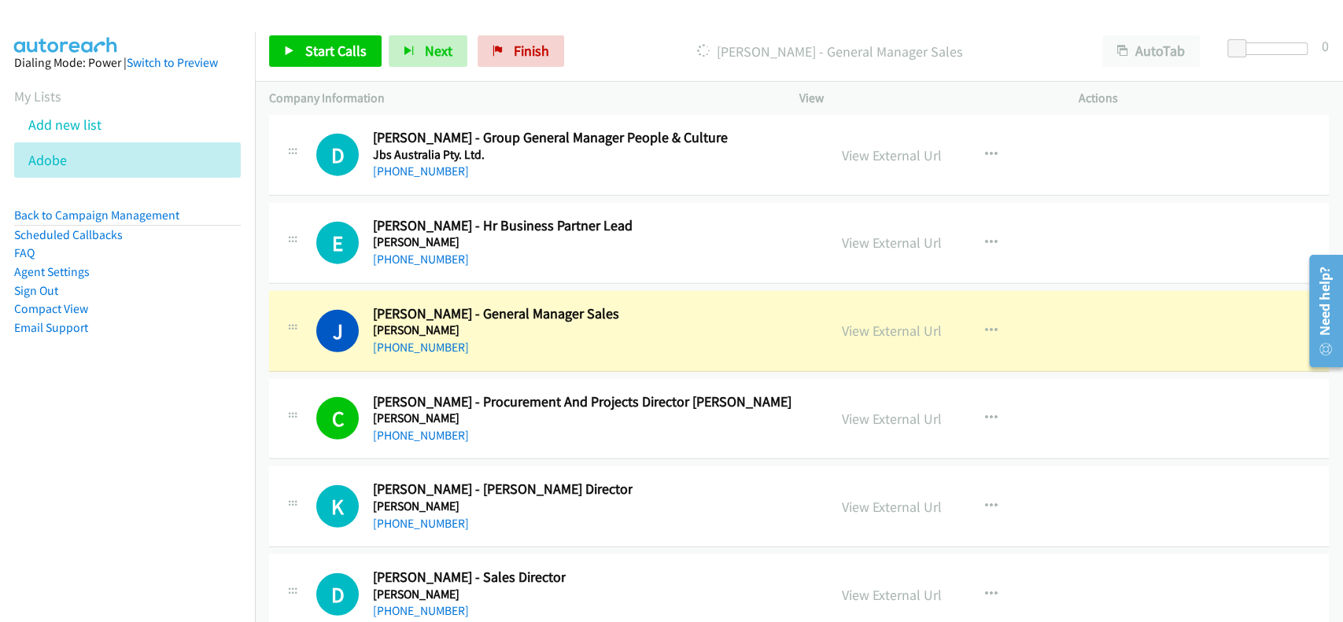
click at [869, 320] on div "View External Url" at bounding box center [892, 330] width 100 height 21
click at [876, 322] on link "View External Url" at bounding box center [892, 331] width 100 height 18
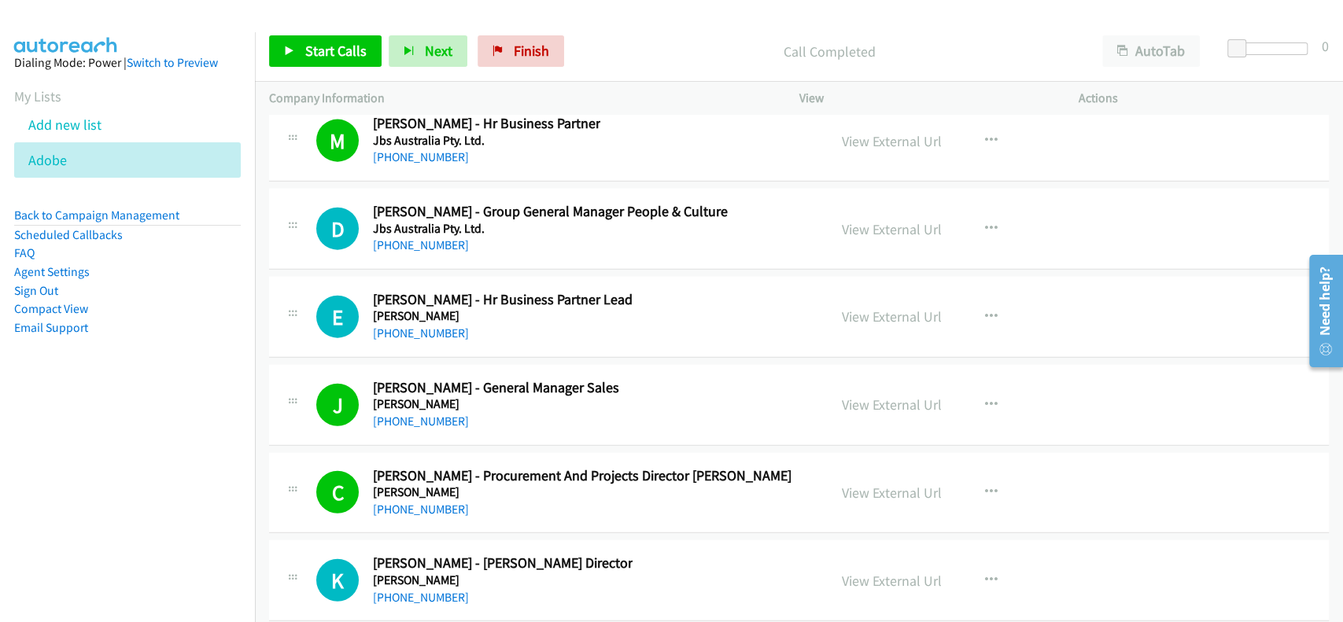
scroll to position [26604, 0]
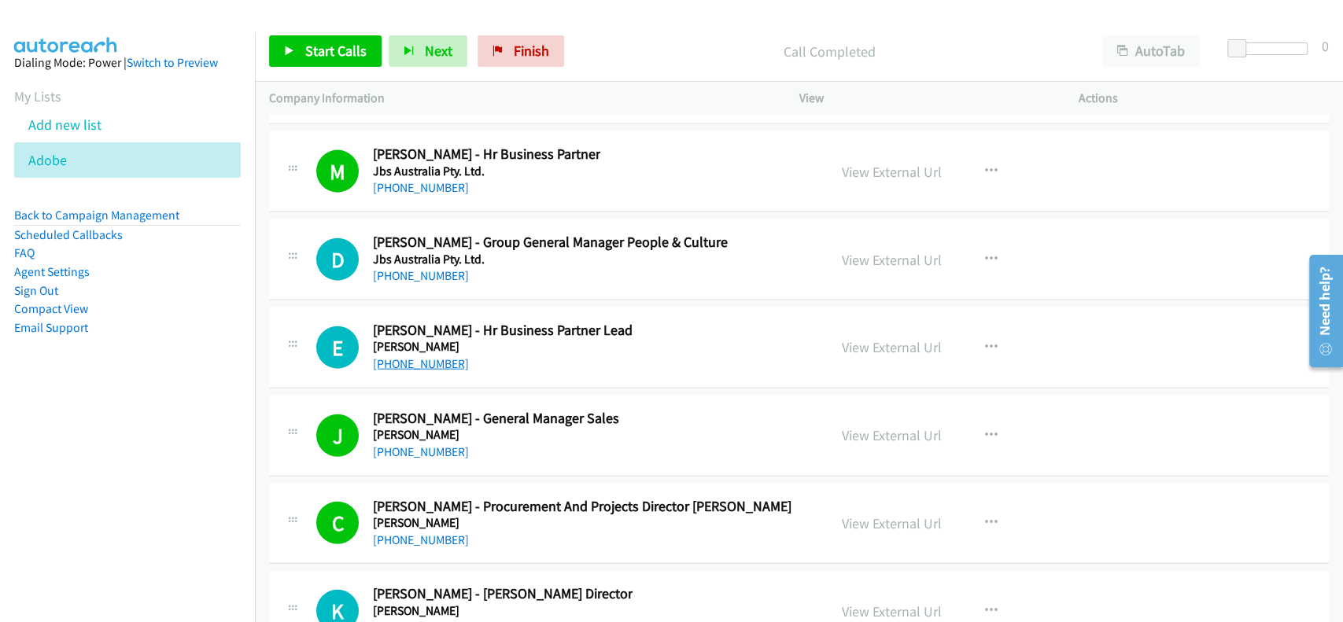
click at [423, 356] on link "[PHONE_NUMBER]" at bounding box center [421, 363] width 96 height 15
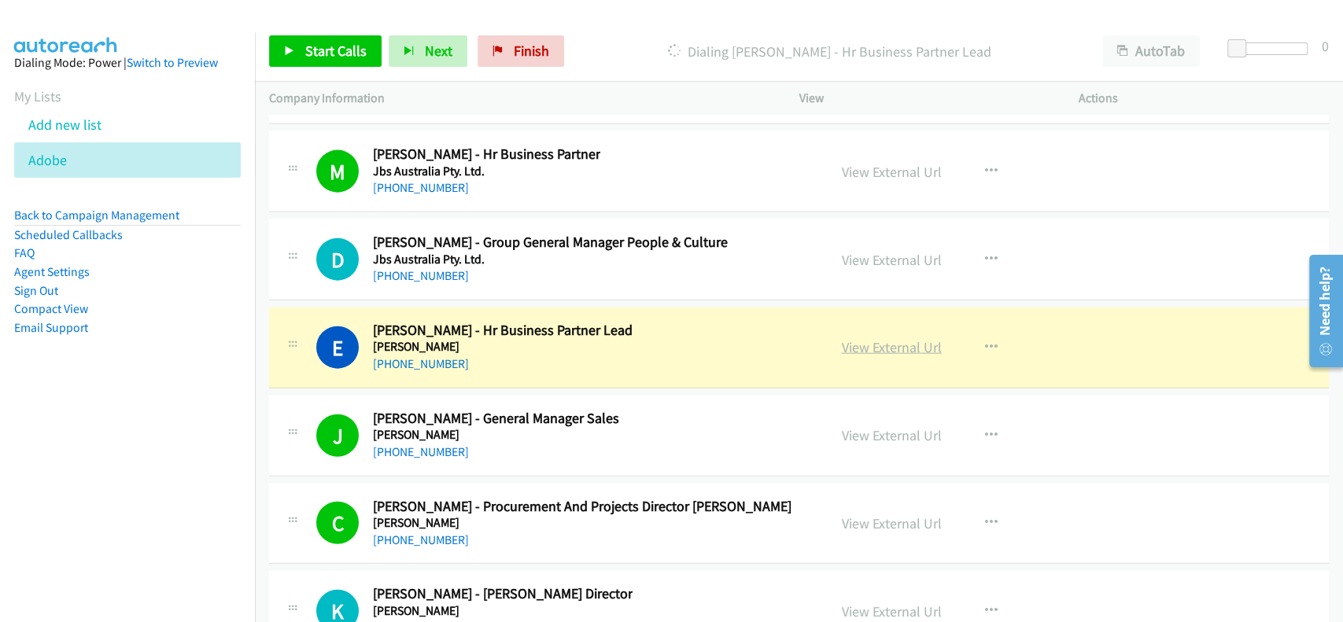
click at [893, 338] on link "View External Url" at bounding box center [892, 347] width 100 height 18
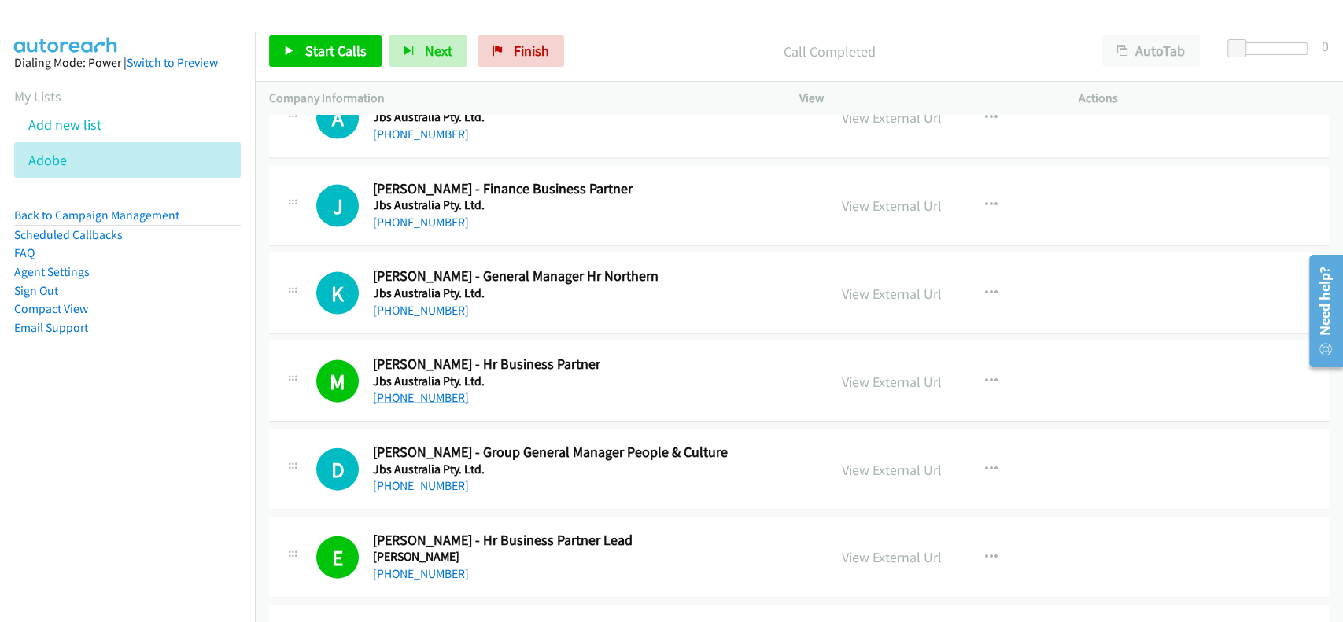
scroll to position [26289, 0]
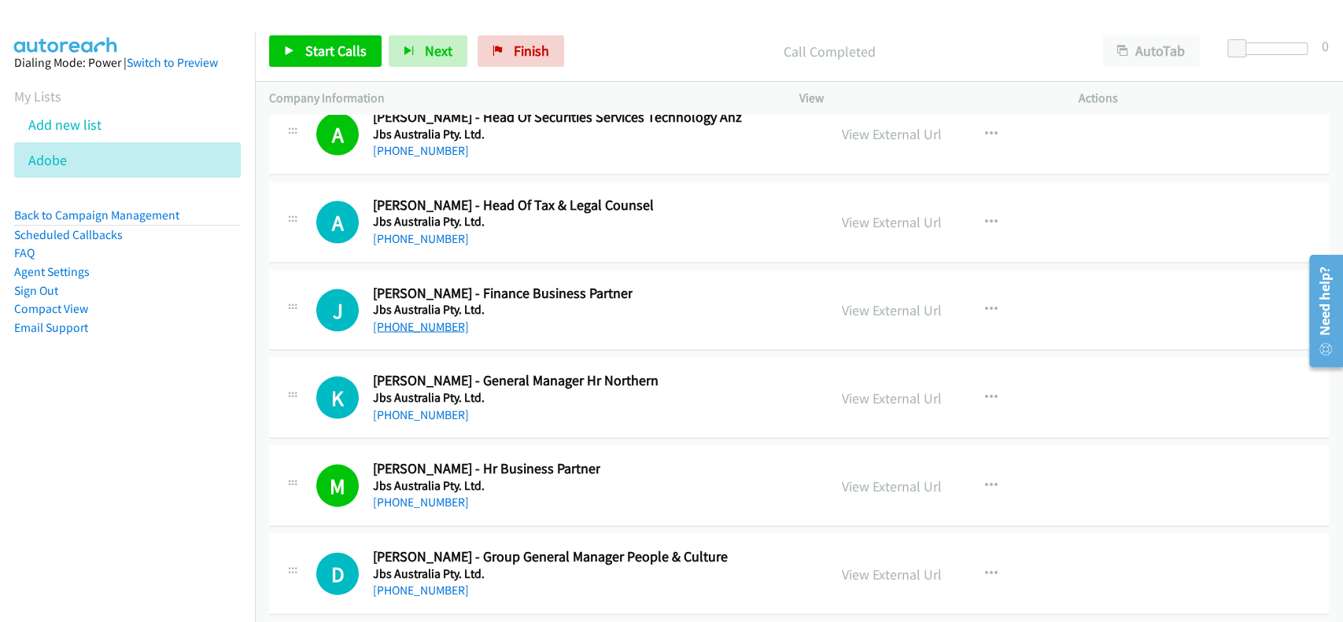
click at [394, 319] on link "[PHONE_NUMBER]" at bounding box center [421, 326] width 96 height 15
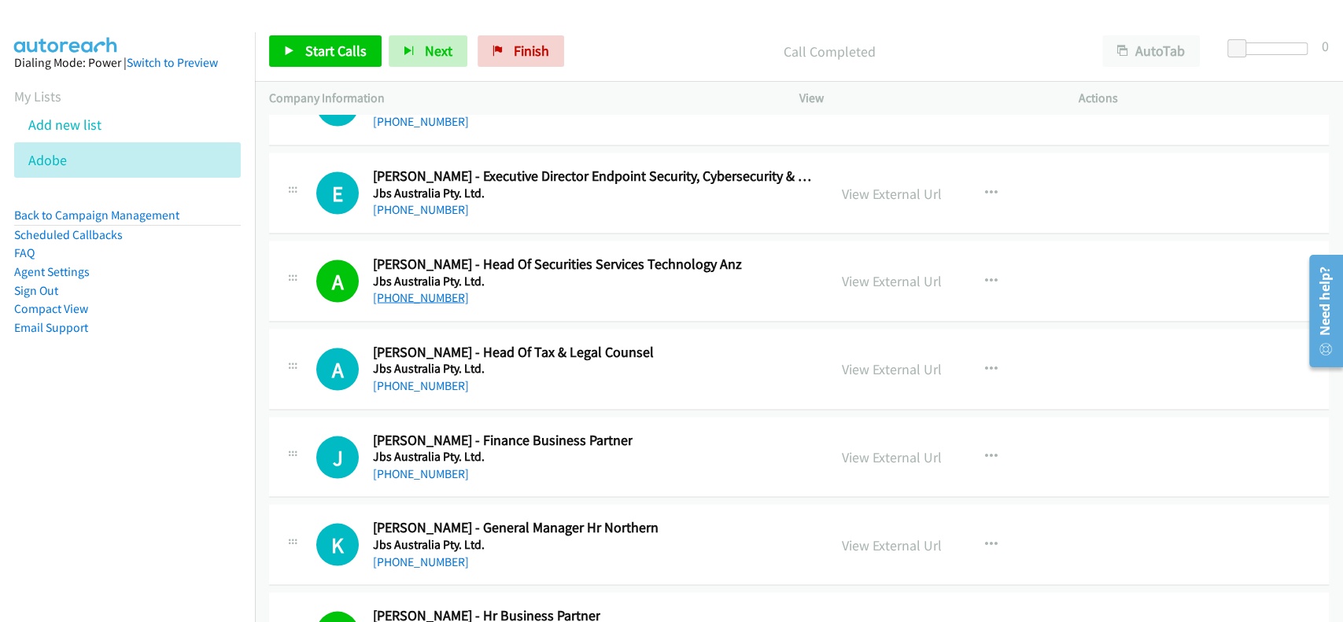
scroll to position [26079, 0]
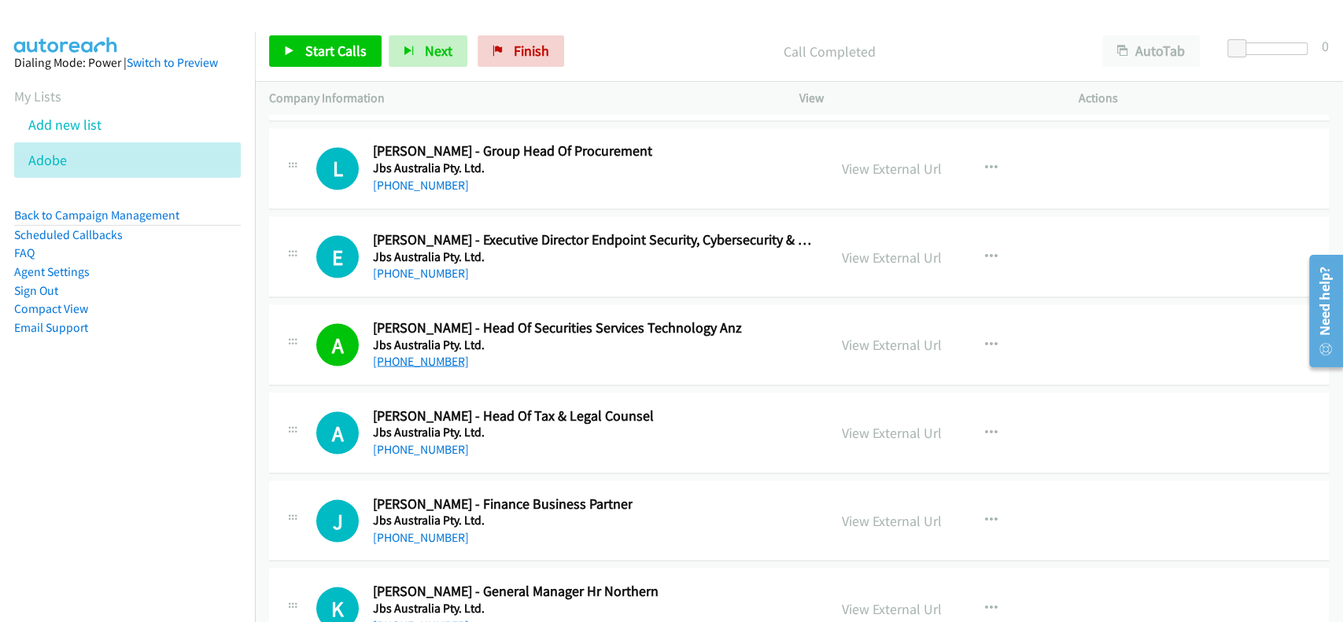
click at [413, 353] on link "[PHONE_NUMBER]" at bounding box center [421, 360] width 96 height 15
click at [872, 335] on link "View External Url" at bounding box center [892, 344] width 100 height 18
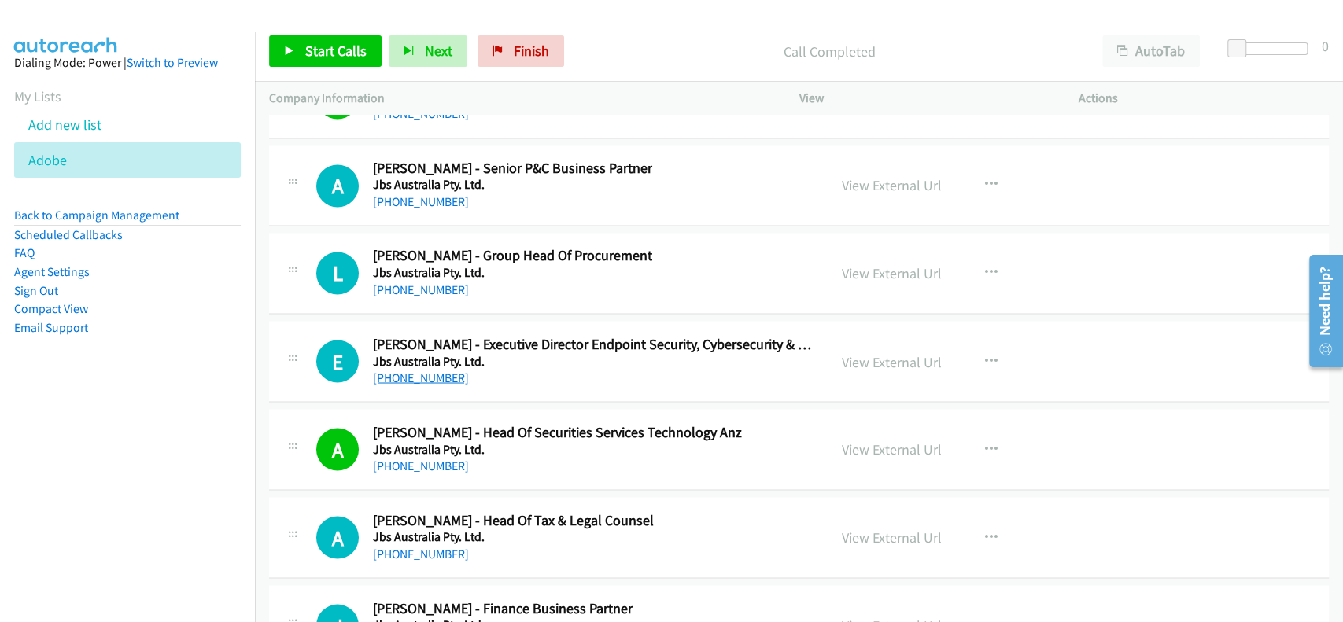
click at [403, 370] on link "[PHONE_NUMBER]" at bounding box center [421, 377] width 96 height 15
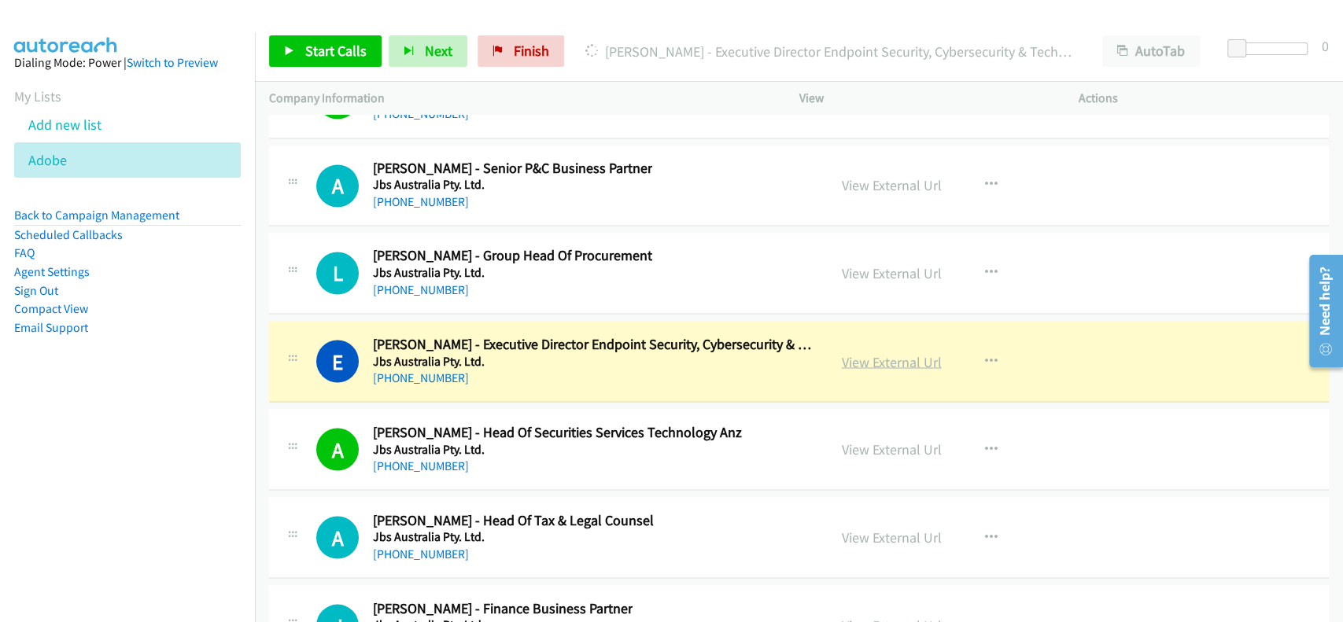
click at [878, 352] on link "View External Url" at bounding box center [892, 361] width 100 height 18
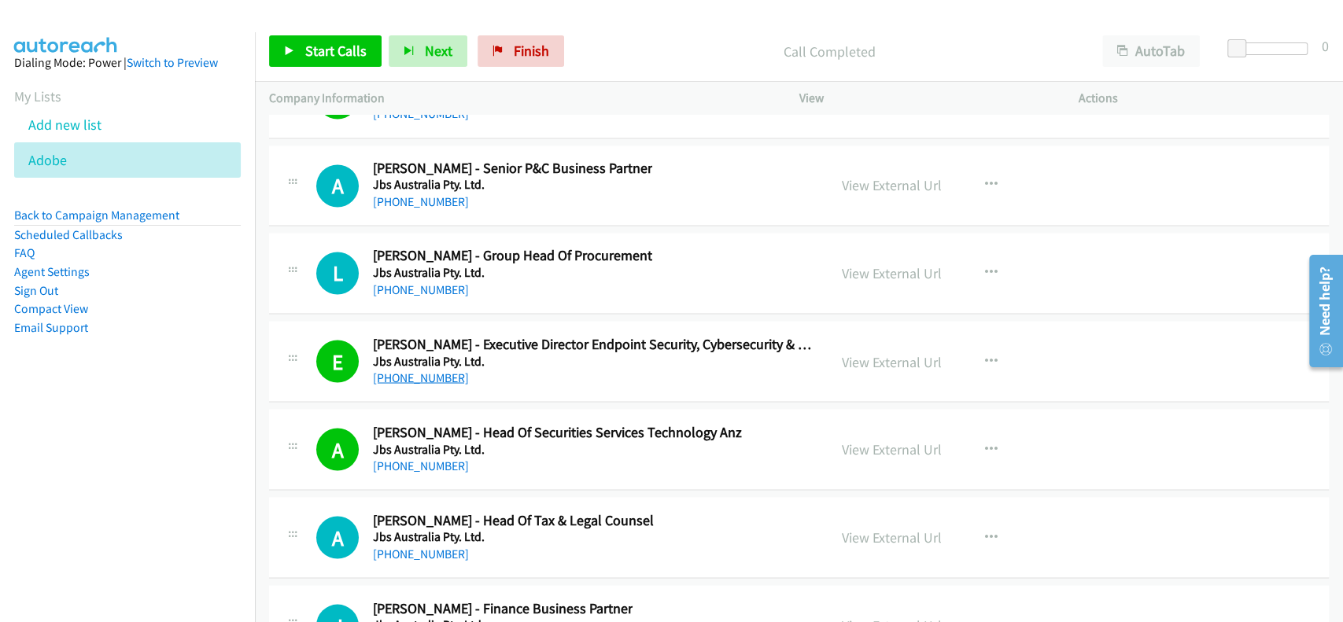
scroll to position [25869, 0]
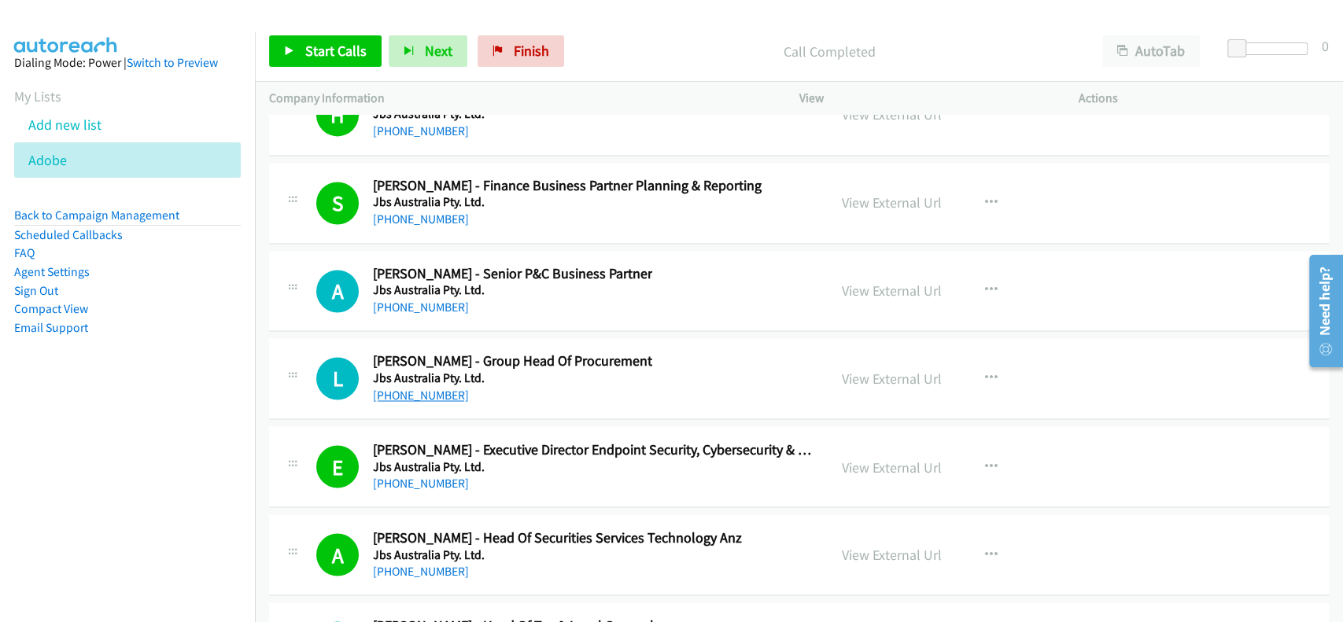
click at [409, 388] on link "[PHONE_NUMBER]" at bounding box center [421, 395] width 96 height 15
click at [878, 370] on link "View External Url" at bounding box center [892, 379] width 100 height 18
